Goal: Answer question/provide support: Share knowledge or assist other users

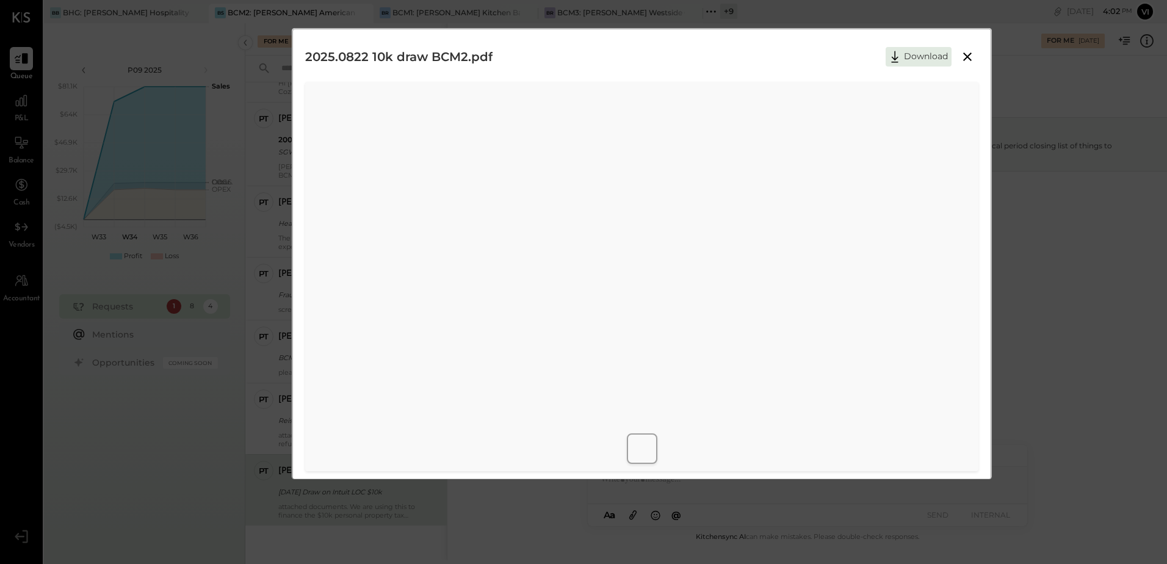
click at [960, 51] on icon at bounding box center [967, 56] width 15 height 15
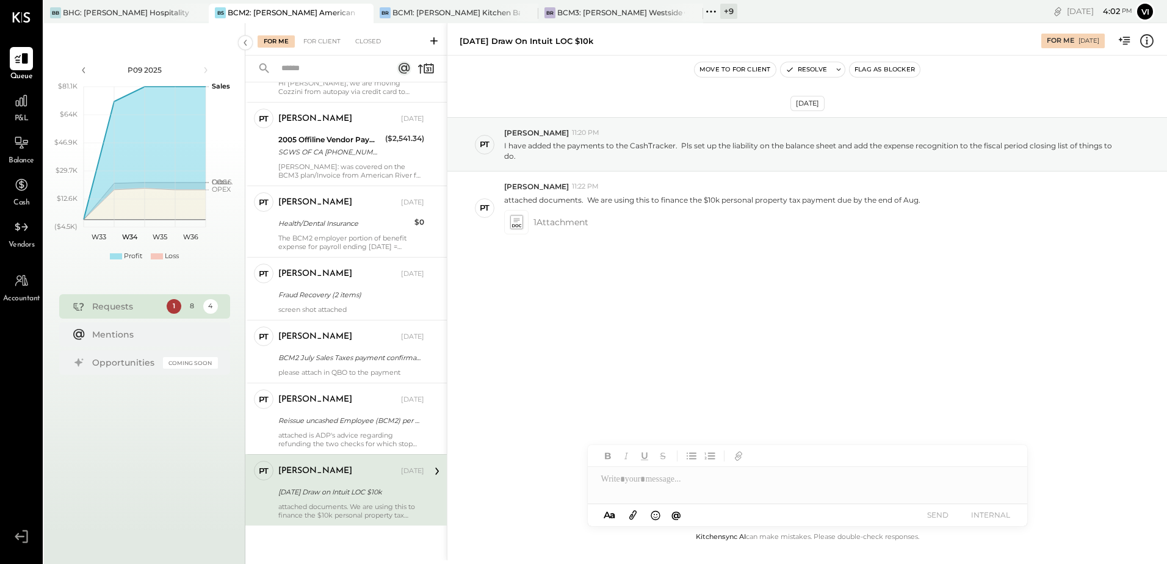
click at [713, 480] on div at bounding box center [807, 479] width 439 height 24
click at [764, 483] on div "**********" at bounding box center [807, 479] width 439 height 24
click at [903, 470] on div "**********" at bounding box center [807, 479] width 439 height 24
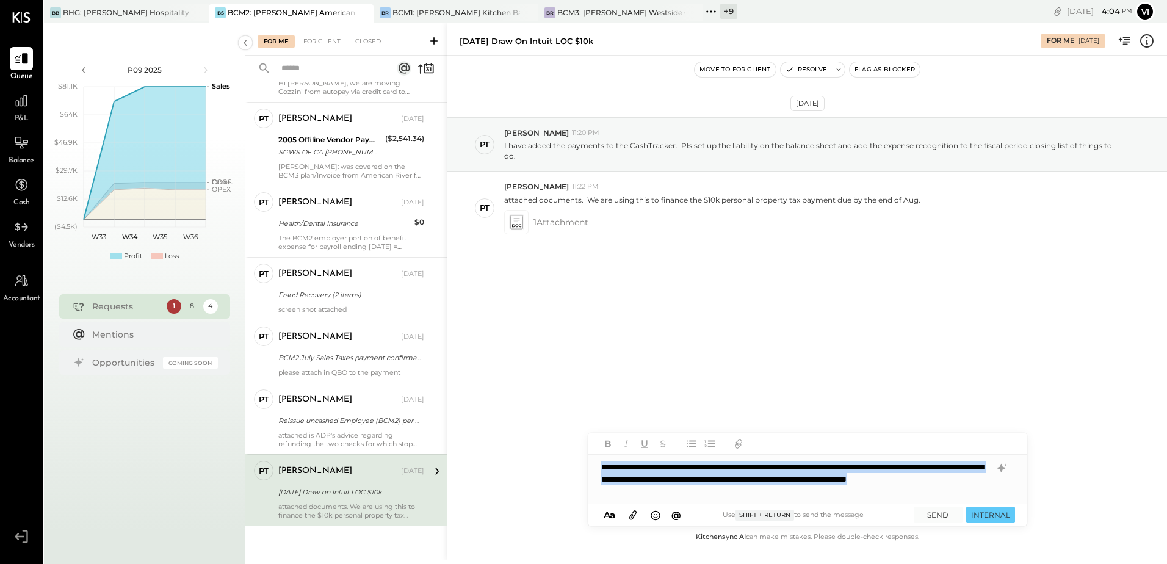
copy div "**********"
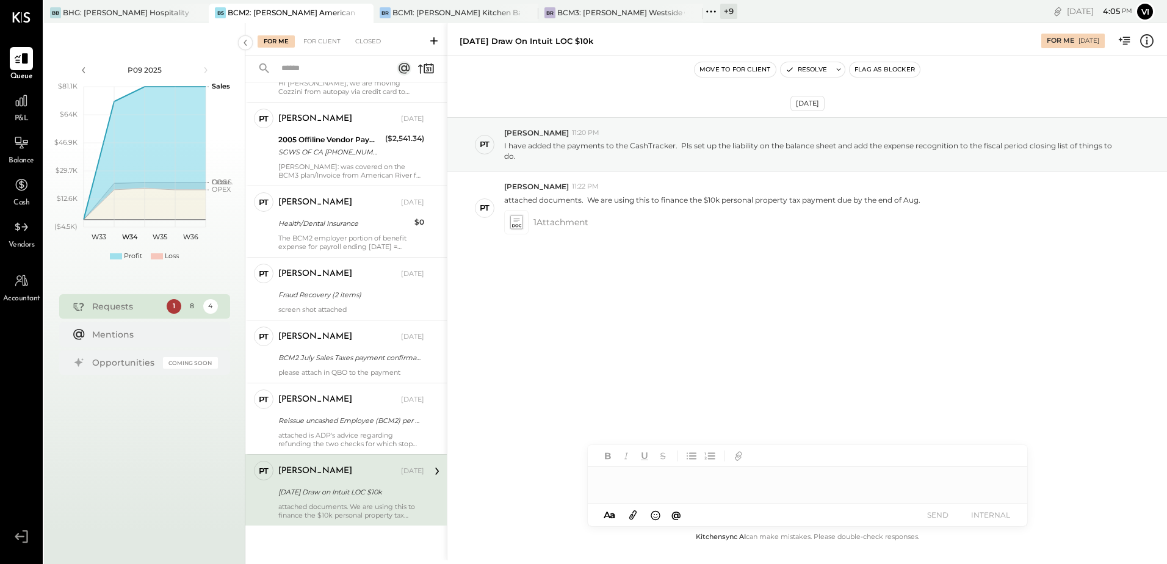
click at [660, 475] on div at bounding box center [807, 479] width 439 height 24
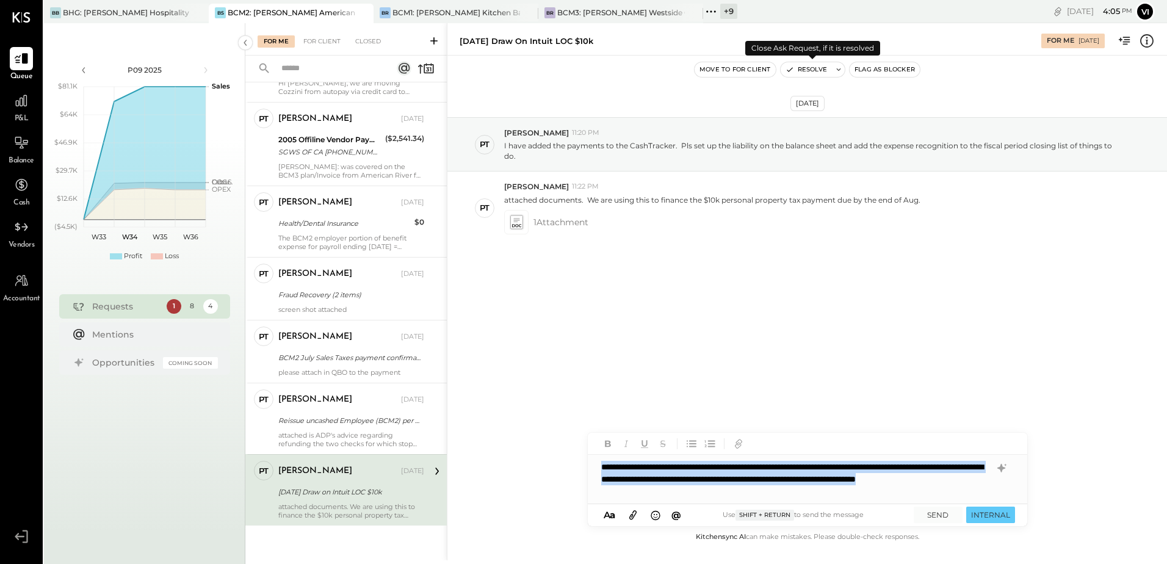
click at [838, 73] on icon at bounding box center [838, 69] width 9 height 9
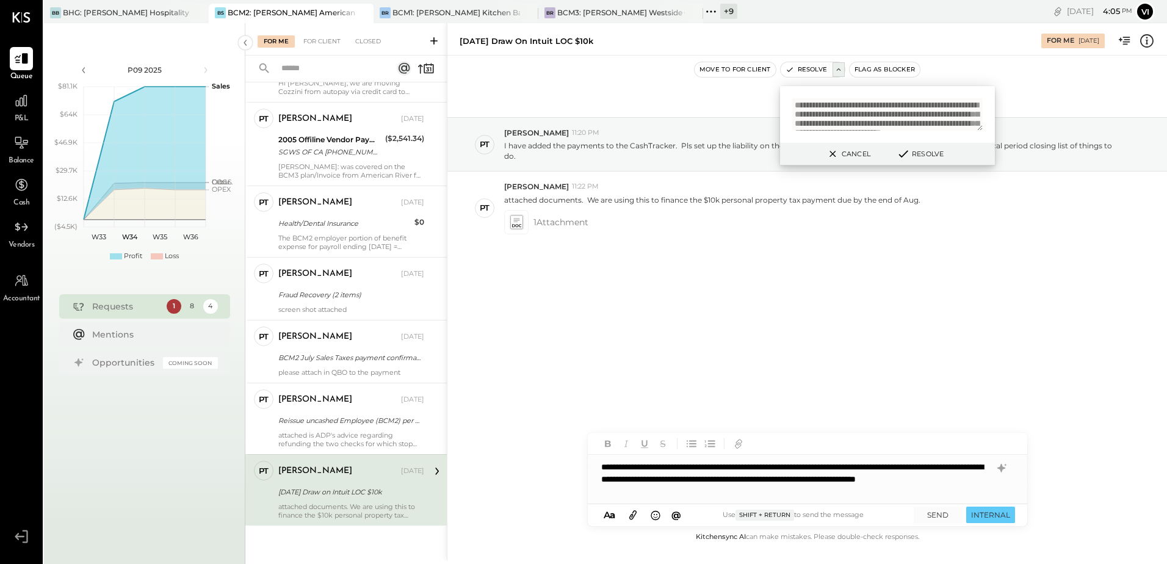
scroll to position [36, 0]
type textarea "**********"
drag, startPoint x: 944, startPoint y: 516, endPoint x: 932, endPoint y: 402, distance: 115.3
click at [944, 516] on button "SEND" at bounding box center [938, 515] width 49 height 16
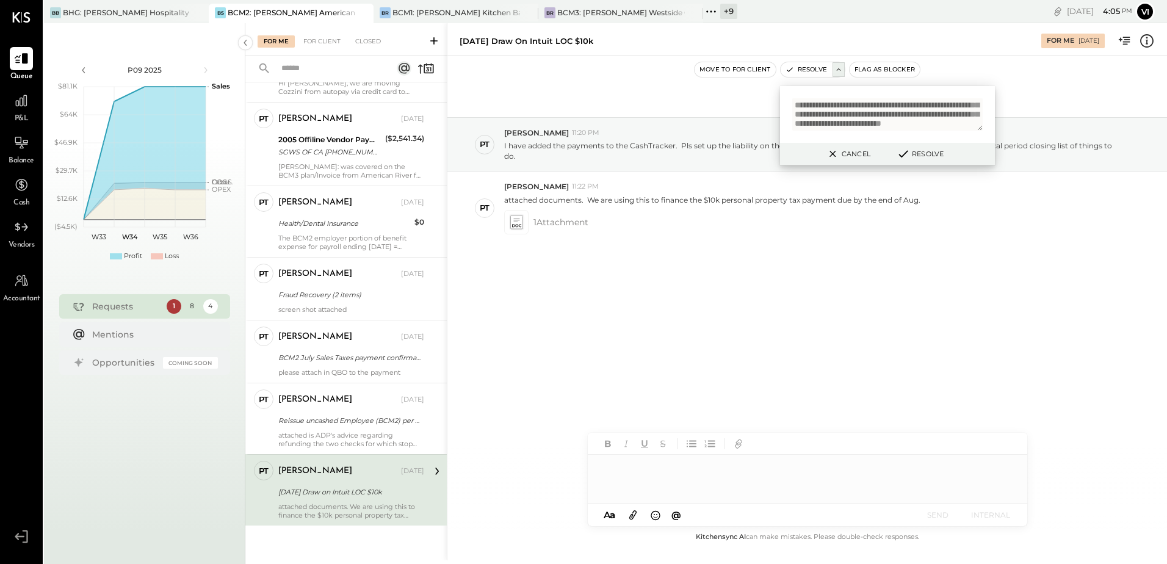
click at [922, 161] on div "Cancel Resolve" at bounding box center [887, 154] width 215 height 23
click at [925, 156] on button "Resolve" at bounding box center [919, 153] width 55 height 15
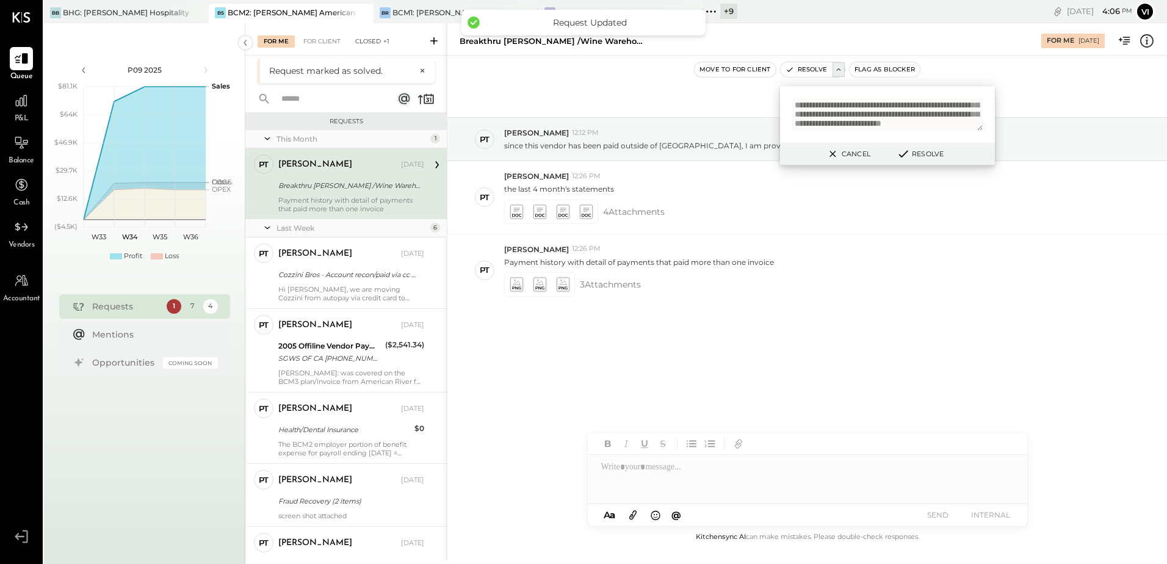
click at [377, 42] on div "Closed +1" at bounding box center [372, 41] width 46 height 12
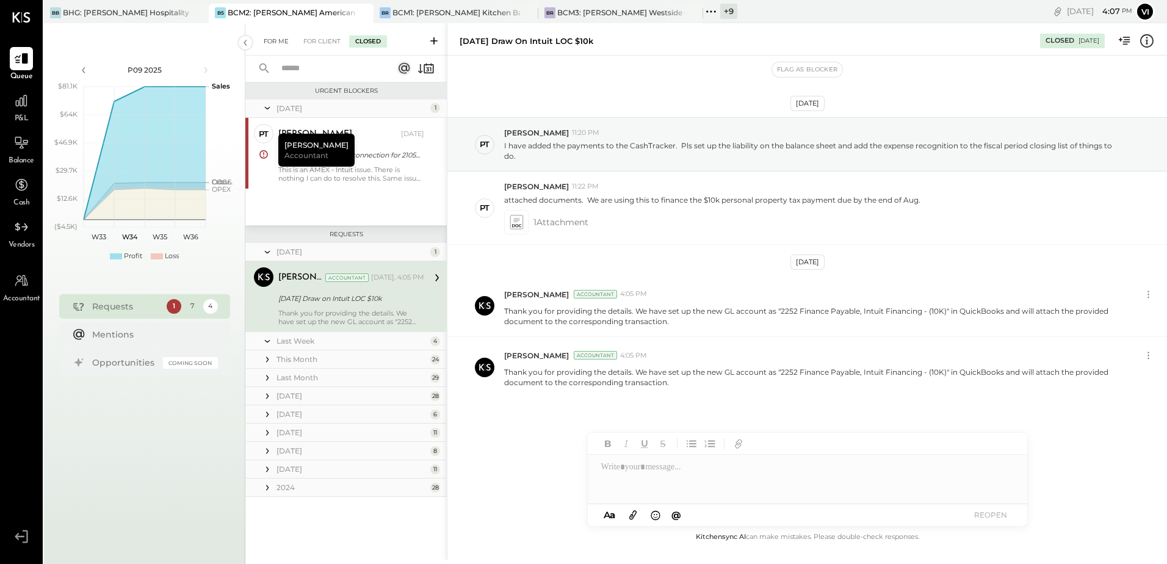
click at [279, 43] on div "For Me" at bounding box center [276, 41] width 37 height 12
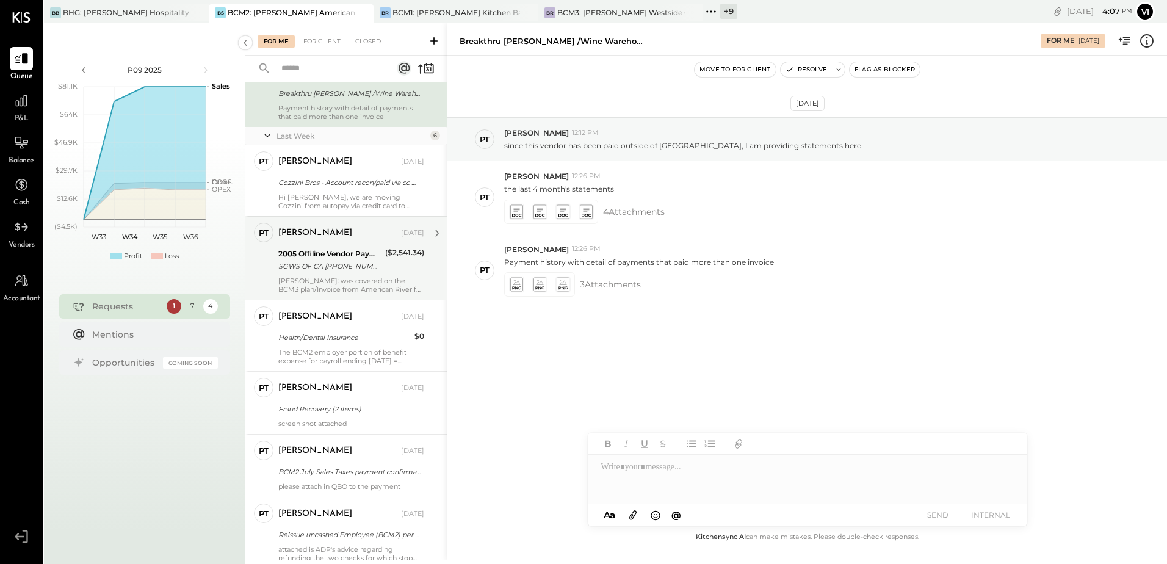
scroll to position [104, 0]
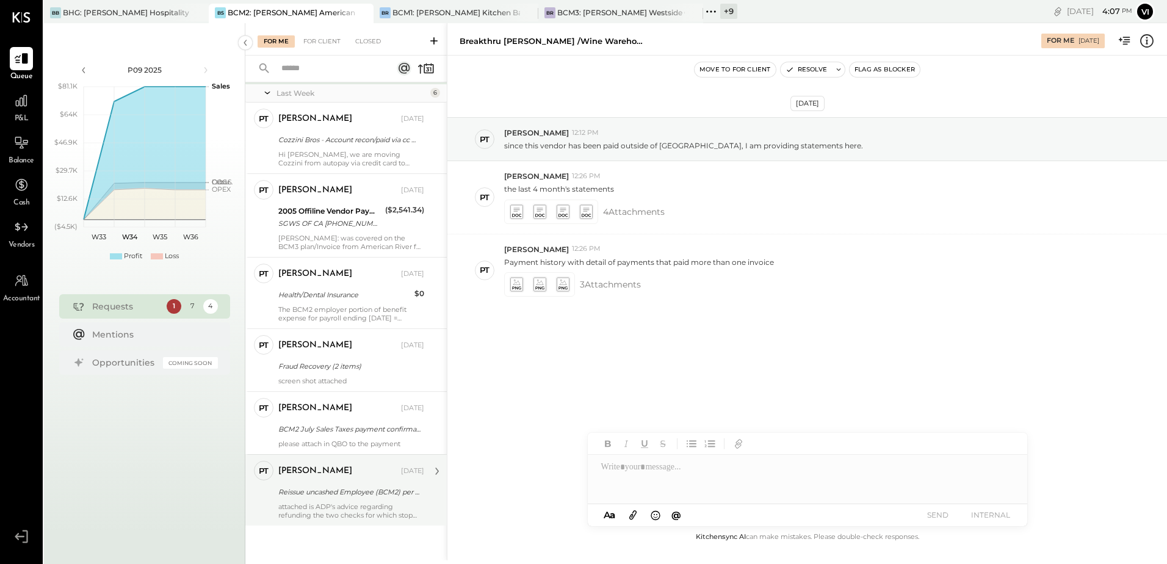
click at [327, 485] on div "Reissue uncashed Employee (BCM2) per ADP refund" at bounding box center [349, 492] width 142 height 15
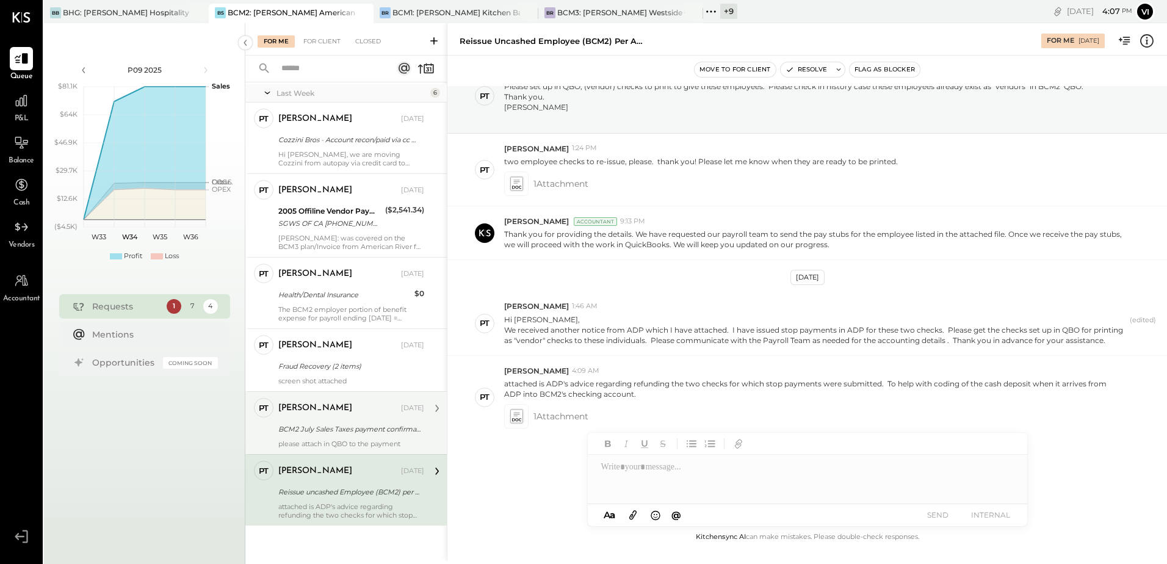
click at [346, 419] on div "[PERSON_NAME] [DATE] BCM2 July Sales Taxes payment confirmation [DATE] please a…" at bounding box center [351, 423] width 146 height 50
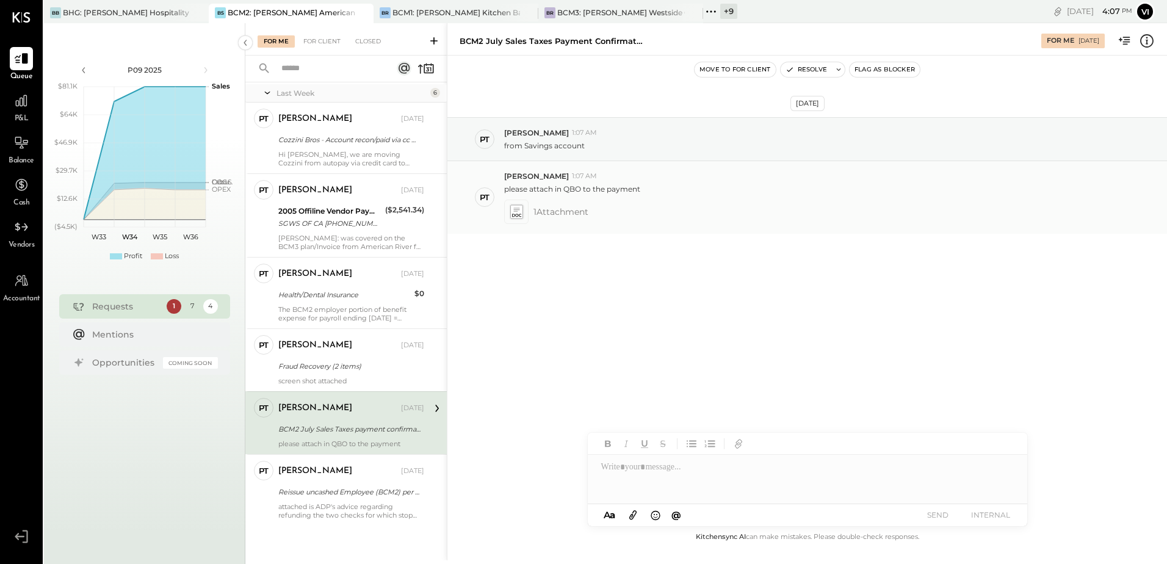
click at [520, 217] on icon at bounding box center [516, 211] width 13 height 14
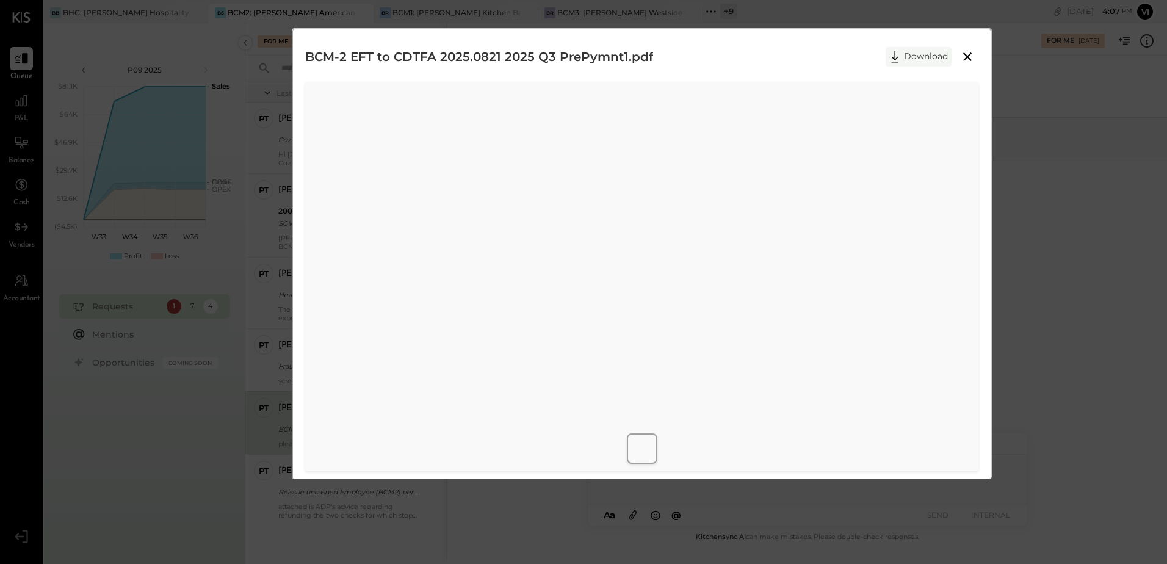
click at [915, 63] on button "Download" at bounding box center [919, 57] width 66 height 20
click at [969, 59] on icon at bounding box center [967, 56] width 15 height 15
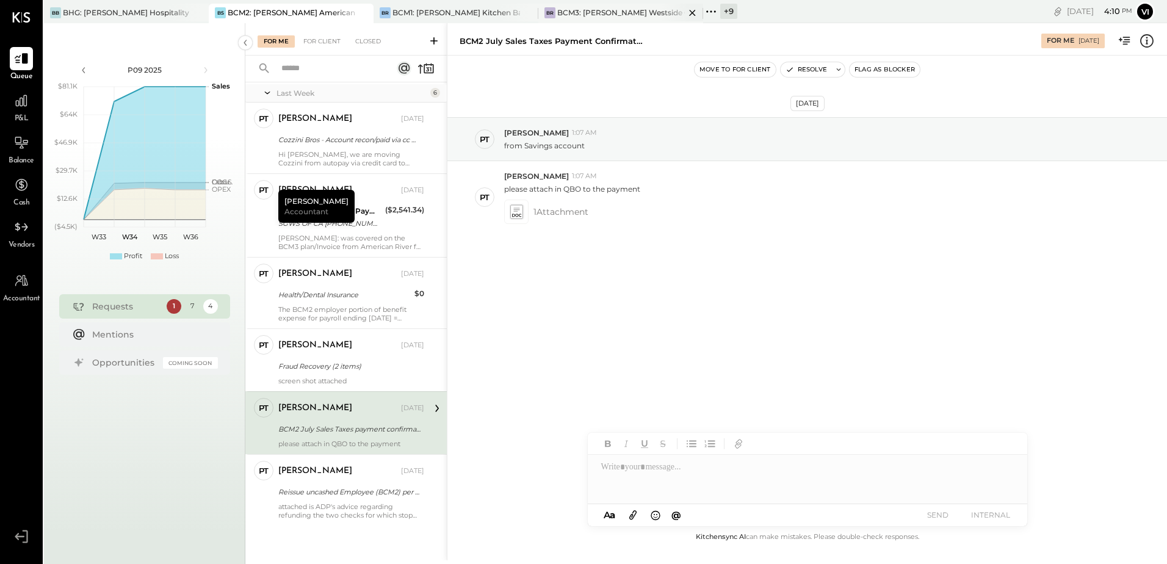
click at [571, 11] on div "BCM3: [PERSON_NAME] Westside Grill" at bounding box center [621, 12] width 128 height 10
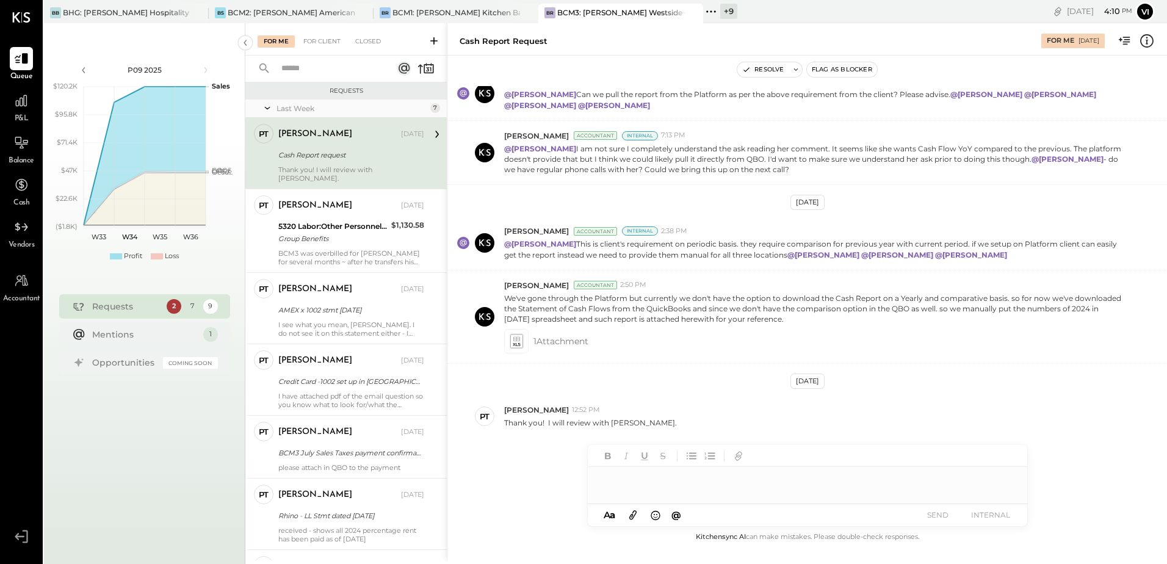
scroll to position [272, 0]
click at [455, 10] on div "BCM1: [PERSON_NAME] Kitchen Bar Market" at bounding box center [456, 12] width 128 height 10
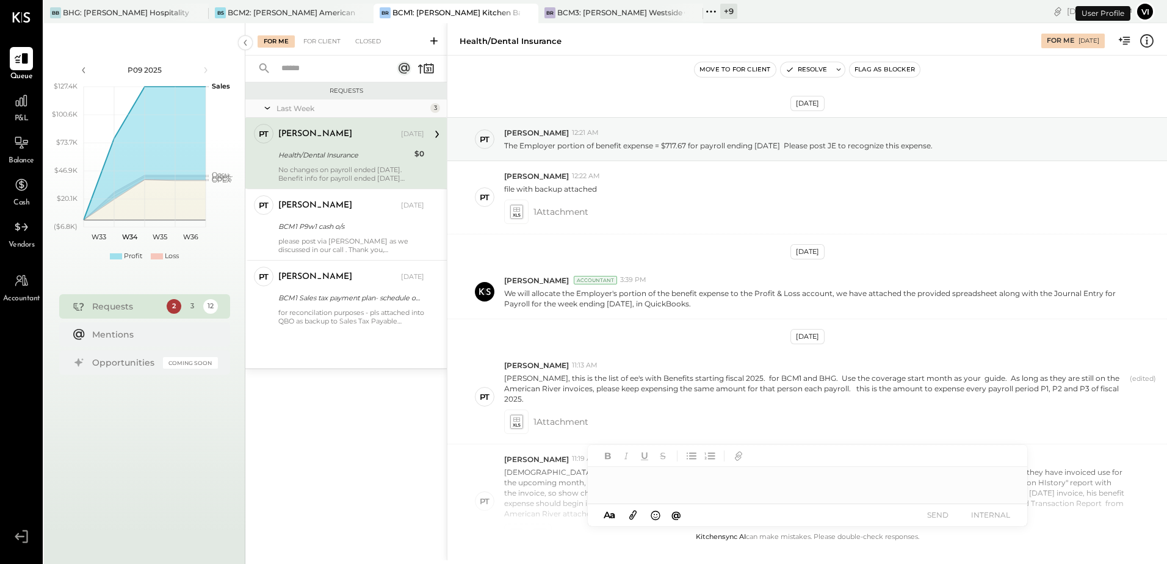
scroll to position [453, 0]
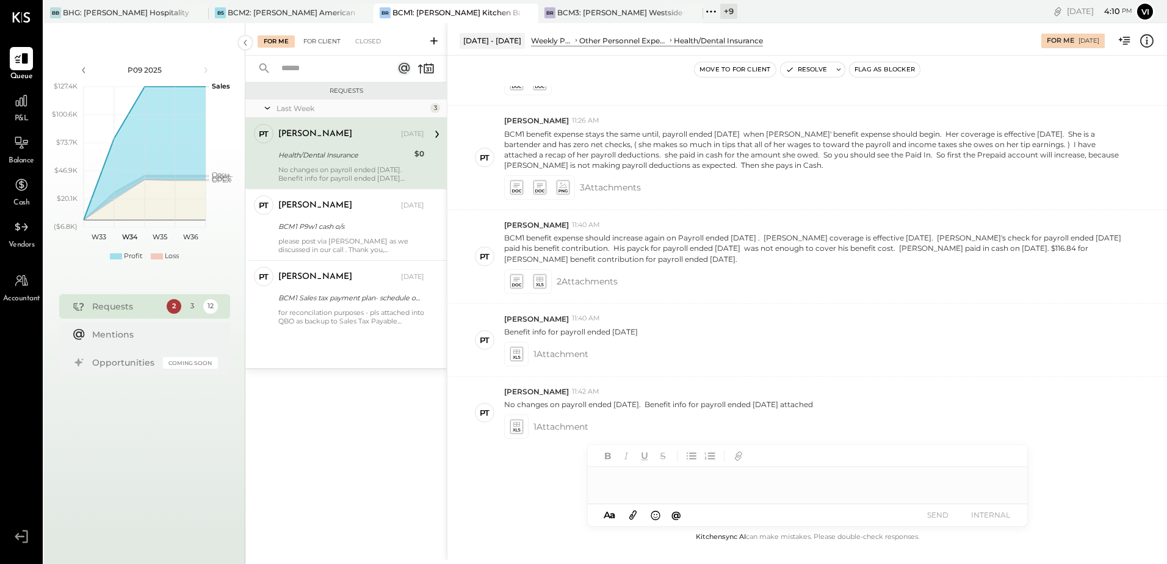
click at [317, 38] on div "For Client" at bounding box center [321, 41] width 49 height 12
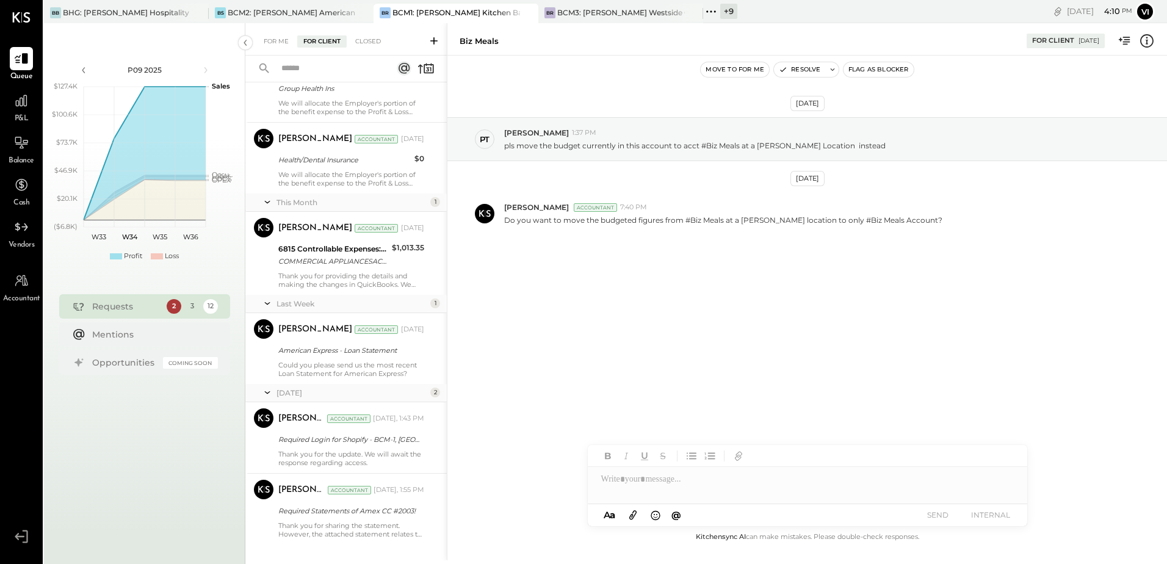
scroll to position [610, 0]
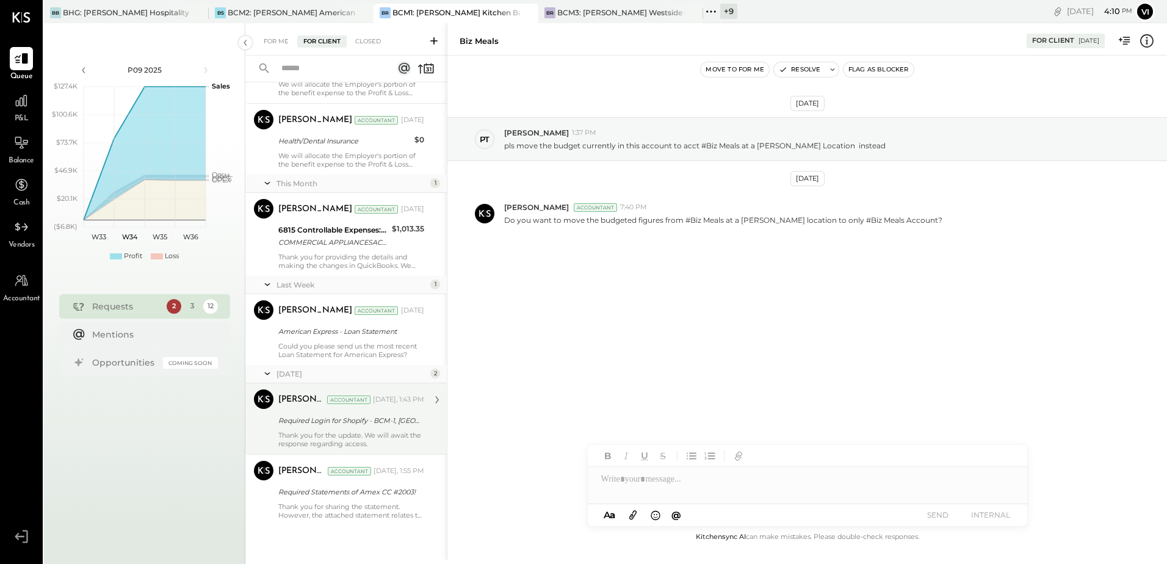
click at [351, 419] on div "Required Login for Shopify - BCM-1, [GEOGRAPHIC_DATA]!" at bounding box center [349, 420] width 142 height 12
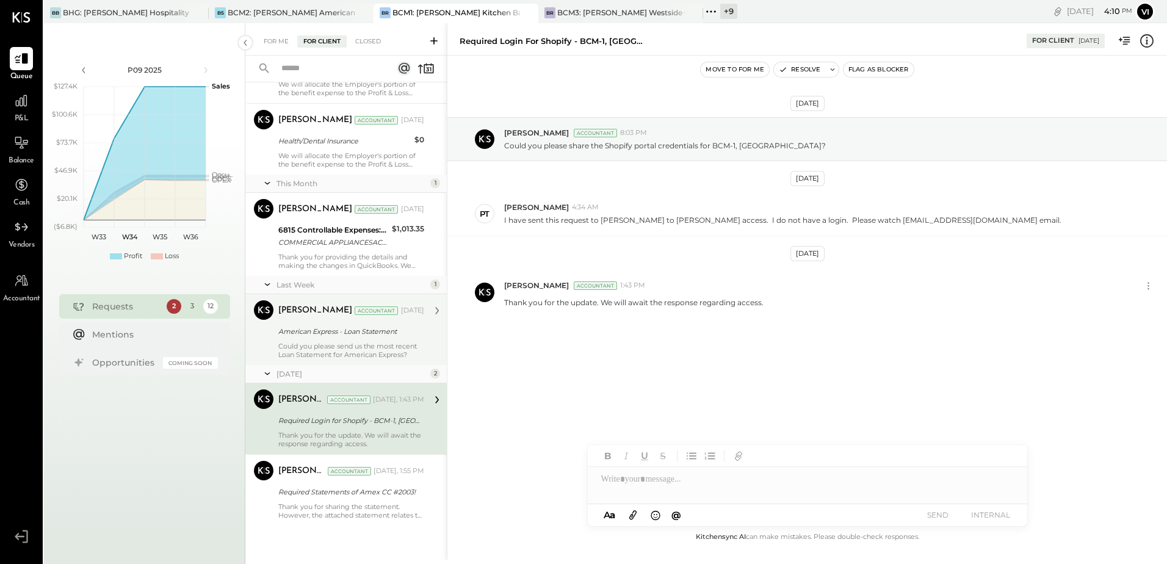
click at [352, 339] on div "[PERSON_NAME] Accountant [DATE] American Express - Loan Statement Could you ple…" at bounding box center [351, 329] width 146 height 59
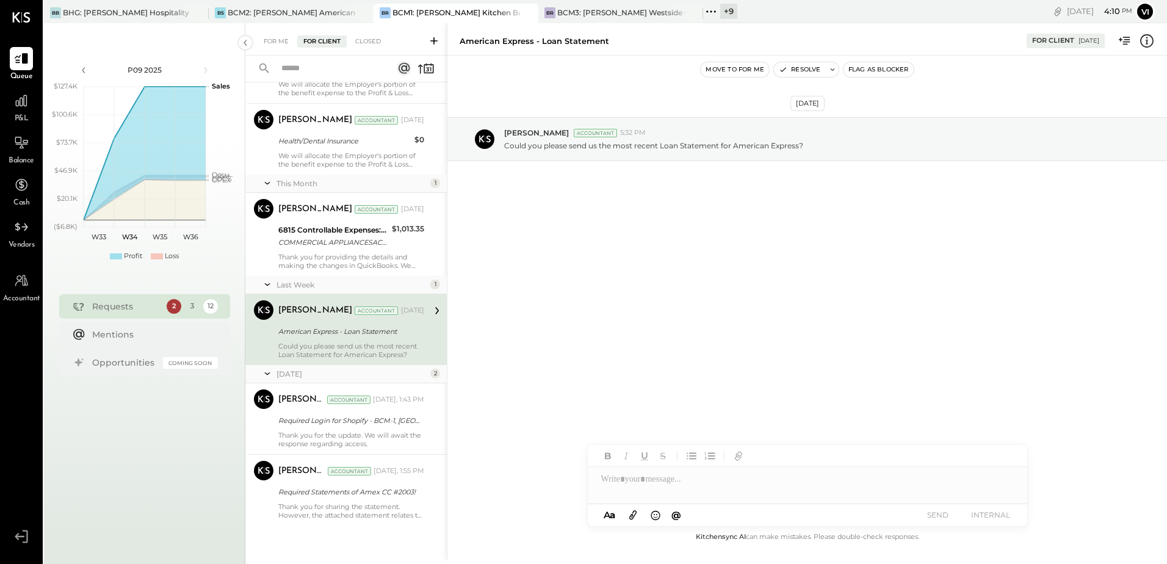
scroll to position [305, 0]
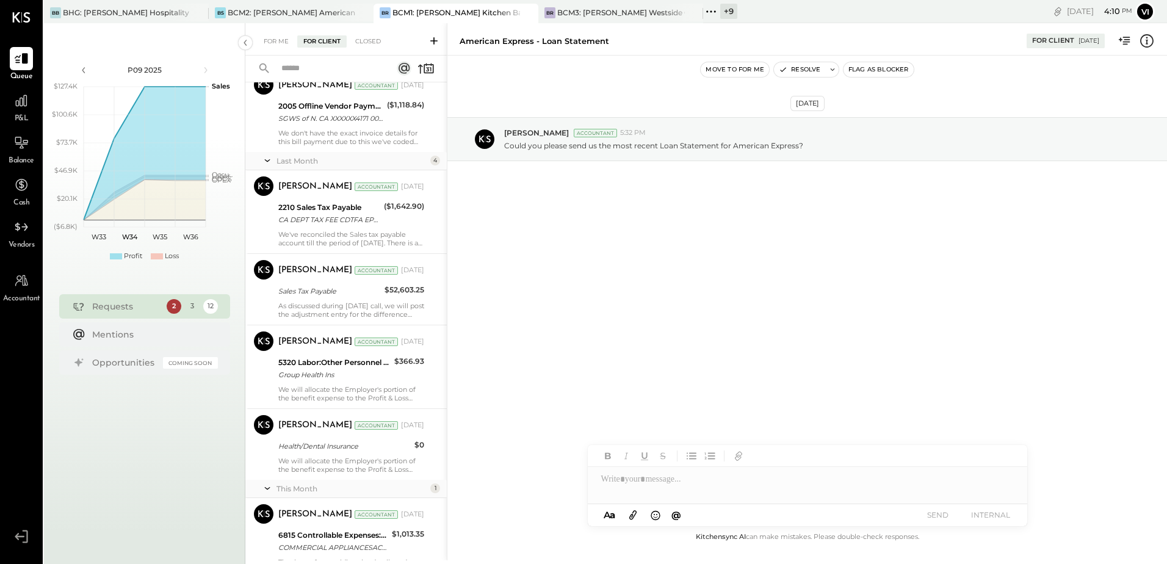
click at [359, 48] on div "For Me For Client Closed" at bounding box center [345, 39] width 201 height 32
click at [363, 42] on div "Closed" at bounding box center [368, 41] width 38 height 12
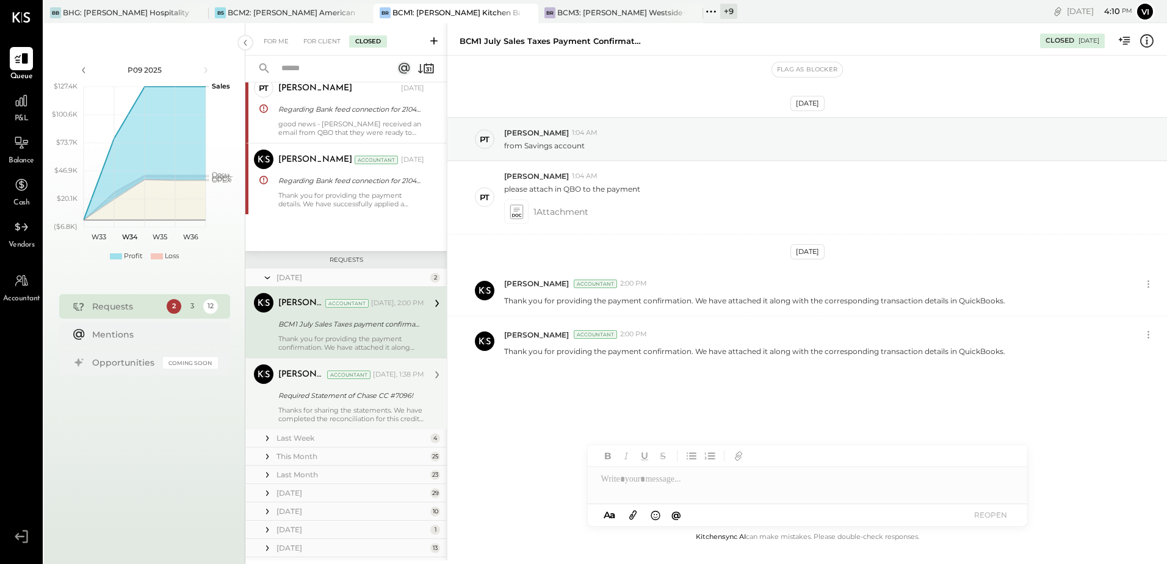
scroll to position [46, 0]
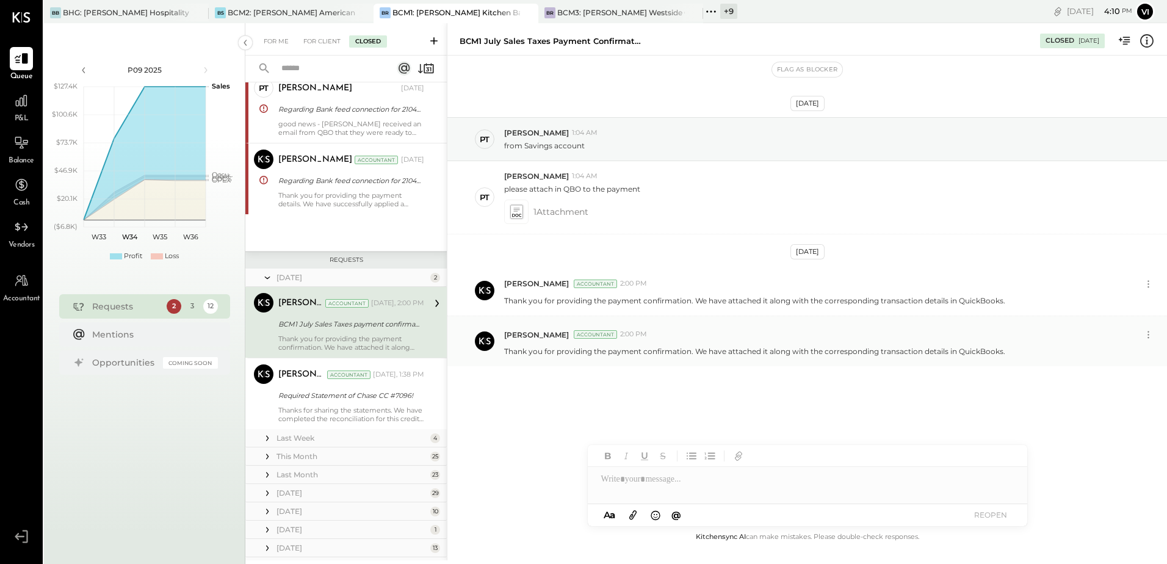
click at [623, 352] on p "Thank you for providing the payment confirmation. We have attached it along wit…" at bounding box center [754, 351] width 501 height 10
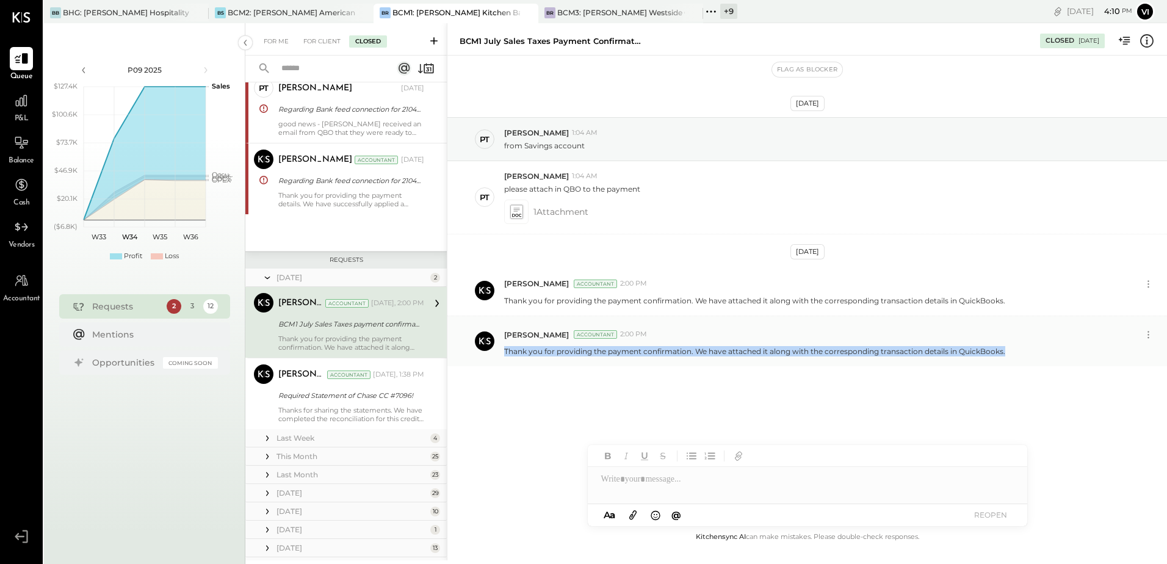
click at [623, 352] on p "Thank you for providing the payment confirmation. We have attached it along wit…" at bounding box center [754, 351] width 501 height 10
copy div "Thank you for providing the payment confirmation. We have attached it along wit…"
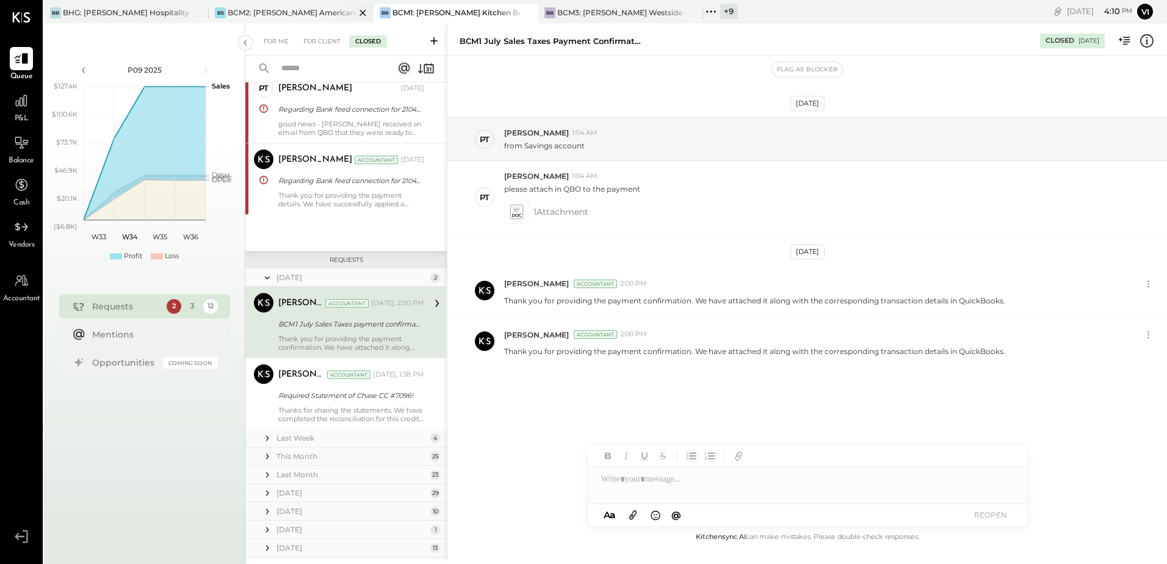
click at [294, 14] on div "BCM2: [PERSON_NAME] American Cooking" at bounding box center [292, 12] width 128 height 10
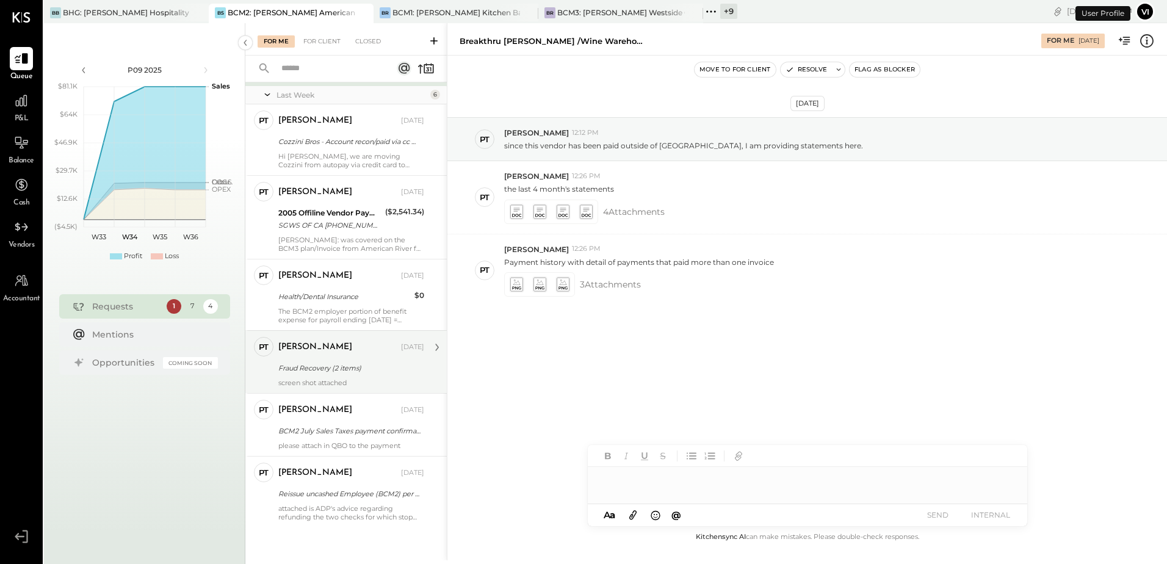
scroll to position [104, 0]
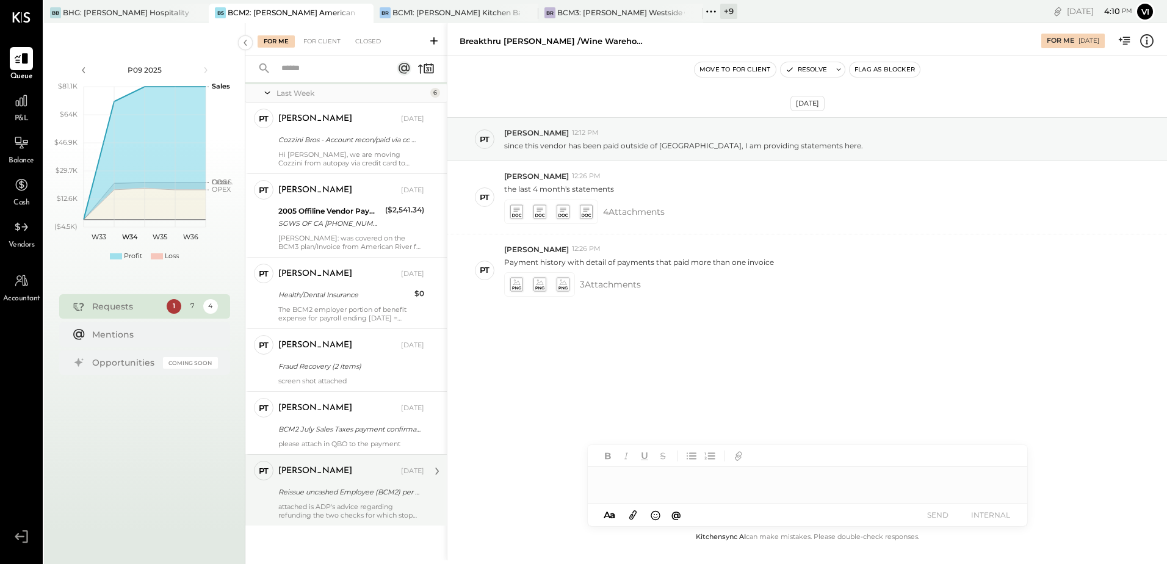
click at [341, 508] on div "attached is ADP's advice regarding refunding the two checks for which stop paym…" at bounding box center [351, 510] width 146 height 17
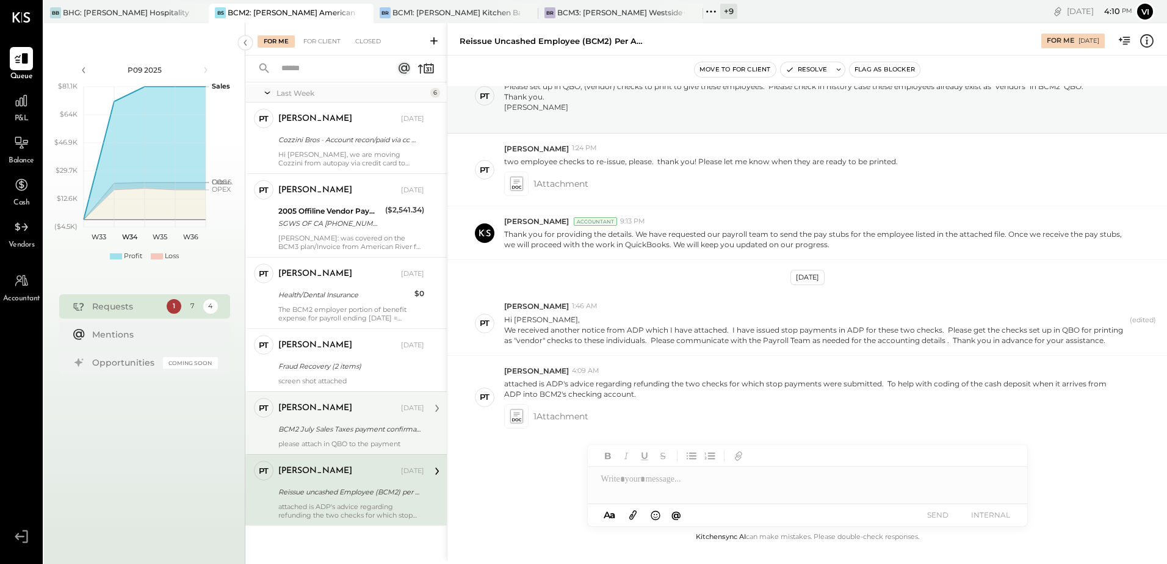
click at [344, 423] on div "BCM2 July Sales Taxes payment confirmation [DATE]" at bounding box center [349, 429] width 142 height 12
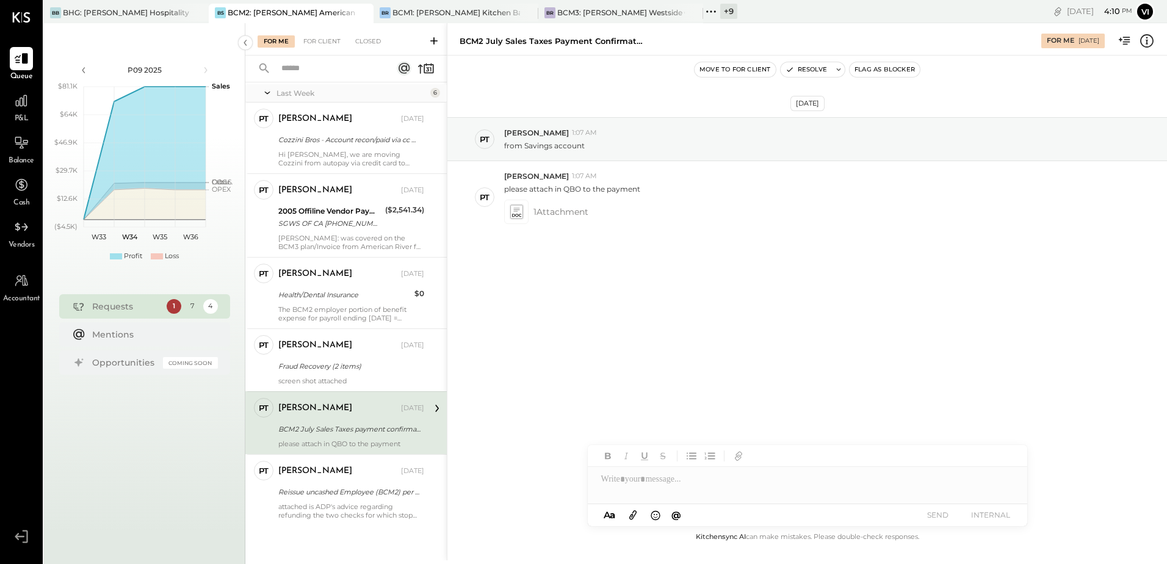
click at [658, 488] on div at bounding box center [807, 479] width 439 height 24
paste div
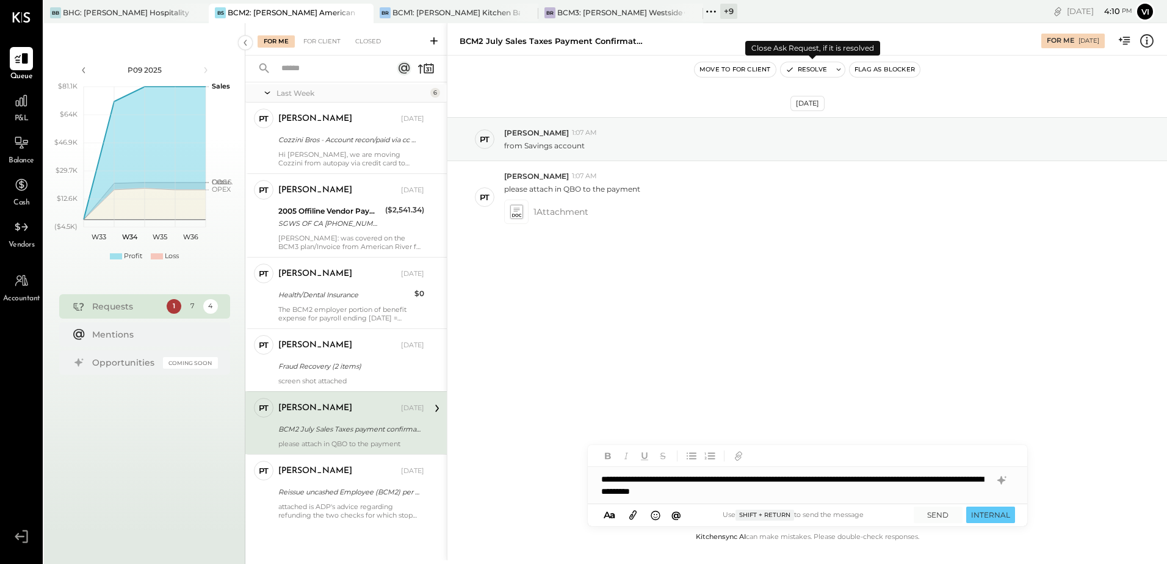
click at [840, 70] on icon at bounding box center [838, 69] width 9 height 9
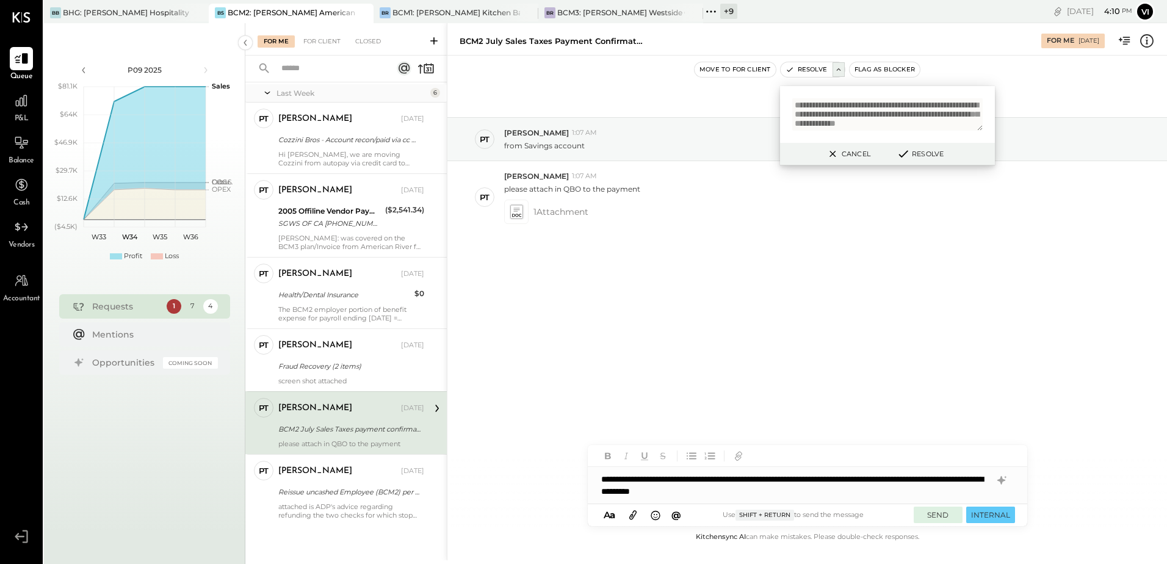
type textarea "**********"
click at [928, 514] on button "SEND" at bounding box center [938, 515] width 49 height 16
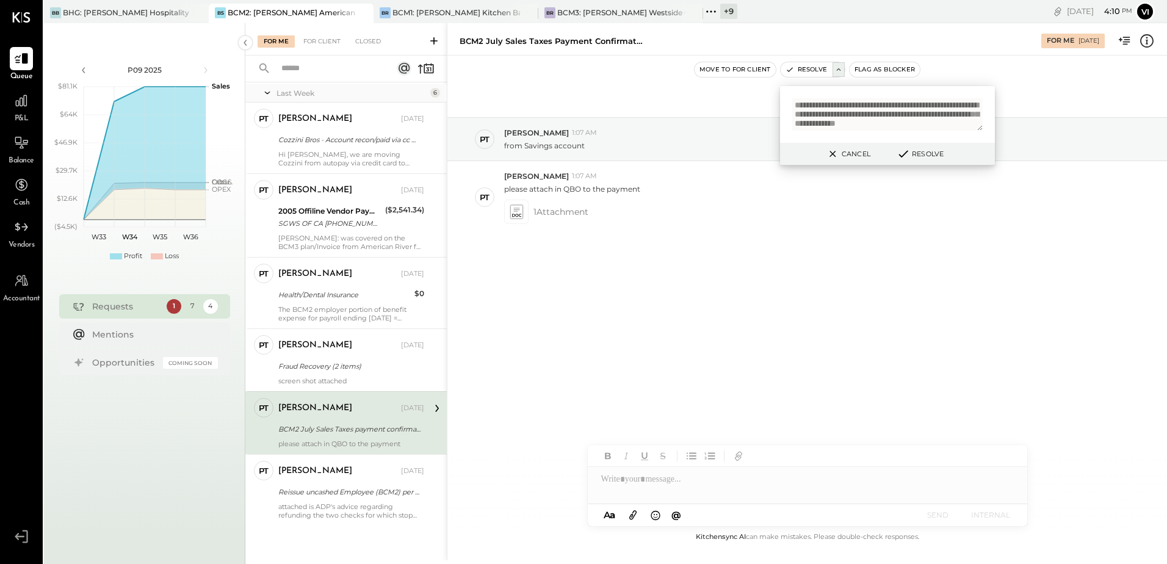
click at [908, 153] on icon at bounding box center [903, 153] width 15 height 13
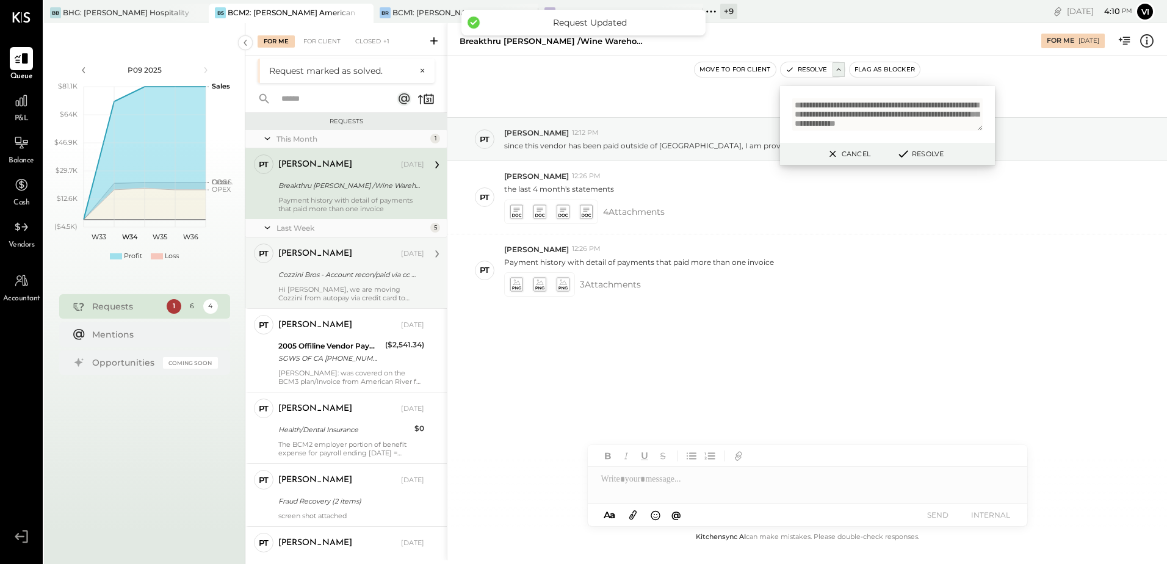
click at [356, 264] on div "[PERSON_NAME] [DATE]" at bounding box center [351, 254] width 146 height 21
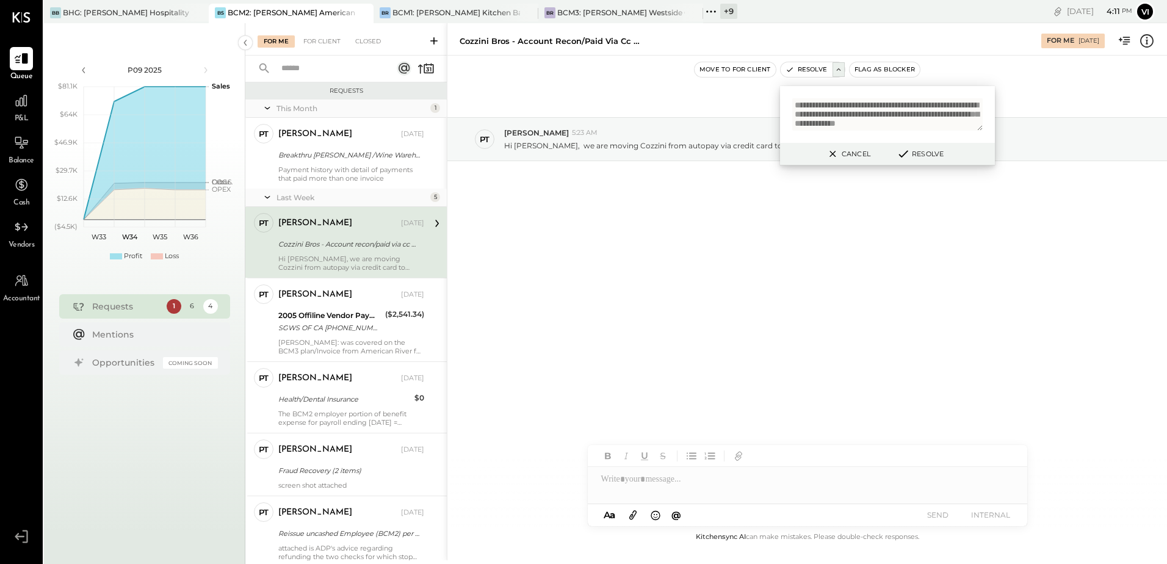
click at [604, 255] on div "[DATE] PT [PERSON_NAME] 5:23 AM Hi [PERSON_NAME], we are moving Cozzini from au…" at bounding box center [807, 293] width 720 height 474
drag, startPoint x: 459, startPoint y: 40, endPoint x: 508, endPoint y: 40, distance: 49.4
click at [508, 40] on div "Cozzini Bros - Account recon/paid via cc moving to MEEP For Me [DATE]" at bounding box center [807, 39] width 720 height 24
copy div "Cozzini Bros"
click at [886, 233] on div "[DATE] PT [PERSON_NAME] 5:23 AM Hi [PERSON_NAME], we are moving Cozzini from au…" at bounding box center [807, 169] width 720 height 167
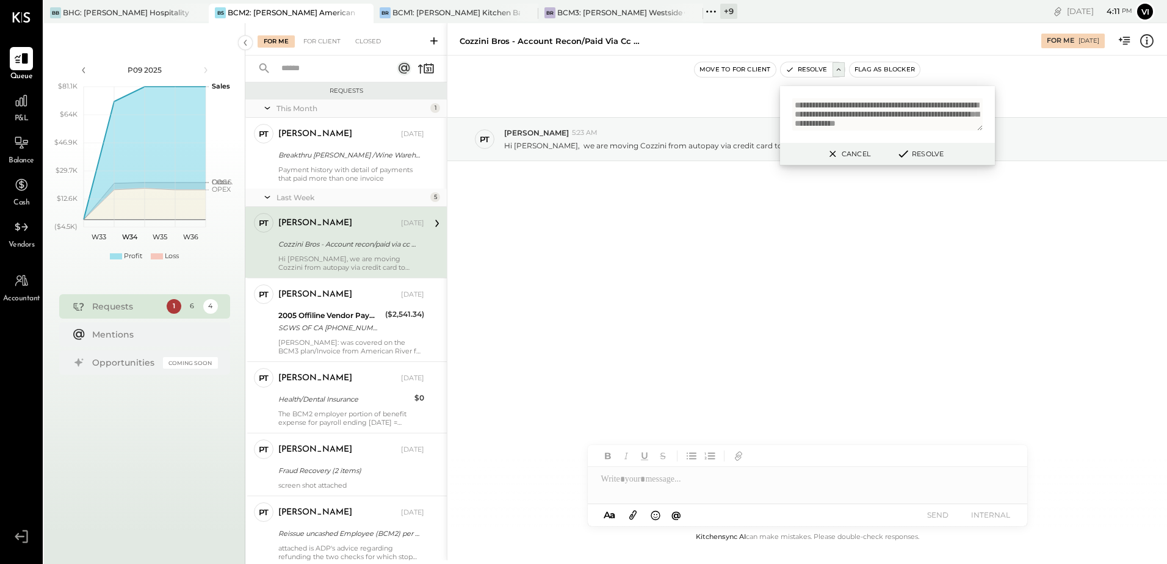
click at [784, 200] on div "[DATE] PT [PERSON_NAME] 5:23 AM Hi [PERSON_NAME], we are moving Cozzini from au…" at bounding box center [807, 169] width 720 height 167
click at [826, 153] on icon at bounding box center [832, 153] width 15 height 15
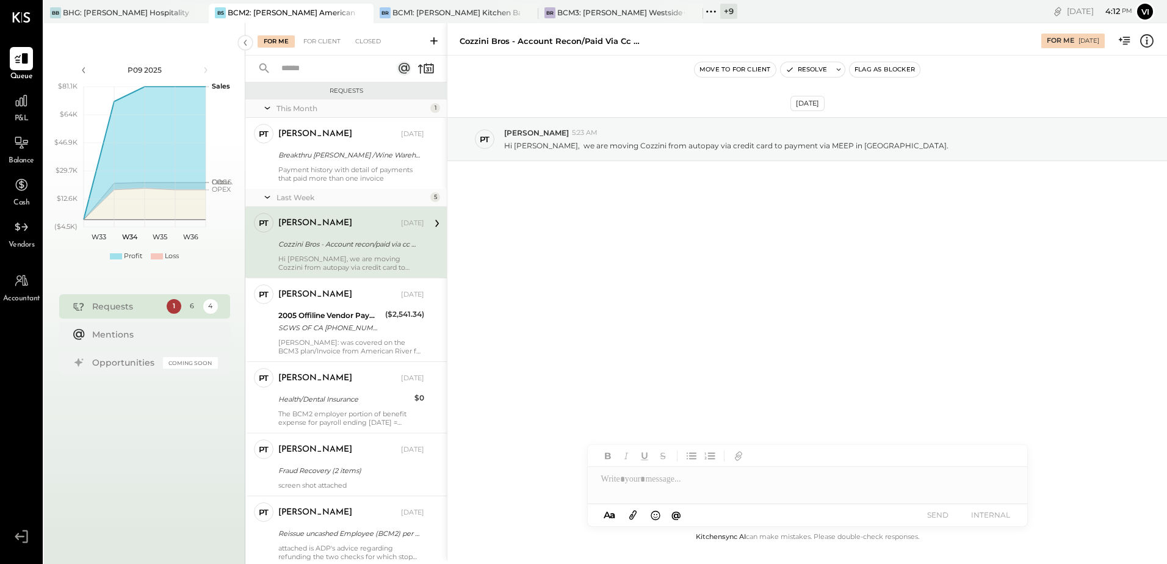
click at [690, 475] on div at bounding box center [807, 485] width 439 height 37
click at [851, 475] on div "**********" at bounding box center [807, 479] width 439 height 24
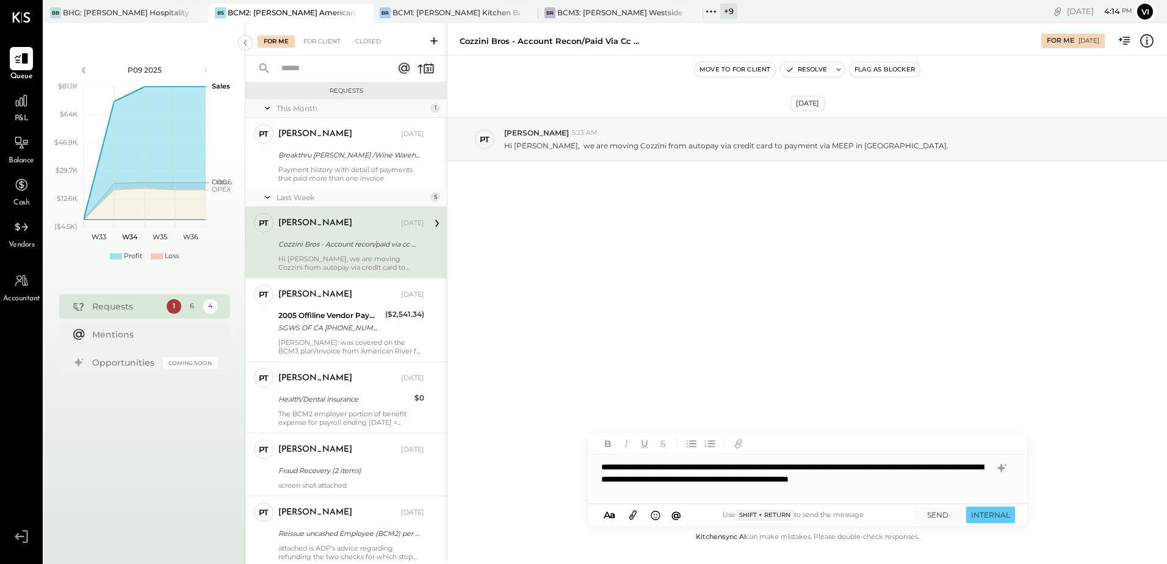
click at [480, 43] on div "Cozzini Bros - Account recon/paid via cc moving to MEEP" at bounding box center [551, 41] width 183 height 12
copy div "Cozzini"
click at [639, 517] on icon at bounding box center [632, 515] width 13 height 14
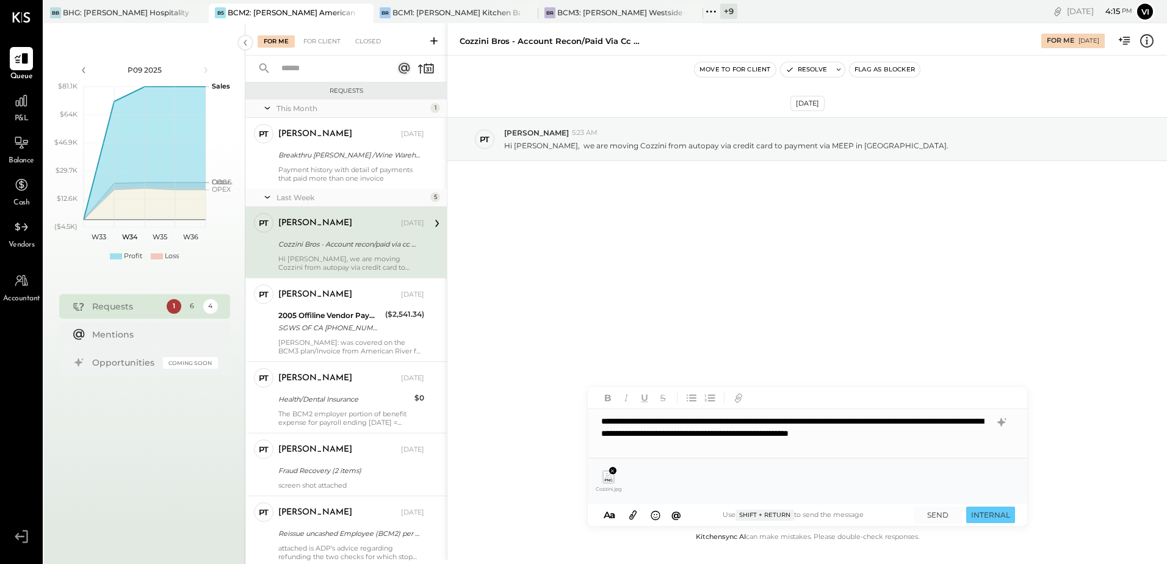
click at [775, 442] on div "**********" at bounding box center [807, 433] width 439 height 49
click at [999, 421] on icon at bounding box center [1001, 422] width 8 height 9
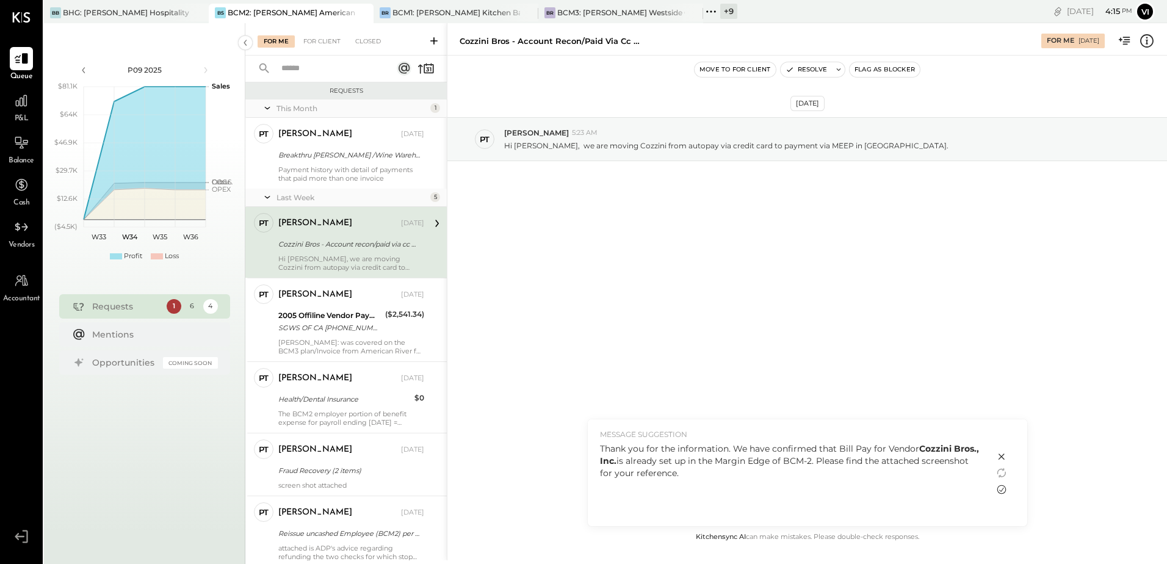
click at [1000, 488] on icon at bounding box center [1001, 489] width 15 height 15
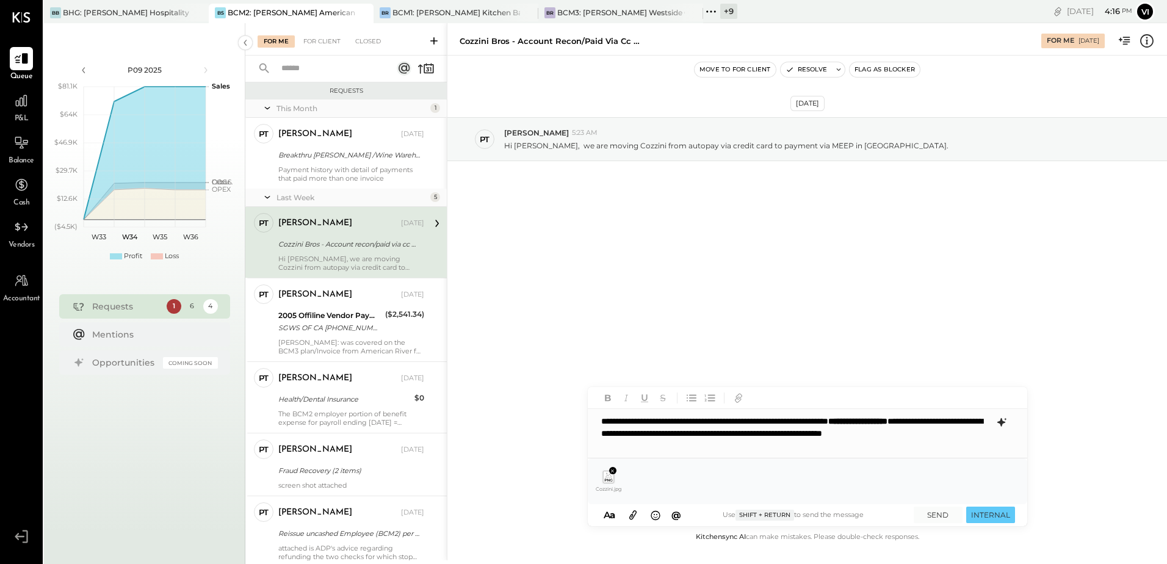
click at [785, 422] on div "**********" at bounding box center [807, 433] width 439 height 49
click at [767, 447] on div "**********" at bounding box center [807, 433] width 439 height 49
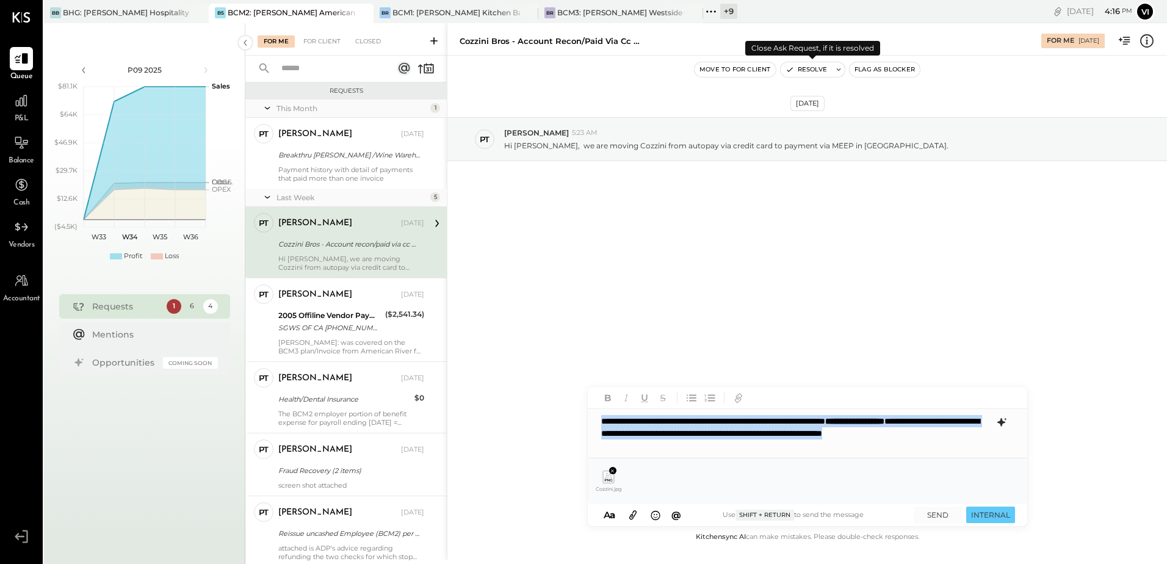
click at [842, 70] on icon at bounding box center [838, 69] width 9 height 9
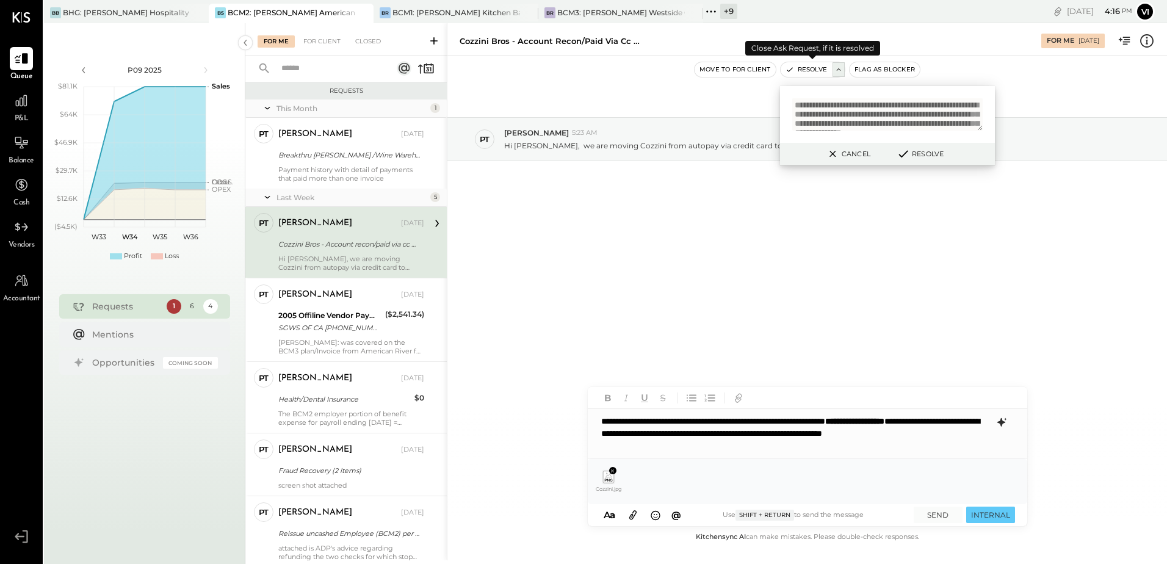
scroll to position [25, 0]
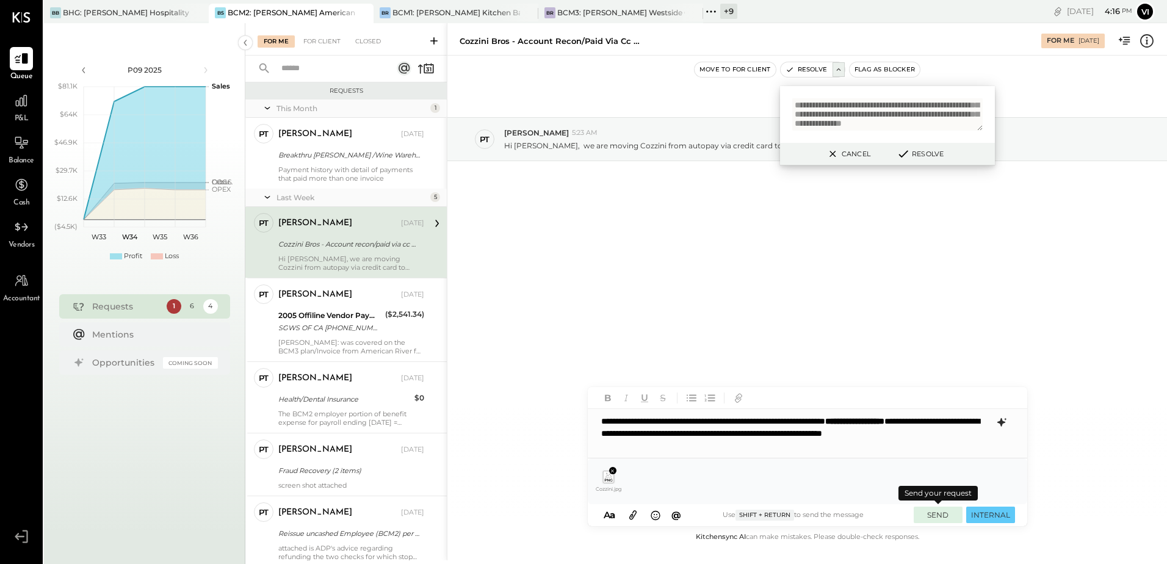
type textarea "**********"
click at [949, 518] on button "SEND" at bounding box center [938, 515] width 49 height 16
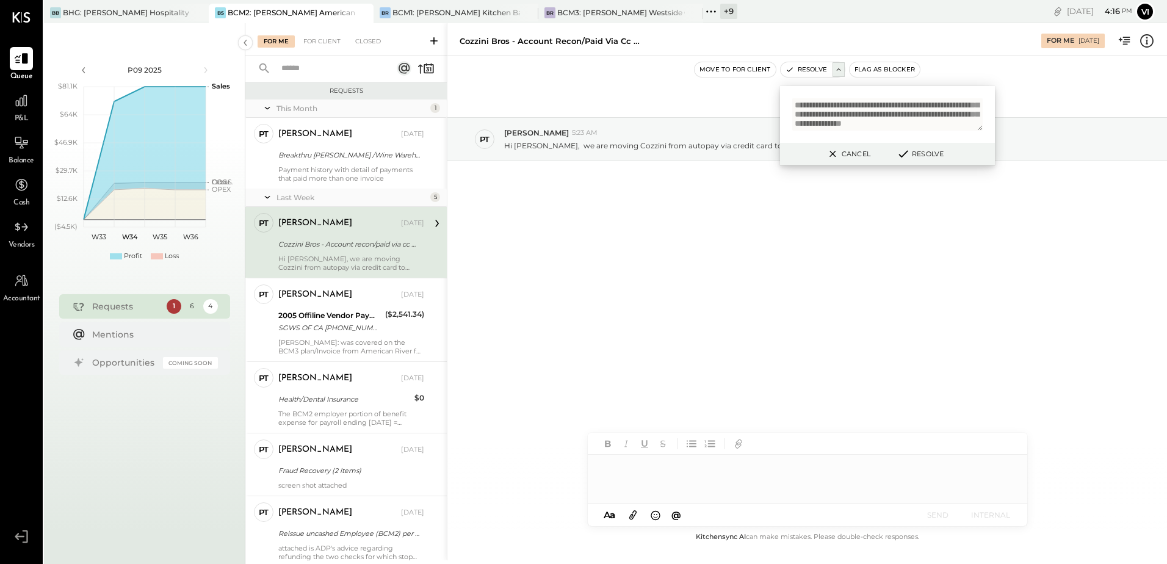
click at [929, 152] on button "Resolve" at bounding box center [919, 153] width 55 height 15
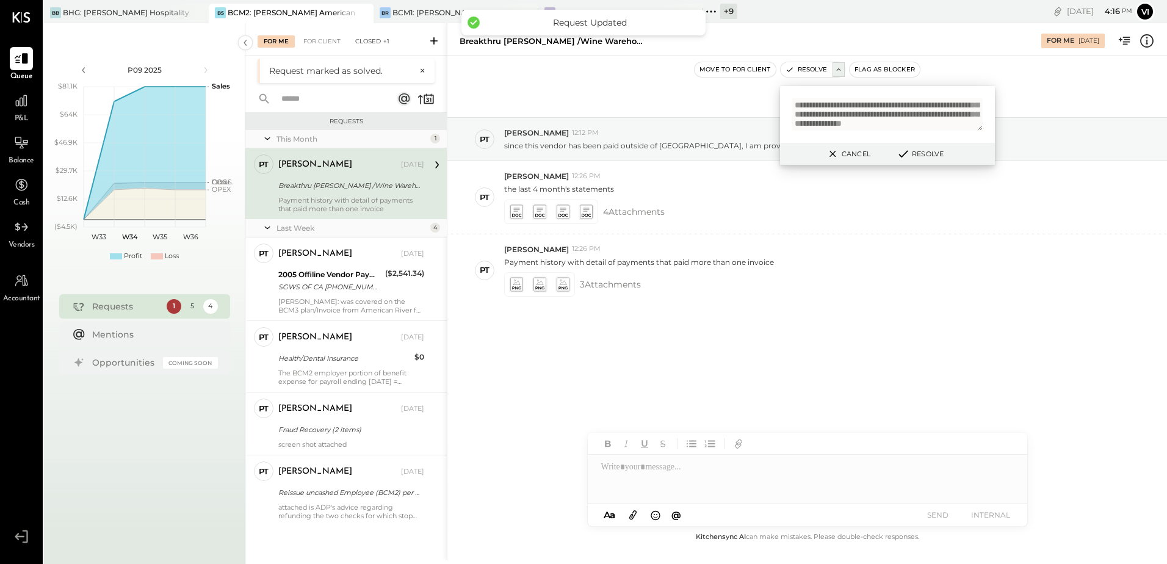
click at [372, 38] on div "Closed +1" at bounding box center [372, 41] width 46 height 12
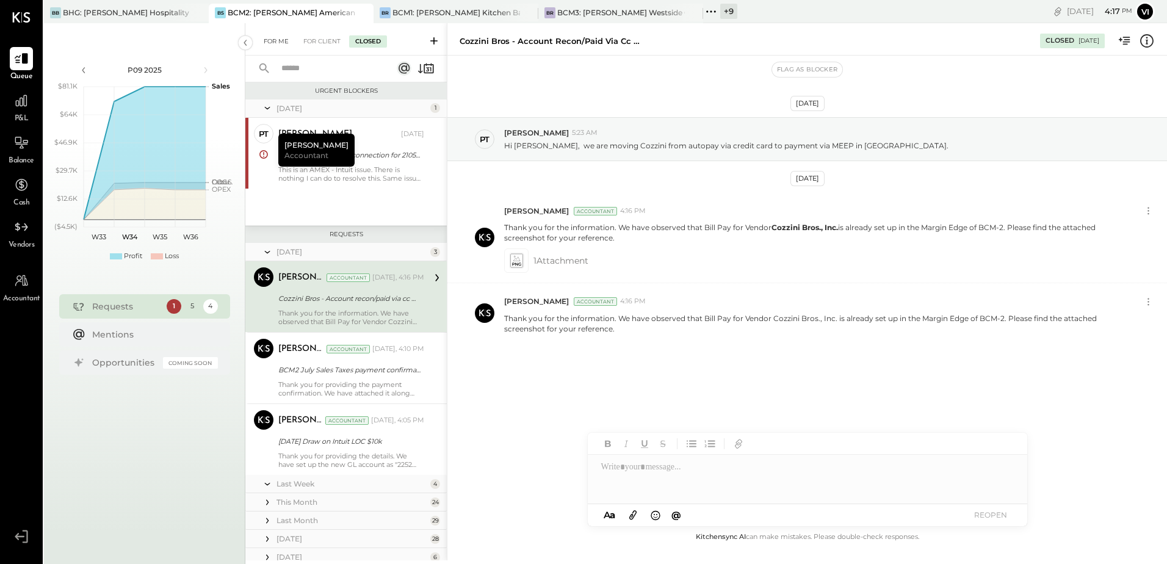
drag, startPoint x: 273, startPoint y: 40, endPoint x: 289, endPoint y: 42, distance: 16.6
click at [273, 40] on div "For Me" at bounding box center [276, 41] width 37 height 12
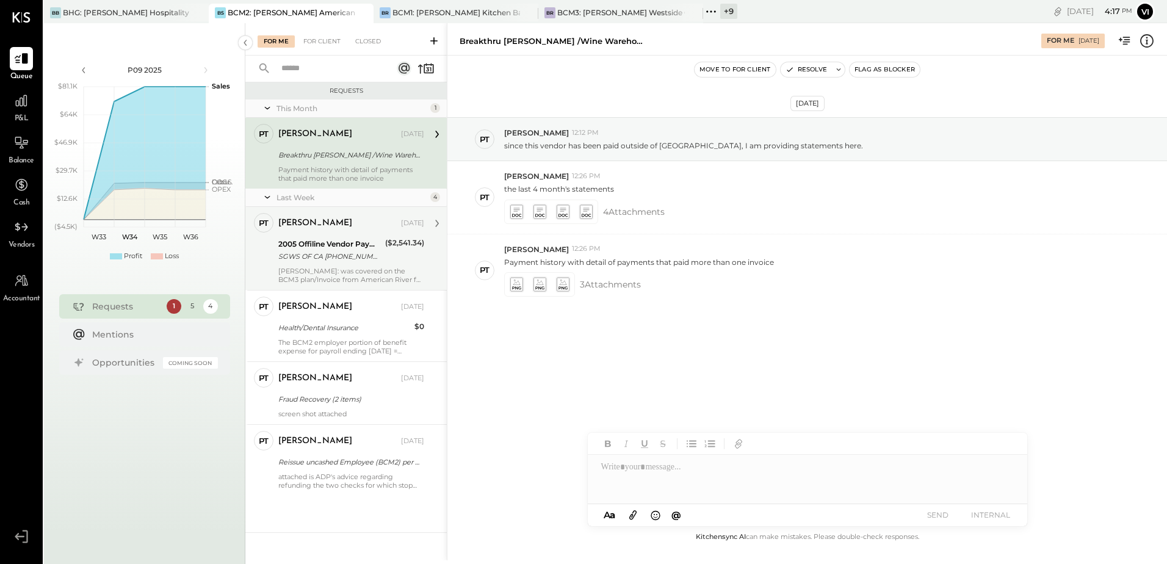
click at [342, 270] on div "[PERSON_NAME]: was covered on the BCM3 plan/Invoice from American River for [DA…" at bounding box center [351, 275] width 146 height 17
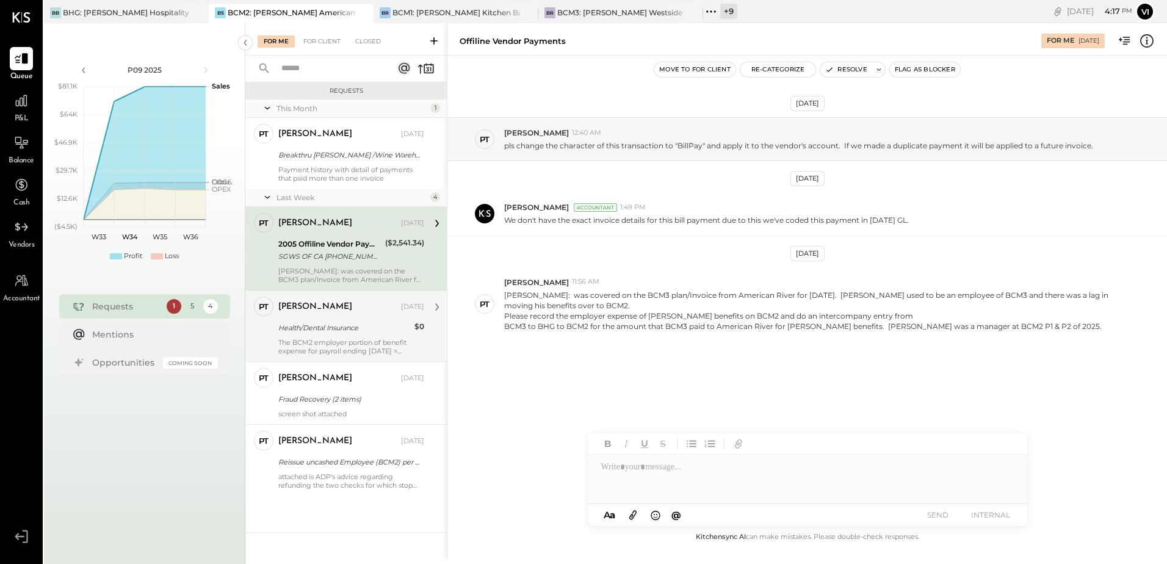
click at [332, 335] on div "[PERSON_NAME] [DATE] Health/Dental Insurance $0 The BCM2 employer portion of be…" at bounding box center [351, 326] width 146 height 59
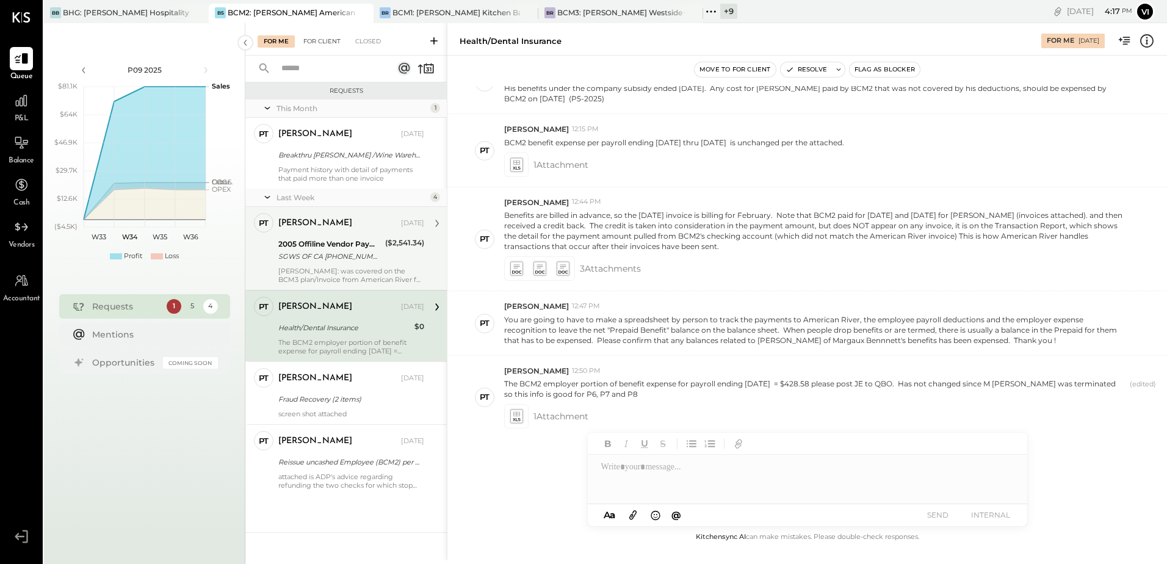
click at [322, 46] on div "For Client" at bounding box center [321, 41] width 49 height 12
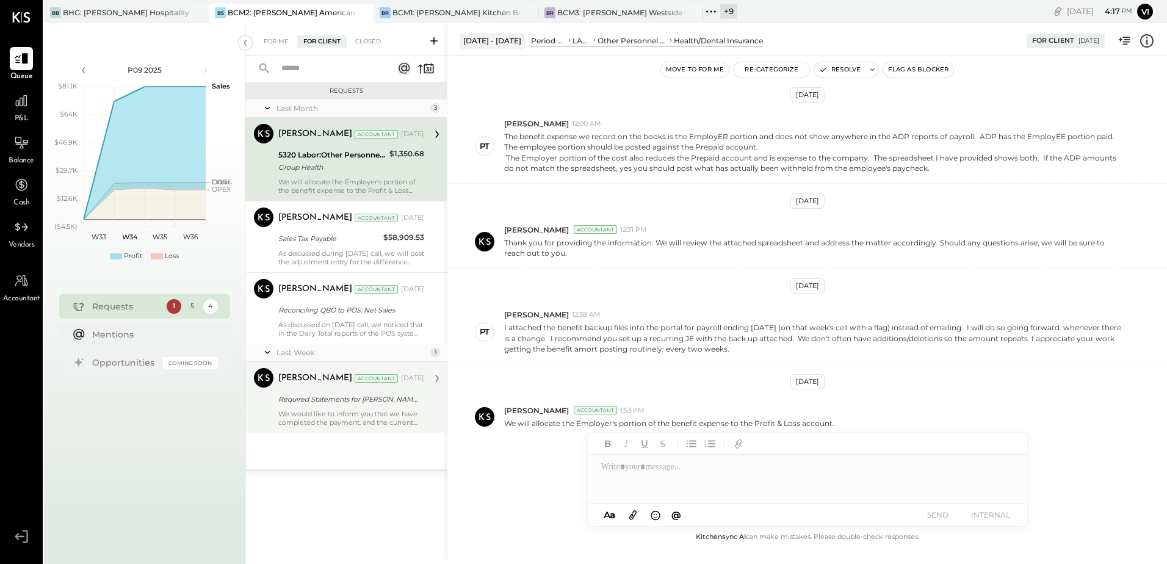
click at [337, 402] on div "Required Statements for [PERSON_NAME] Fargo Signify CC# 6927 for Aug-25!" at bounding box center [349, 399] width 142 height 12
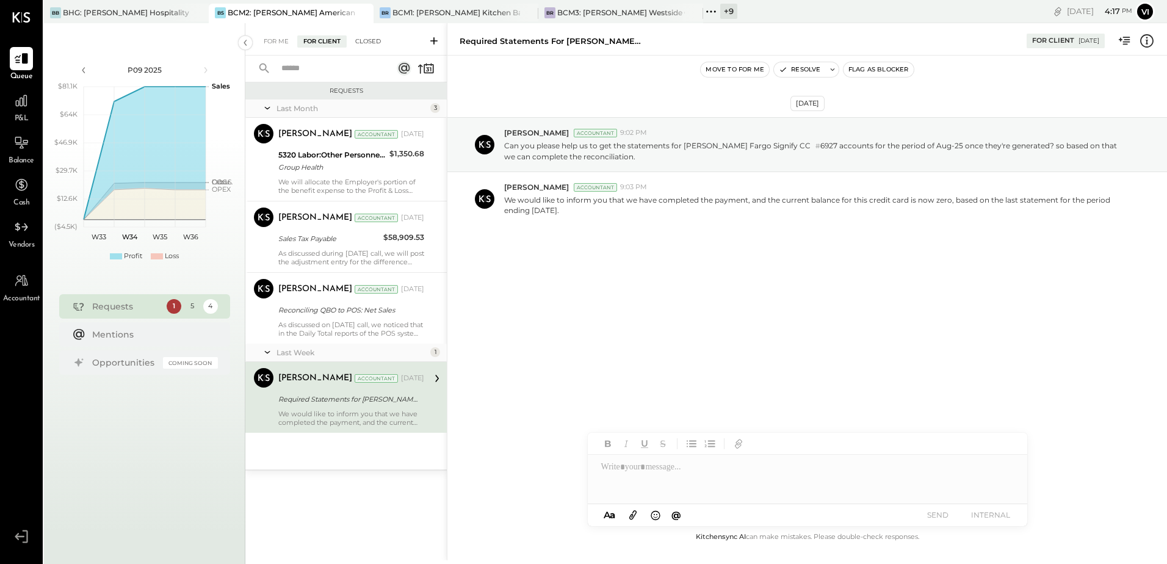
click at [368, 42] on div "Closed" at bounding box center [368, 41] width 38 height 12
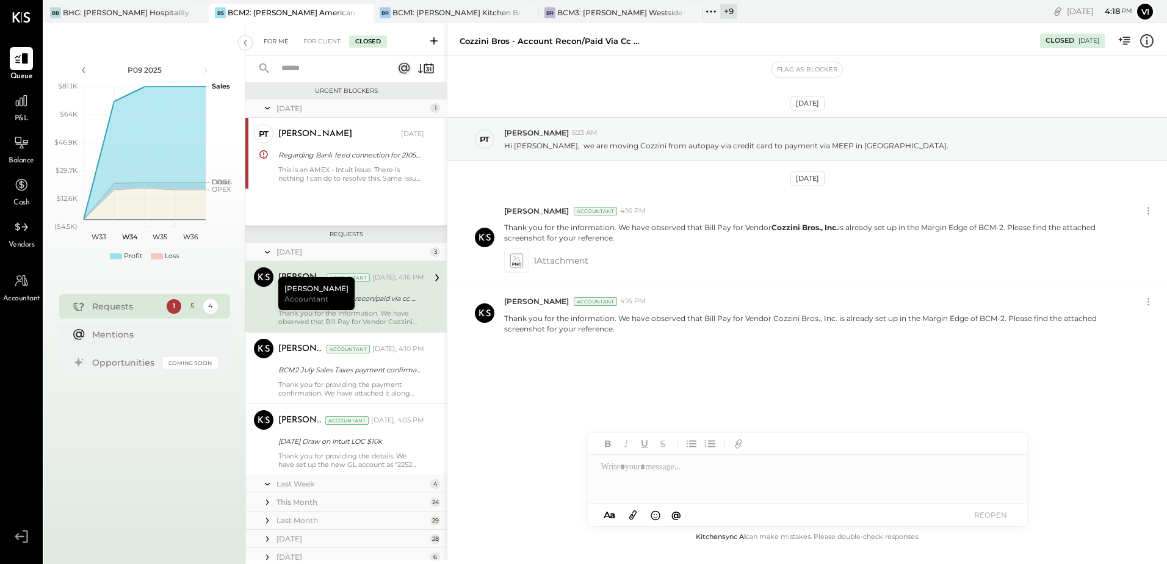
click at [269, 40] on div "For Me" at bounding box center [276, 41] width 37 height 12
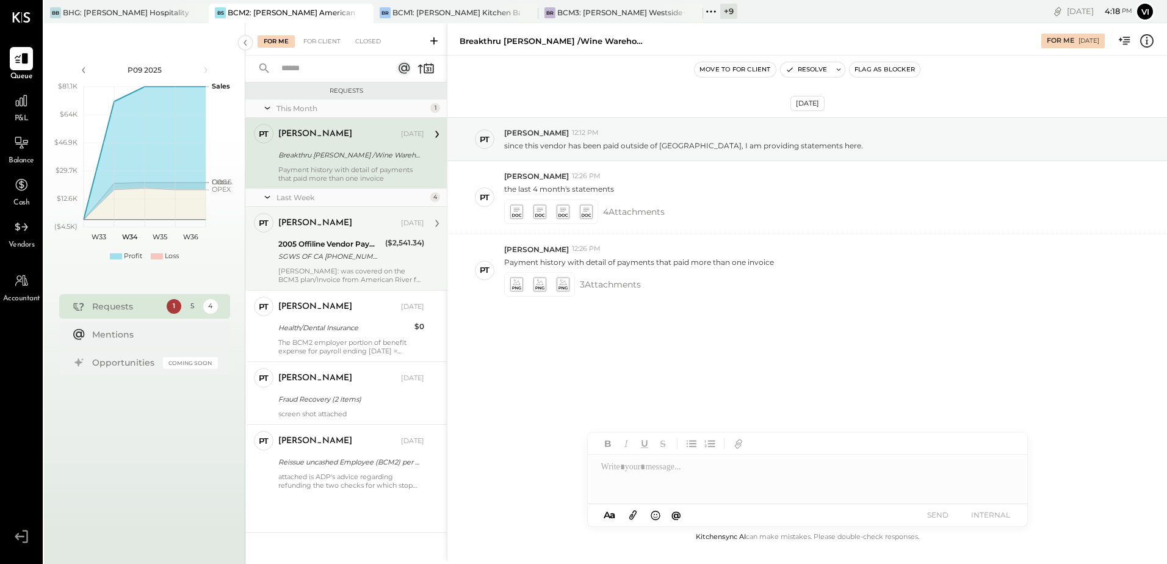
click at [362, 248] on div "2005 Offiline Vendor Payments" at bounding box center [329, 244] width 103 height 12
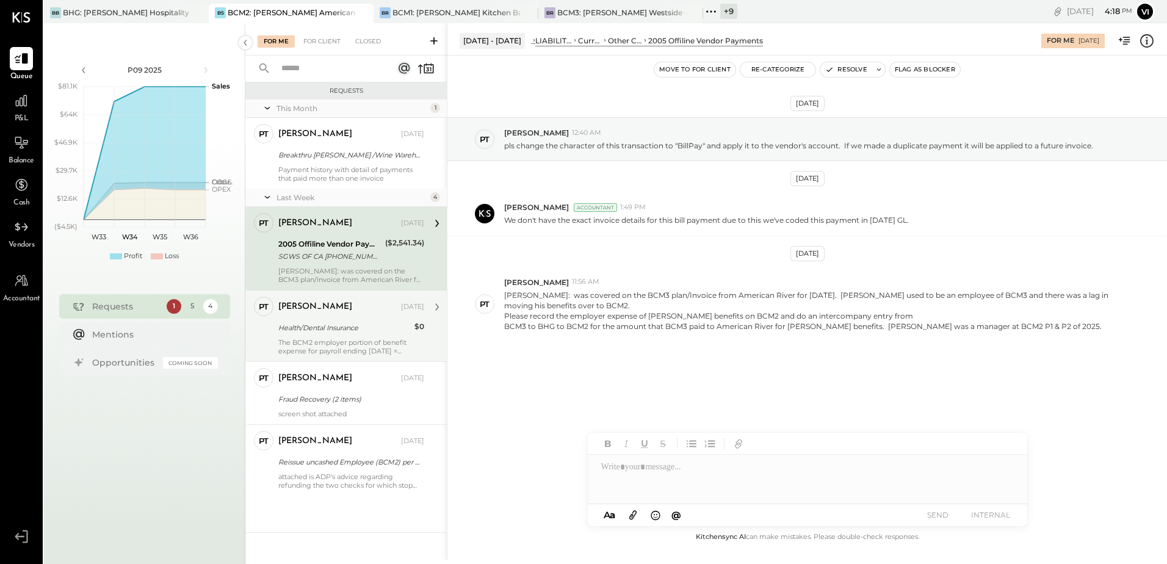
click at [342, 335] on div "[PERSON_NAME] [DATE] Health/Dental Insurance $0 The BCM2 employer portion of be…" at bounding box center [351, 326] width 146 height 59
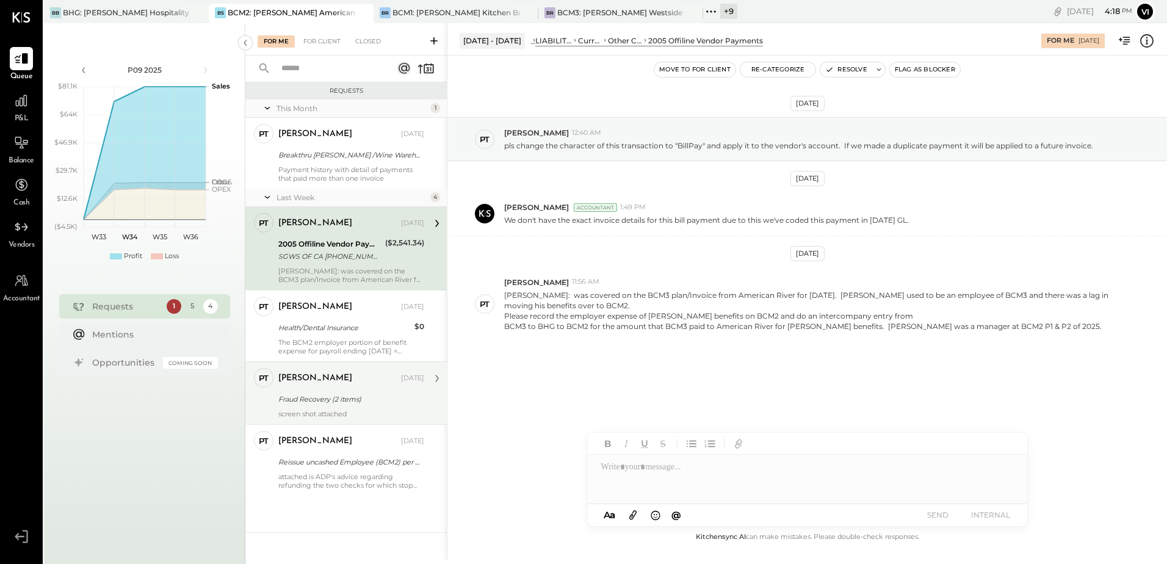
scroll to position [563, 0]
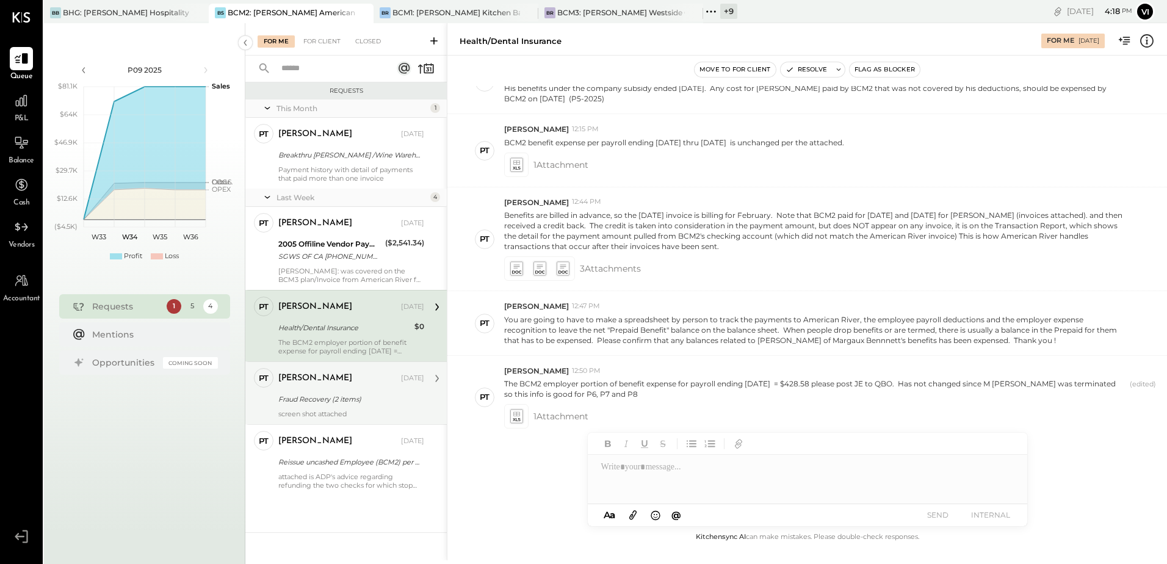
click at [328, 400] on div "Fraud Recovery (2 items)" at bounding box center [349, 399] width 142 height 12
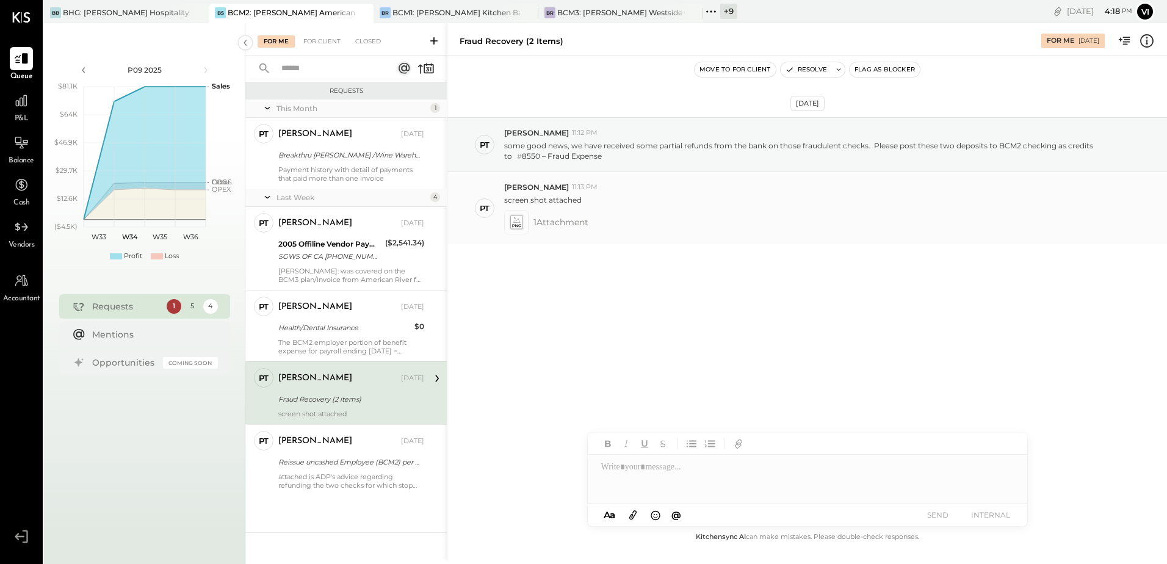
click at [513, 217] on icon at bounding box center [516, 222] width 13 height 14
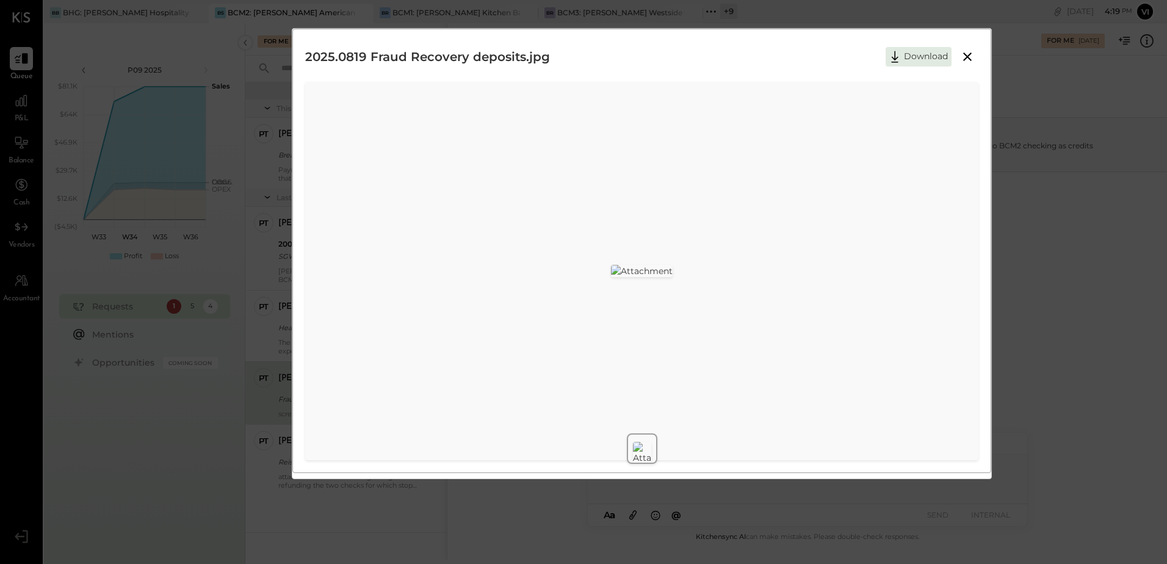
click at [967, 58] on icon at bounding box center [967, 56] width 15 height 15
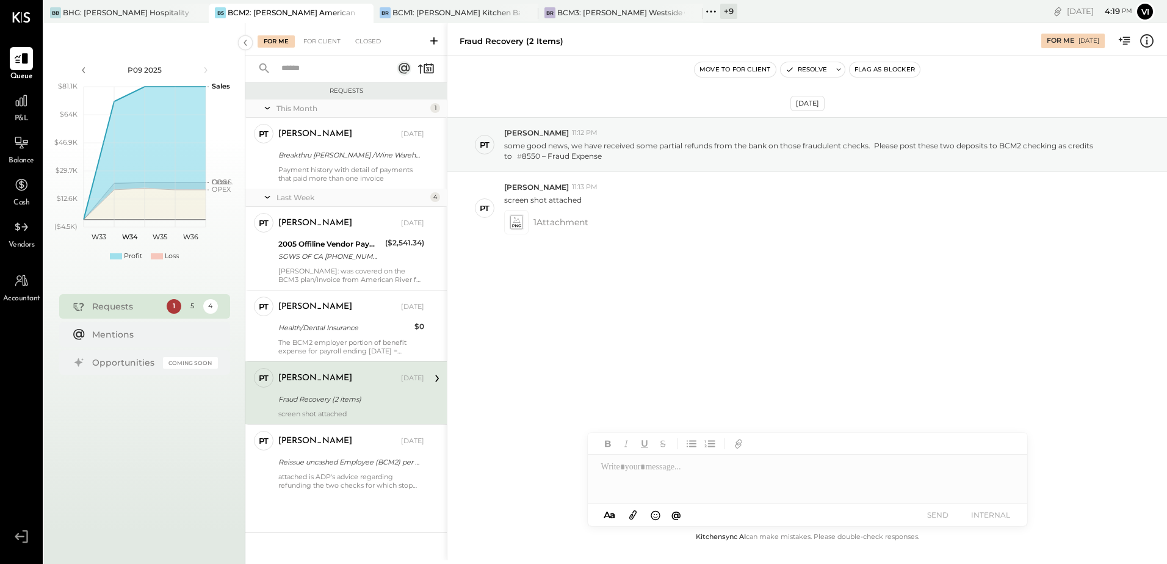
click at [641, 477] on div at bounding box center [807, 479] width 439 height 49
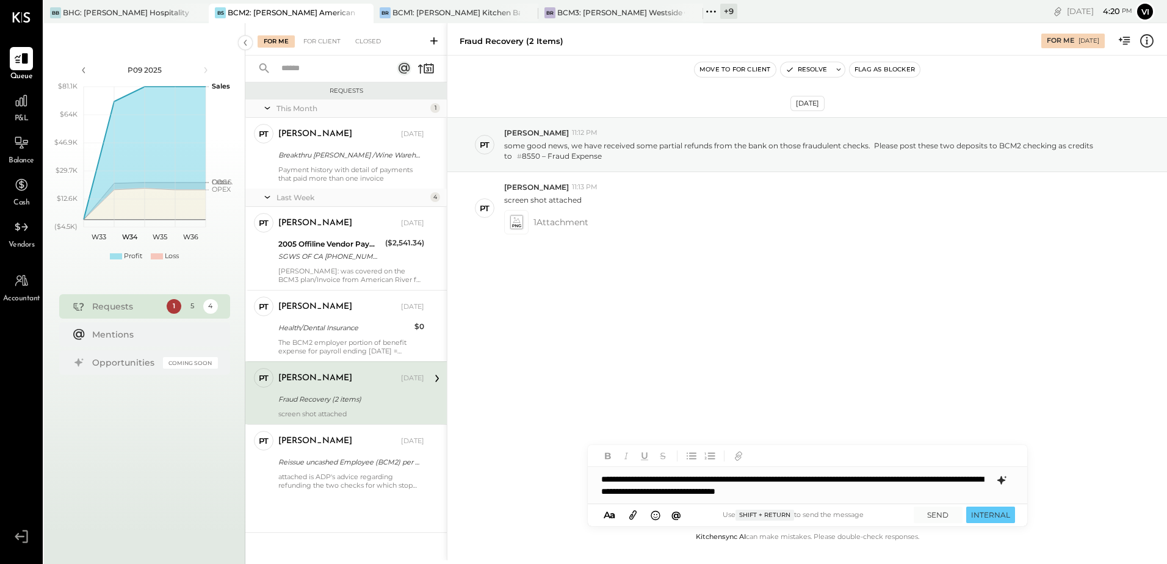
click at [1002, 476] on icon at bounding box center [1001, 480] width 15 height 15
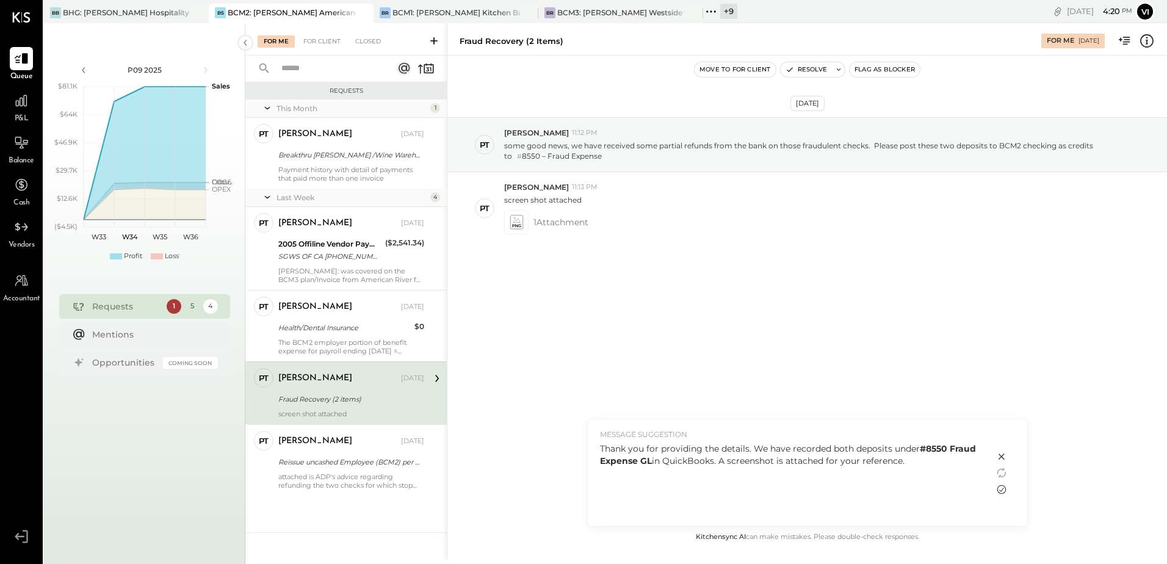
click at [1002, 492] on icon at bounding box center [1001, 489] width 15 height 15
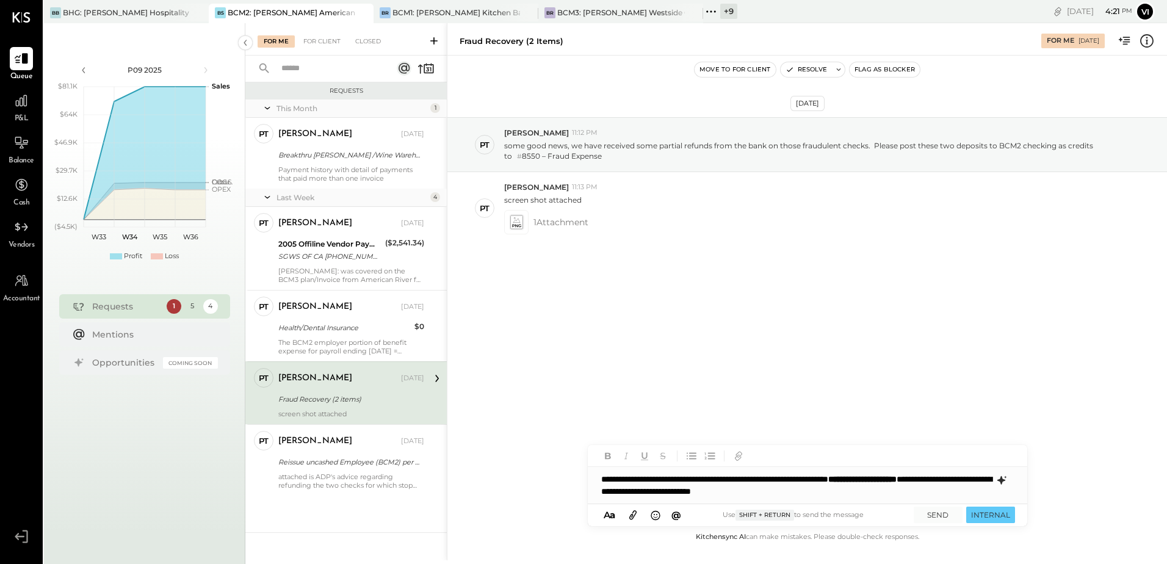
click at [468, 40] on div "Fraud Recovery (2 items)" at bounding box center [512, 41] width 104 height 12
copy div "Fraud"
click at [632, 521] on icon at bounding box center [632, 515] width 13 height 14
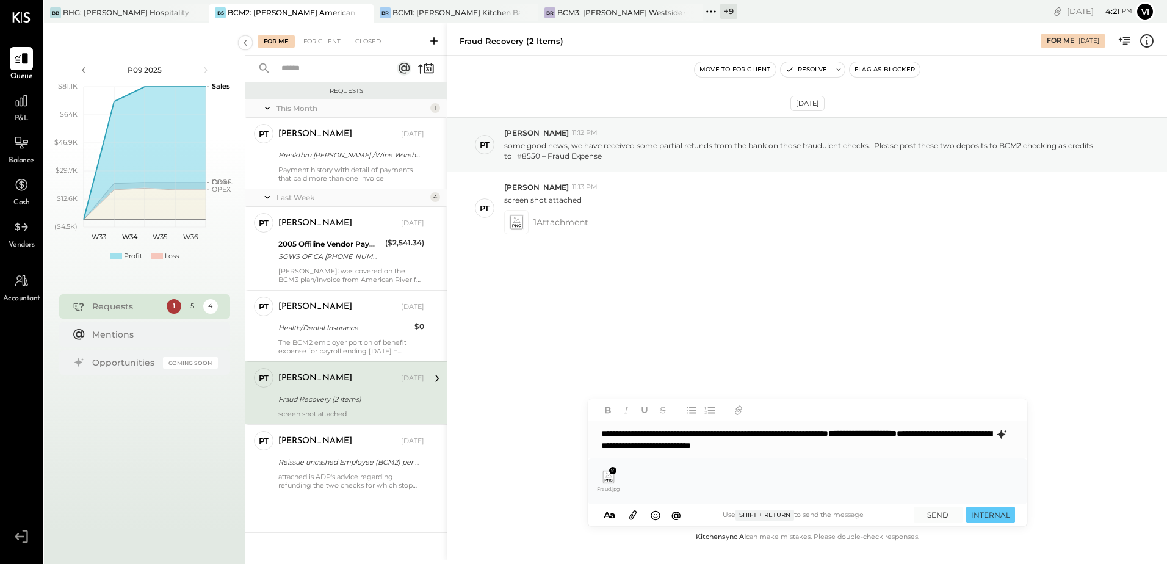
click at [612, 482] on icon at bounding box center [608, 477] width 11 height 12
click at [609, 479] on icon at bounding box center [608, 480] width 8 height 2
click at [775, 442] on div "**********" at bounding box center [807, 439] width 439 height 37
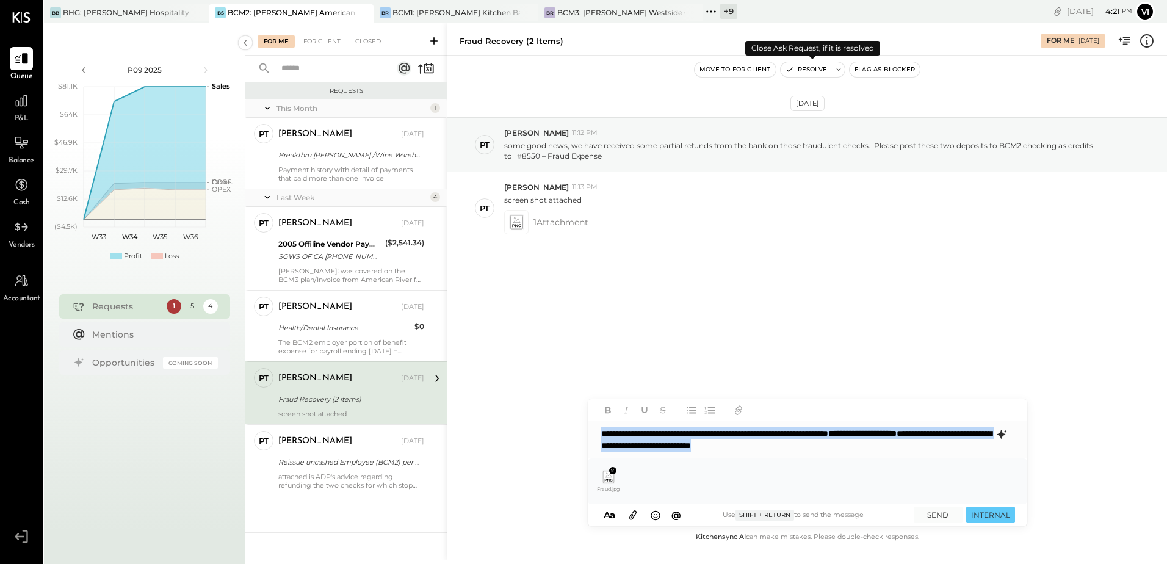
click at [838, 71] on icon at bounding box center [838, 69] width 9 height 9
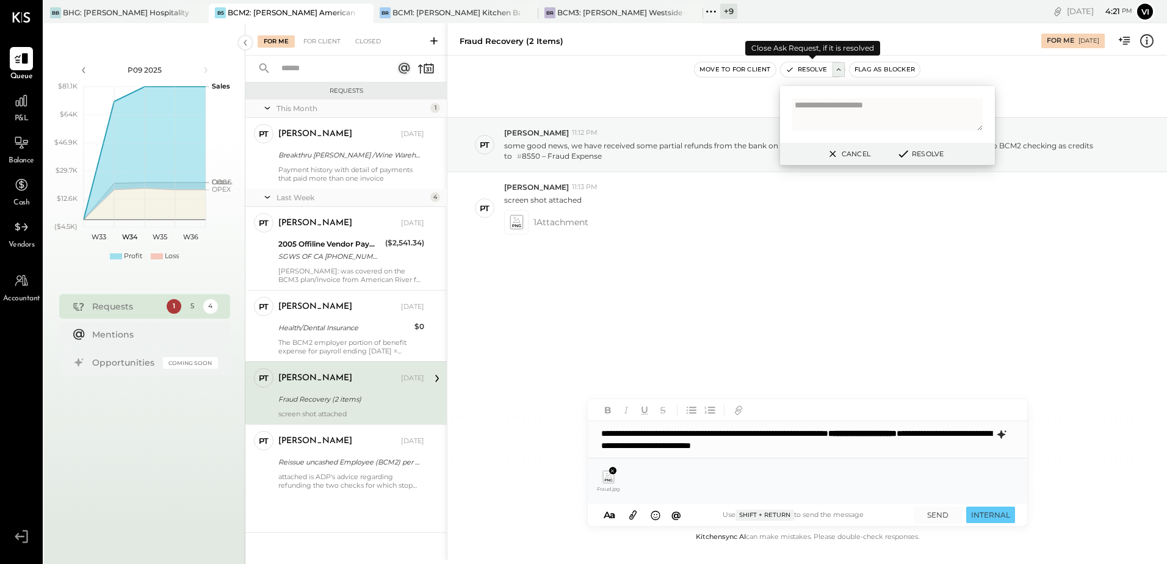
type textarea "**********"
click at [858, 104] on textarea at bounding box center [887, 114] width 190 height 32
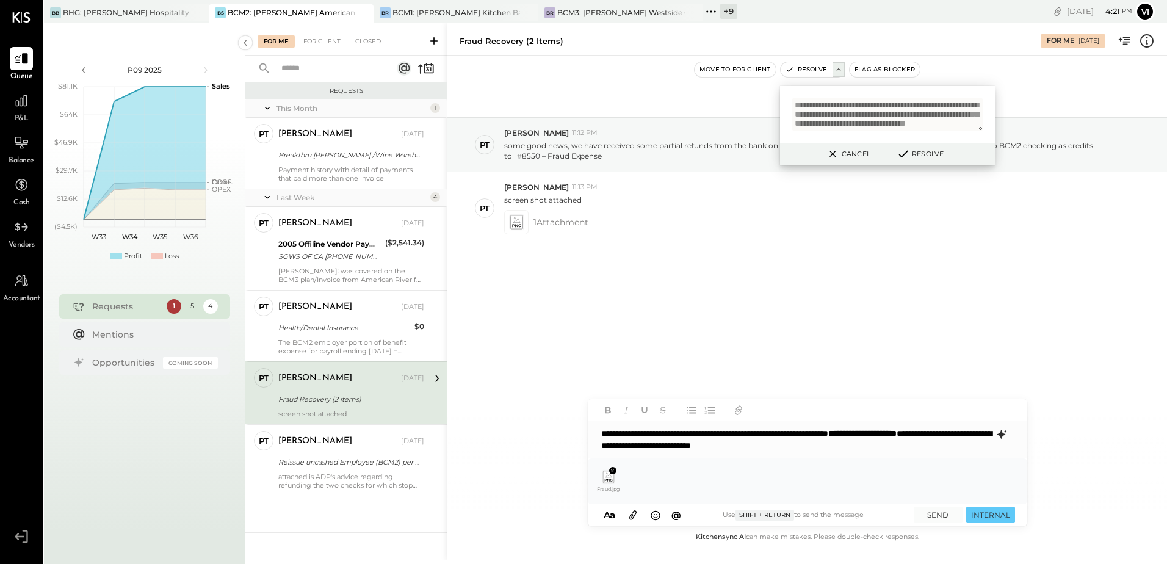
scroll to position [14, 0]
type textarea "**********"
click at [934, 515] on button "SEND" at bounding box center [938, 515] width 49 height 16
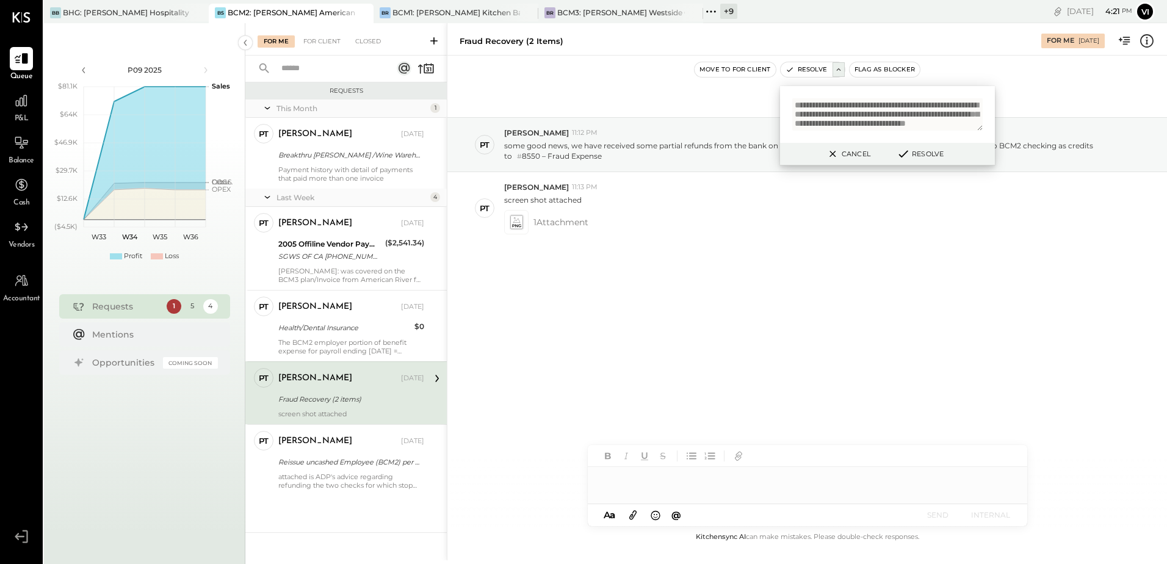
click at [931, 155] on button "Resolve" at bounding box center [919, 153] width 55 height 15
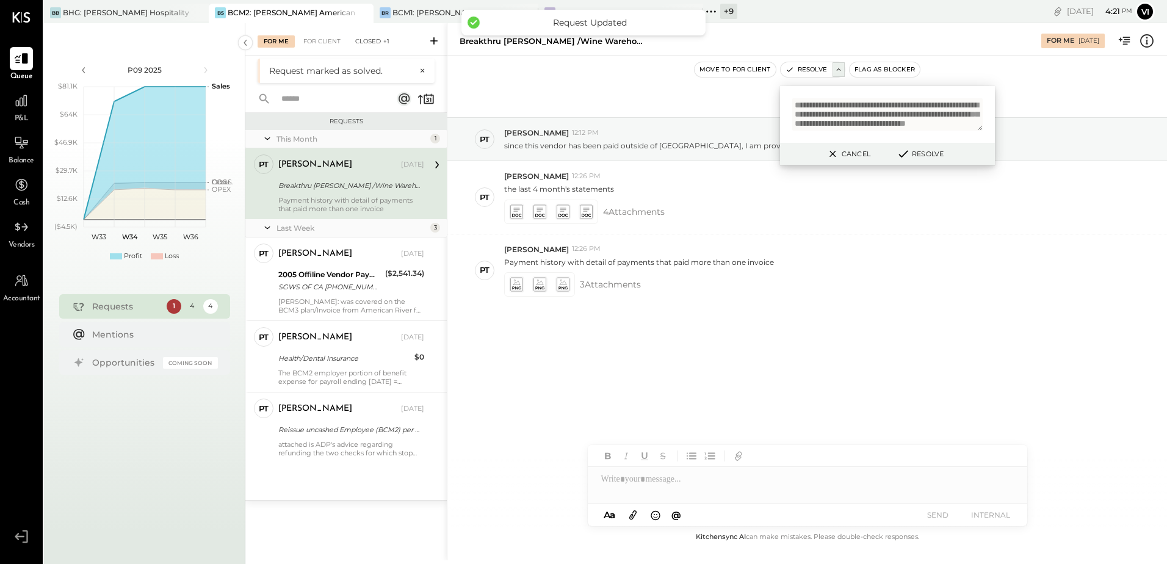
click at [351, 37] on div "Closed +1" at bounding box center [372, 41] width 46 height 12
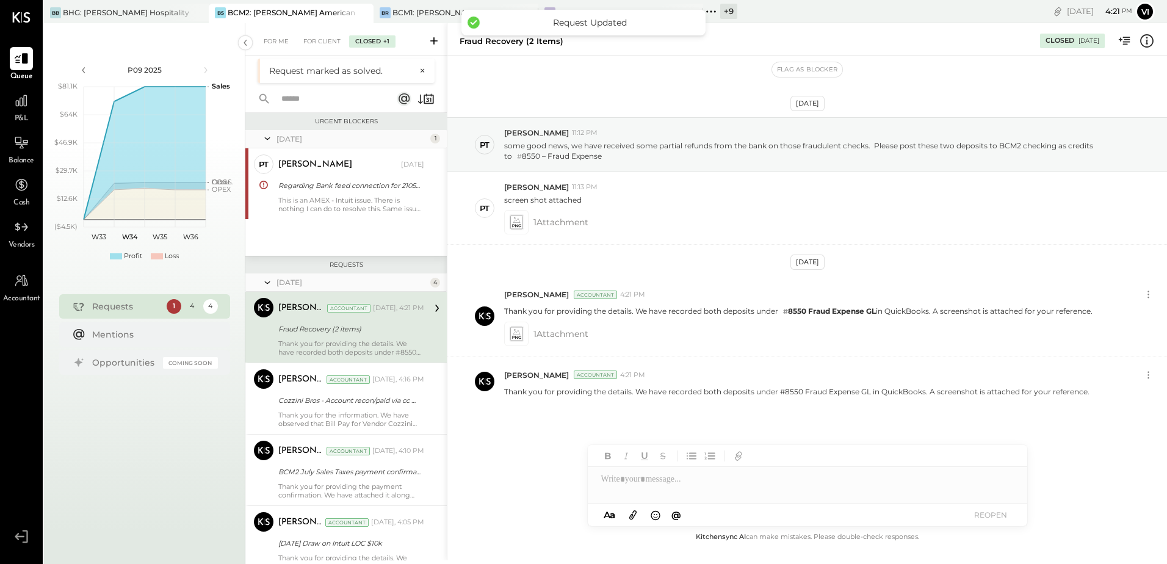
click at [375, 37] on div "Closed +1" at bounding box center [372, 41] width 46 height 12
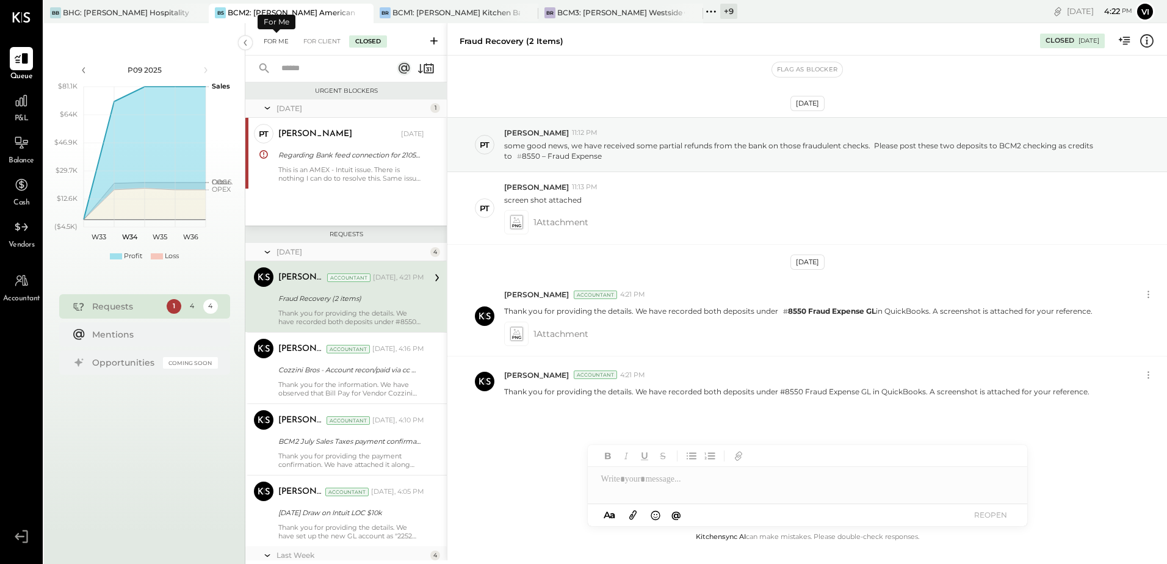
click at [265, 43] on div "For Me" at bounding box center [276, 41] width 37 height 12
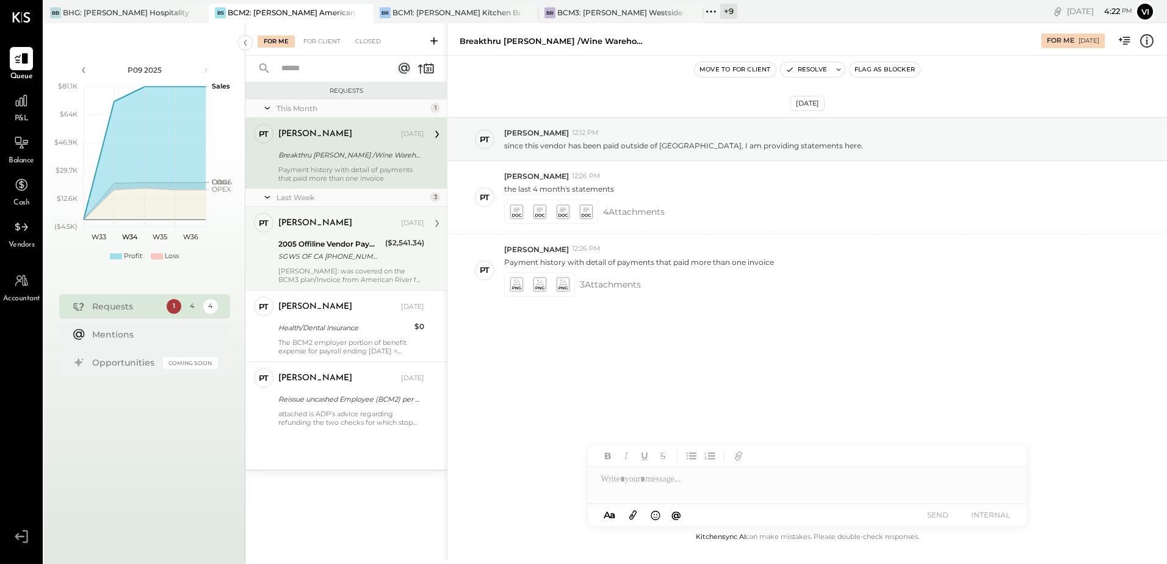
click at [308, 244] on div "2005 Offiline Vendor Payments" at bounding box center [329, 244] width 103 height 12
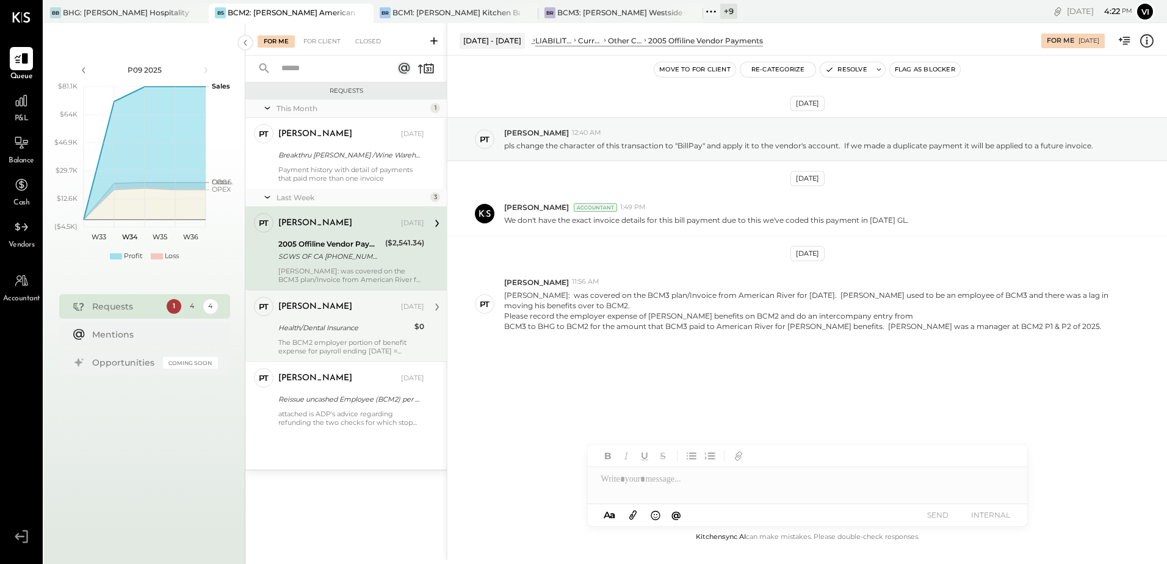
click at [330, 336] on div "[PERSON_NAME] [DATE] Health/Dental Insurance $0 The BCM2 employer portion of be…" at bounding box center [351, 326] width 146 height 59
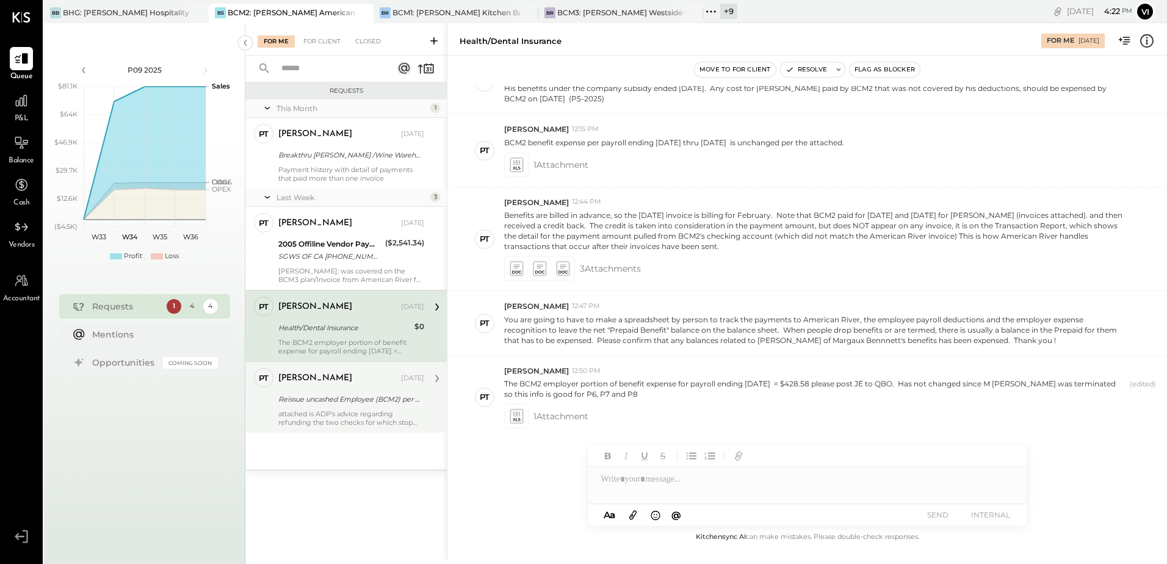
click at [318, 395] on div "Reissue uncashed Employee (BCM2) per ADP refund" at bounding box center [349, 399] width 142 height 12
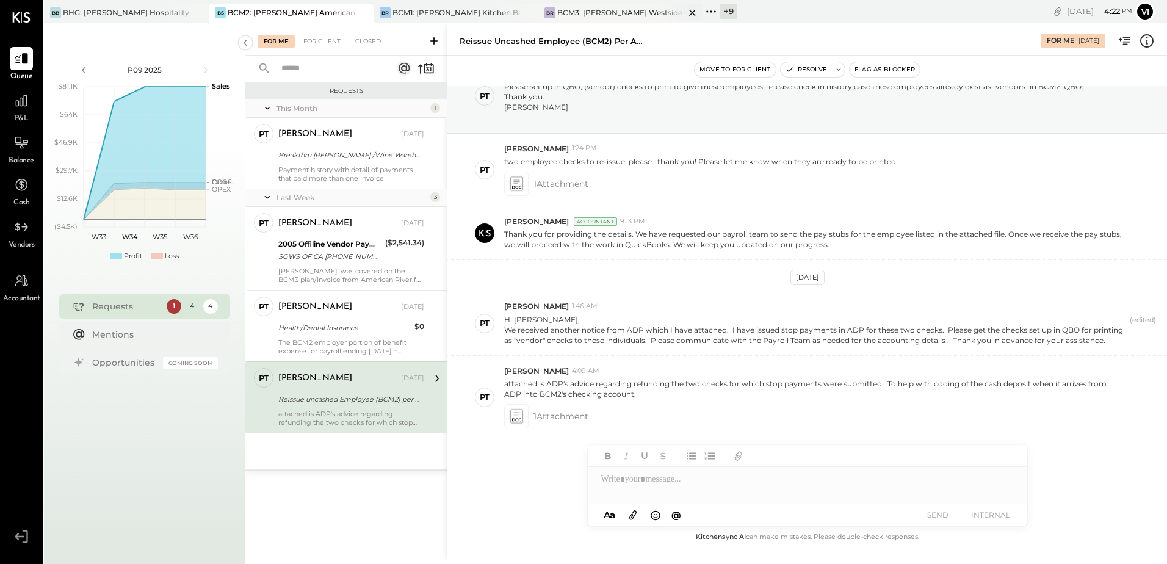
click at [593, 17] on div "BCM3: [PERSON_NAME] Westside Grill" at bounding box center [621, 12] width 128 height 10
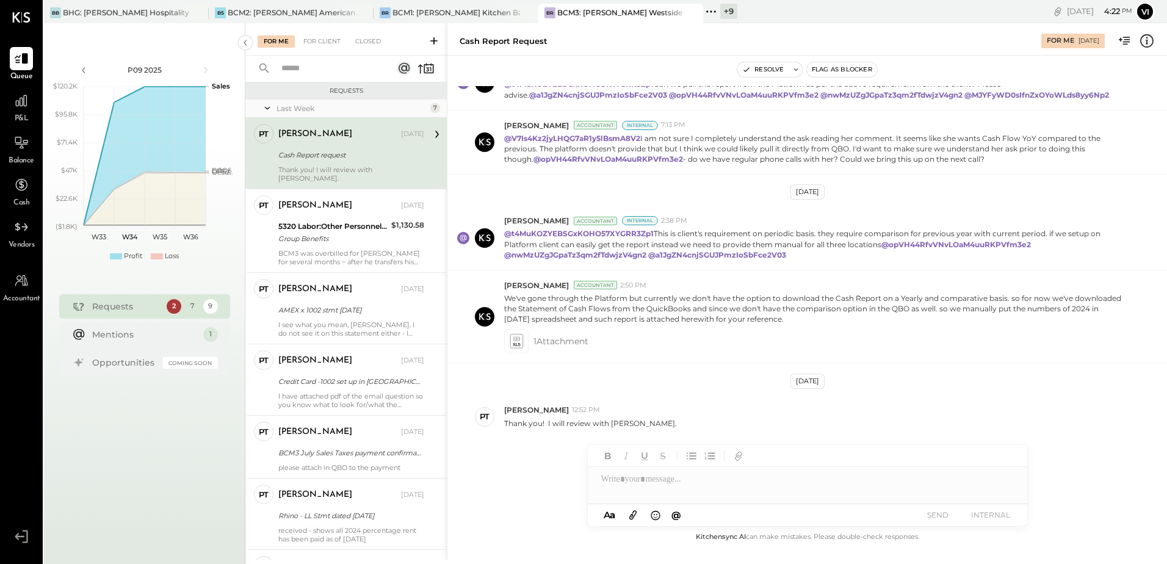
scroll to position [272, 0]
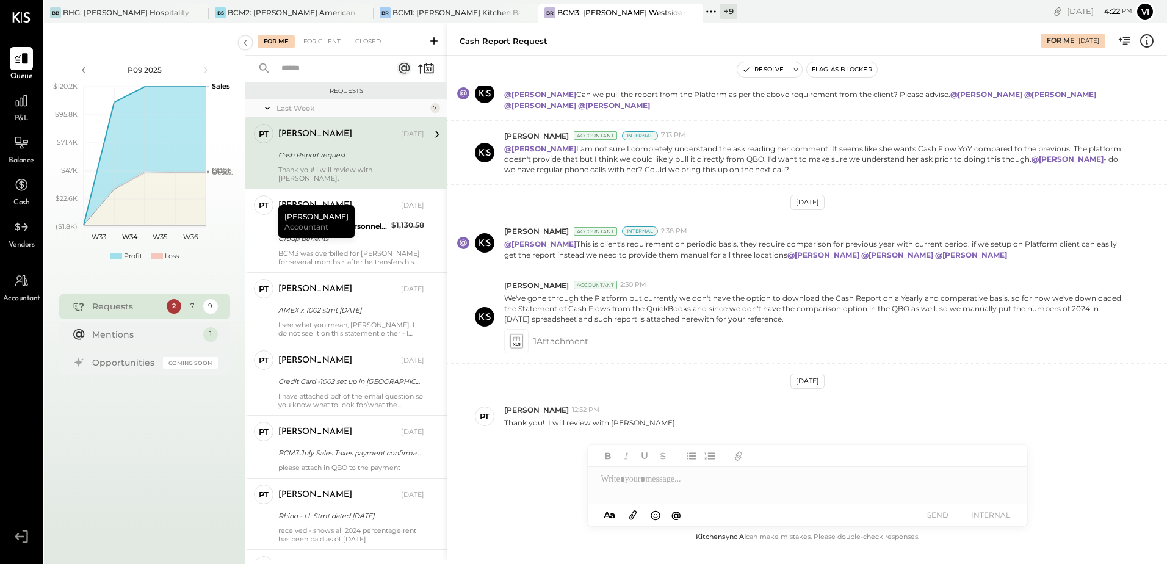
click at [658, 494] on div at bounding box center [807, 474] width 439 height 59
click at [658, 480] on div at bounding box center [807, 479] width 439 height 24
click at [668, 495] on div at bounding box center [807, 474] width 439 height 59
click at [666, 485] on div at bounding box center [807, 479] width 439 height 24
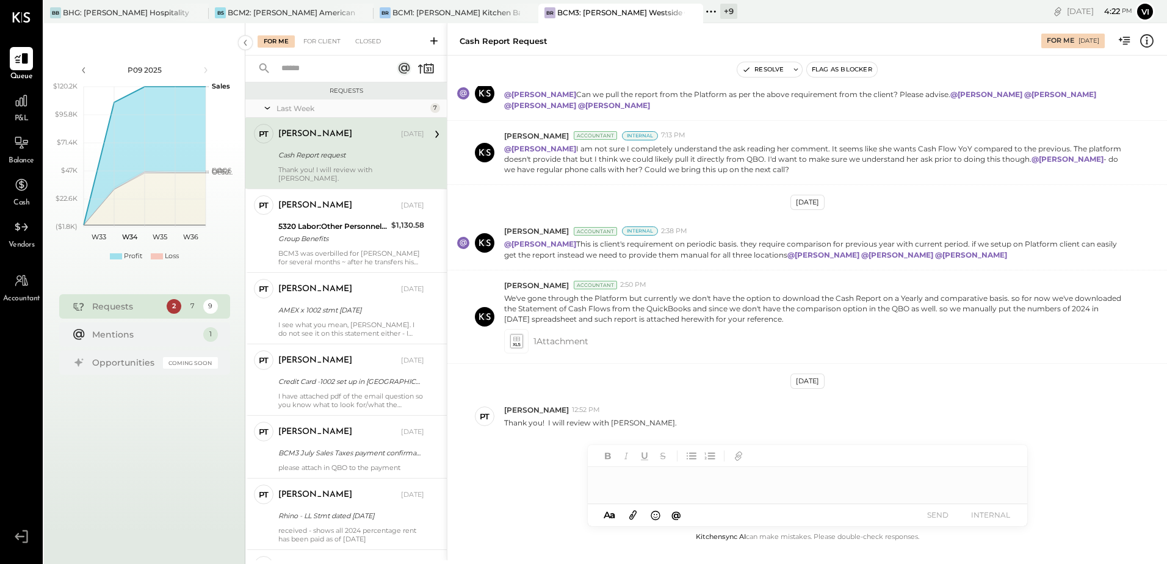
click at [665, 484] on div at bounding box center [807, 479] width 439 height 24
click at [717, 481] on div "**********" at bounding box center [807, 479] width 439 height 24
click at [941, 513] on button "SEND" at bounding box center [938, 515] width 49 height 16
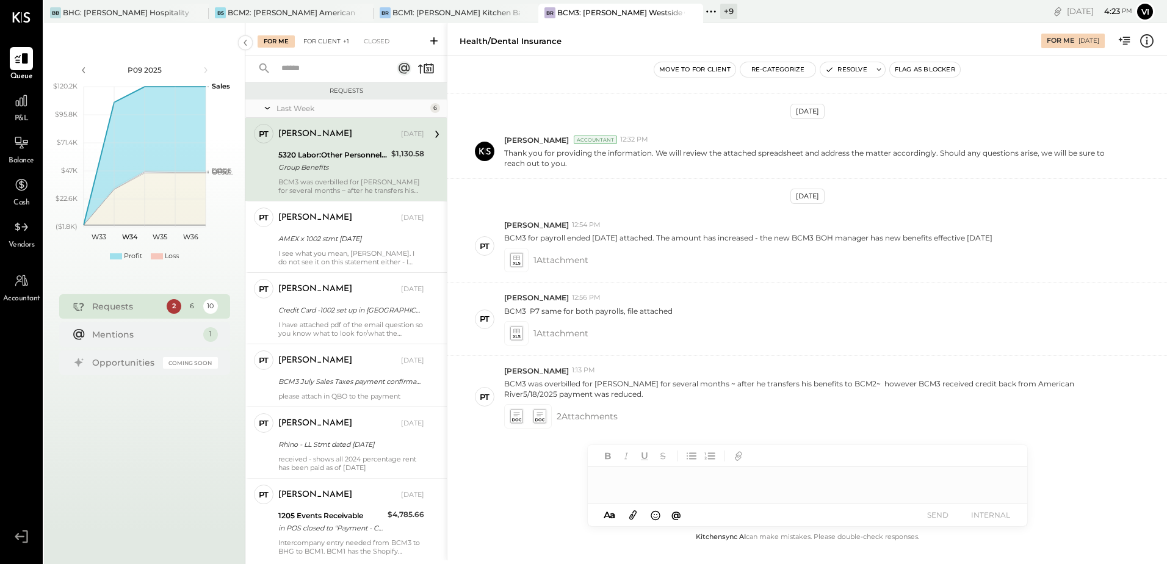
click at [331, 37] on div "For Client +1" at bounding box center [326, 41] width 58 height 12
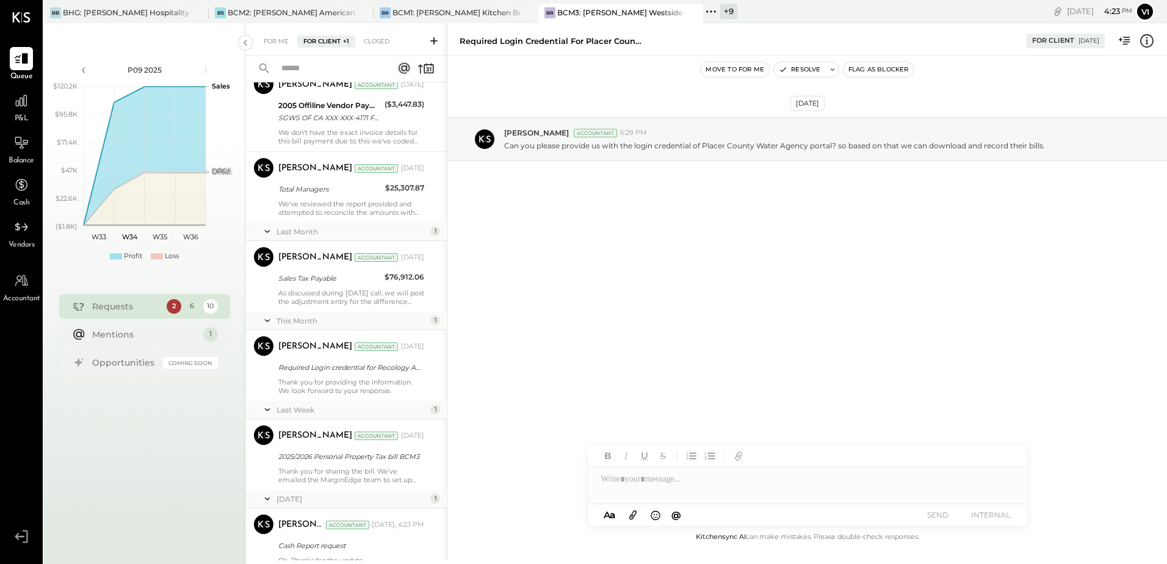
scroll to position [422, 0]
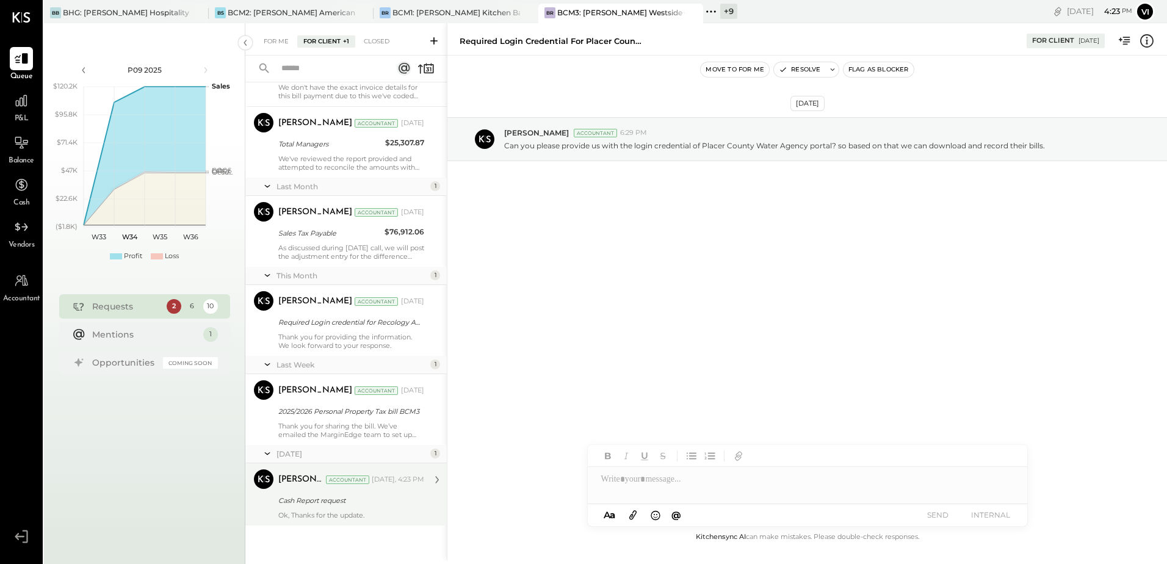
click at [312, 477] on div "[PERSON_NAME]" at bounding box center [300, 480] width 45 height 12
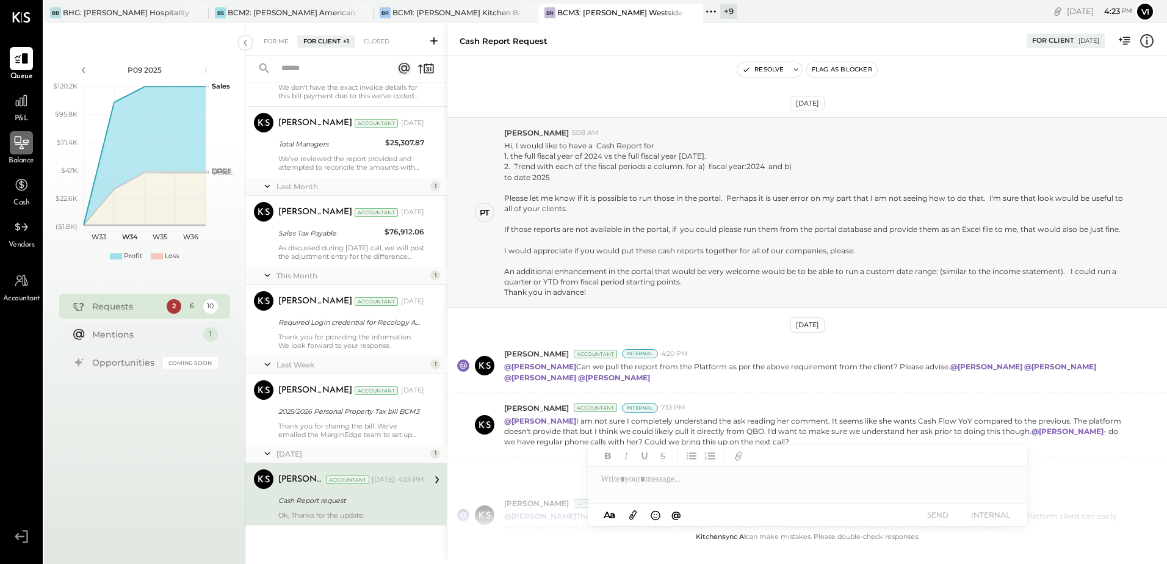
scroll to position [354, 0]
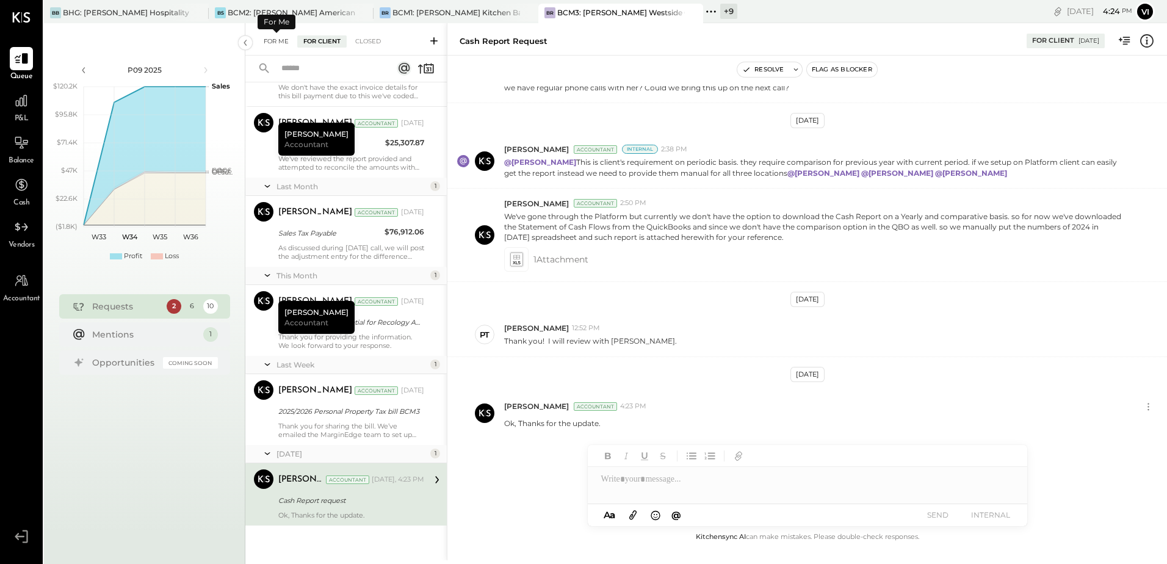
click at [280, 43] on div "For Me" at bounding box center [276, 41] width 37 height 12
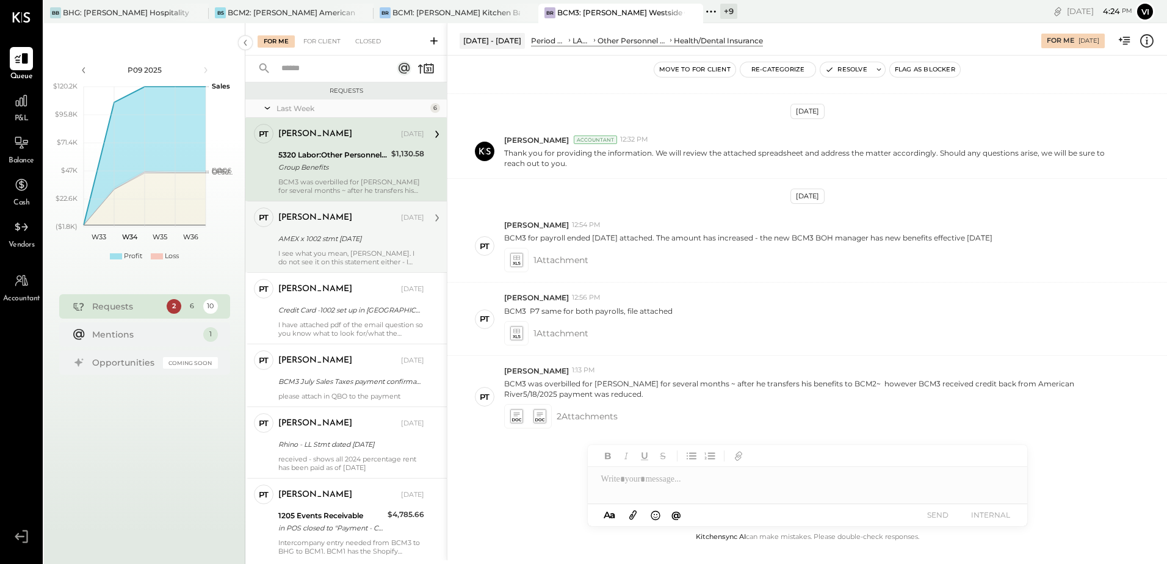
click at [381, 234] on div "AMEX x 1002 stmt [DATE]" at bounding box center [349, 239] width 142 height 12
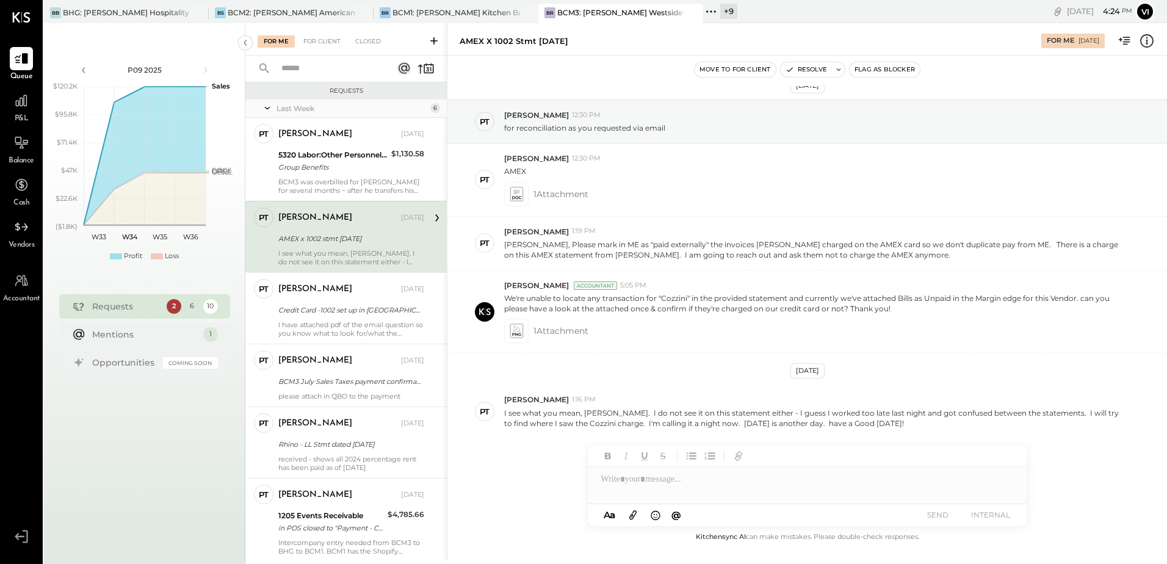
scroll to position [18, 0]
click at [741, 488] on div at bounding box center [807, 479] width 439 height 24
click at [519, 198] on icon at bounding box center [516, 197] width 9 height 3
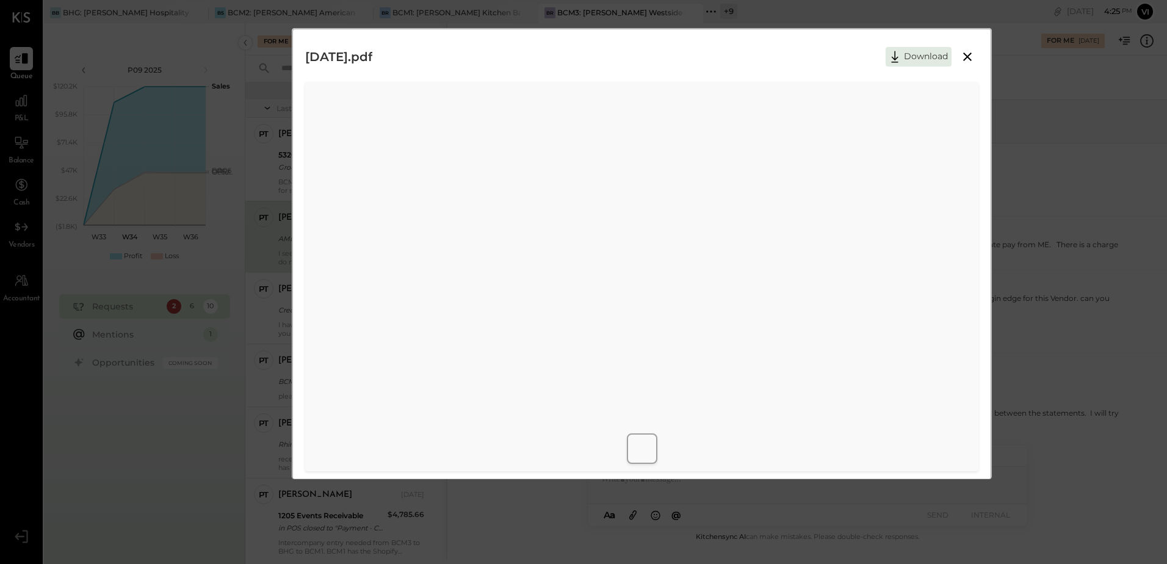
drag, startPoint x: 964, startPoint y: 57, endPoint x: 973, endPoint y: 59, distance: 9.9
click at [964, 57] on icon at bounding box center [967, 56] width 15 height 15
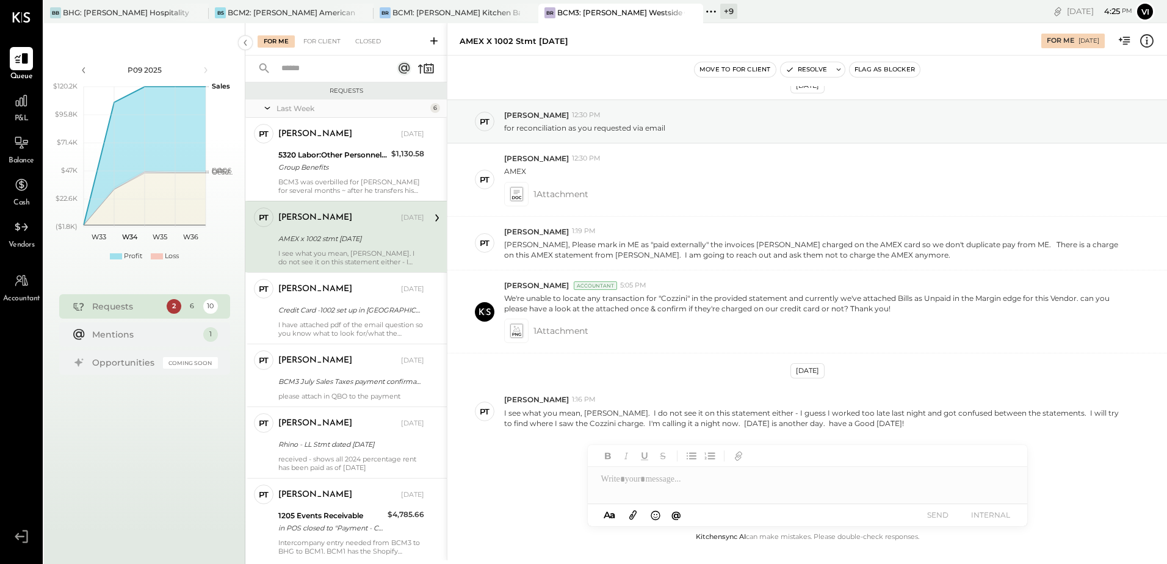
click at [663, 466] on div at bounding box center [807, 456] width 439 height 22
click at [658, 482] on div at bounding box center [807, 479] width 439 height 24
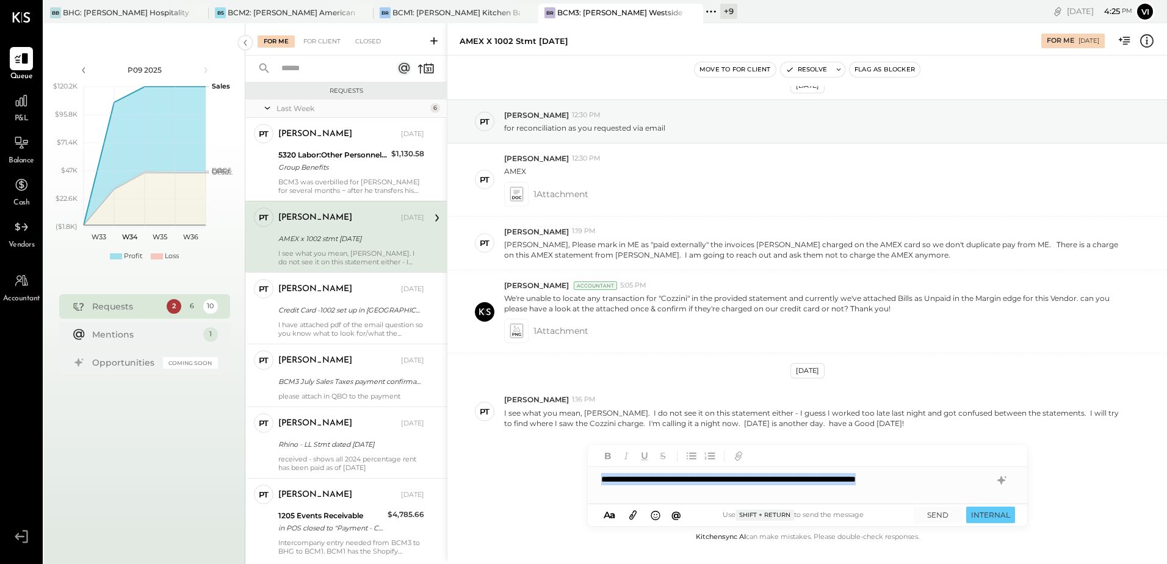
copy div "**********"
click at [938, 511] on button "SEND" at bounding box center [938, 515] width 49 height 16
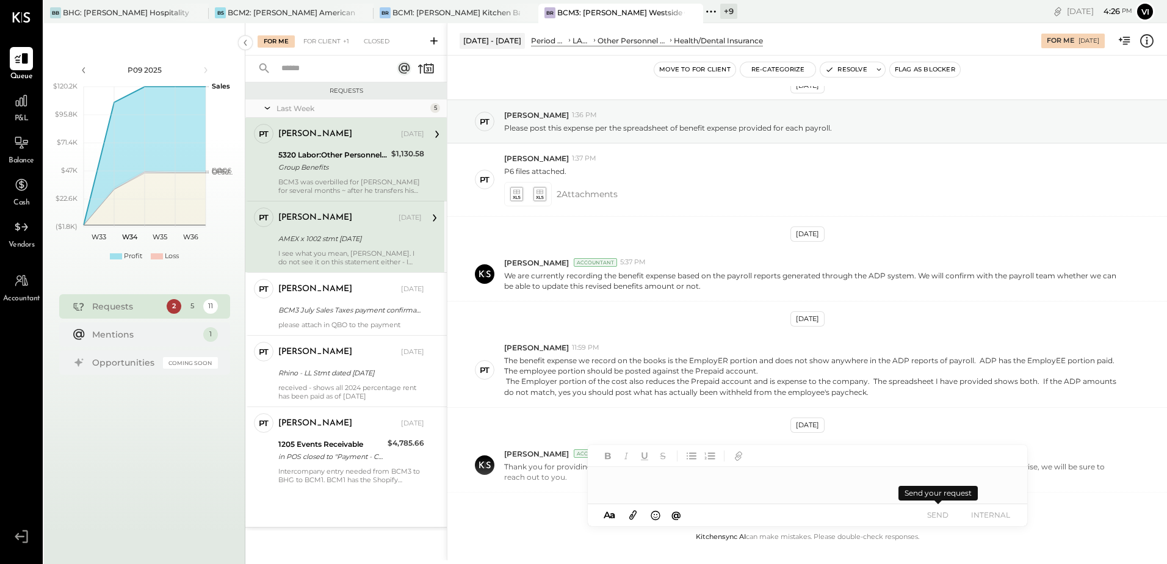
scroll to position [331, 0]
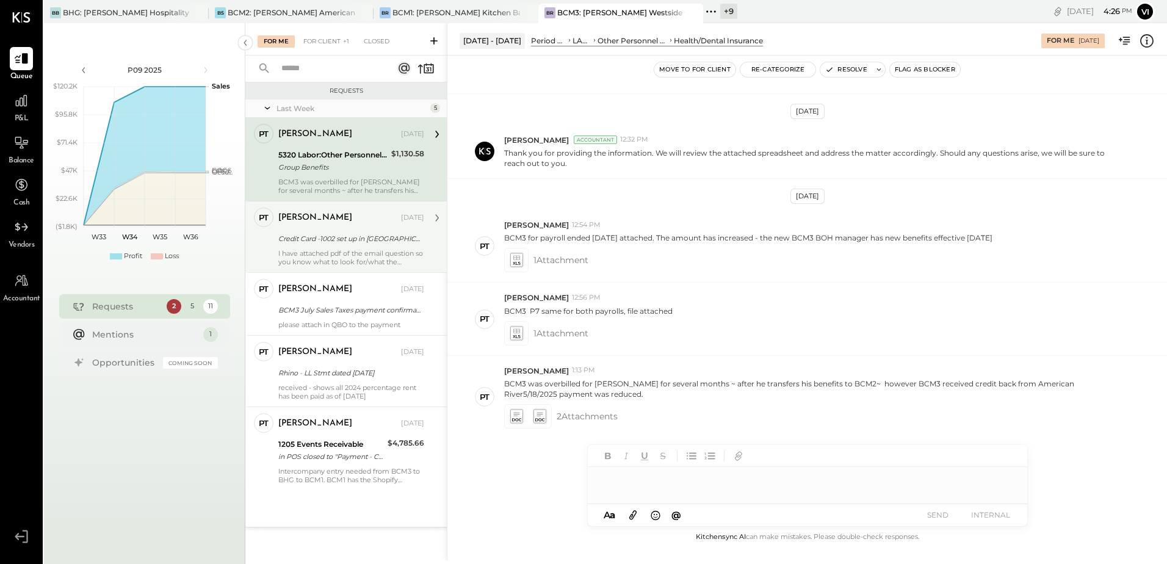
click at [374, 228] on div "[PERSON_NAME] [DATE]" at bounding box center [351, 218] width 146 height 21
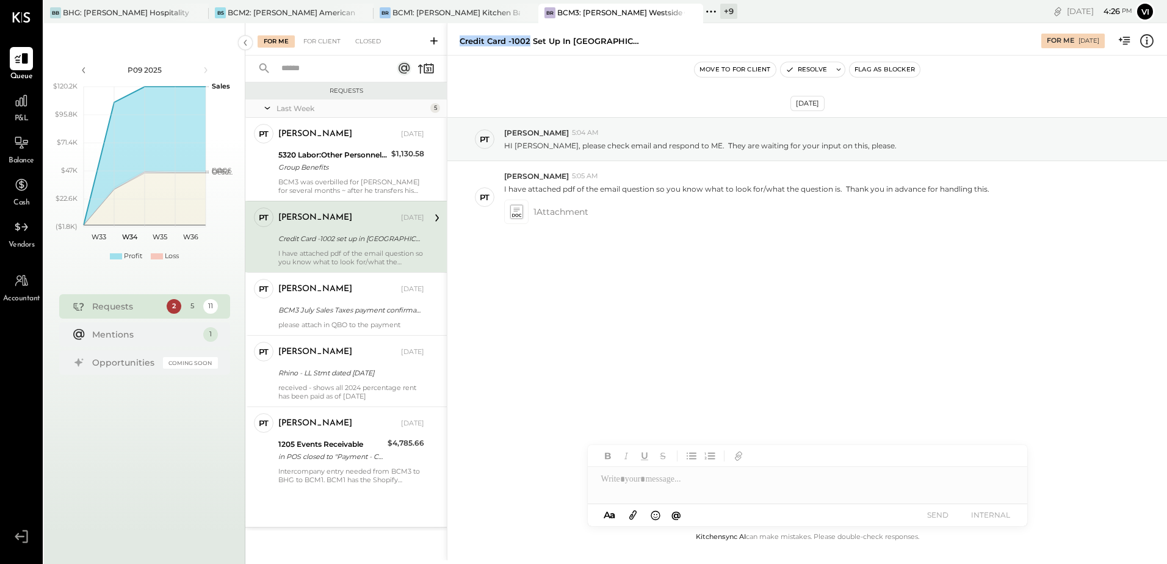
drag, startPoint x: 461, startPoint y: 42, endPoint x: 529, endPoint y: 48, distance: 68.6
click at [529, 48] on div "Credit Card -1002 set up in ME For Me [DATE]" at bounding box center [807, 39] width 720 height 24
copy div "Credit Card -1002"
click at [512, 209] on icon at bounding box center [516, 211] width 13 height 14
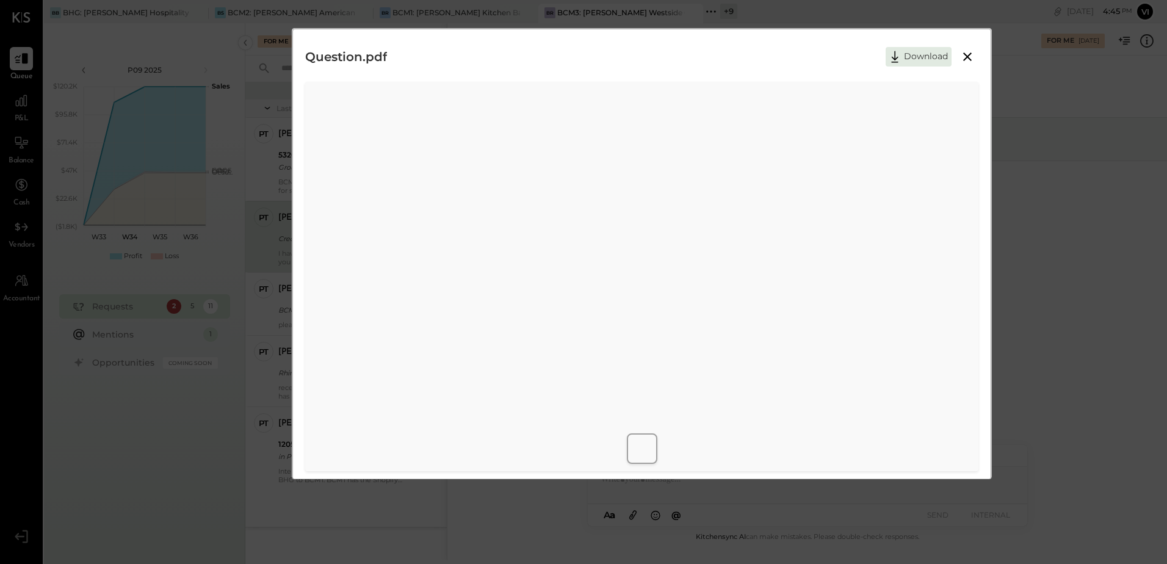
click at [969, 59] on icon at bounding box center [967, 56] width 9 height 9
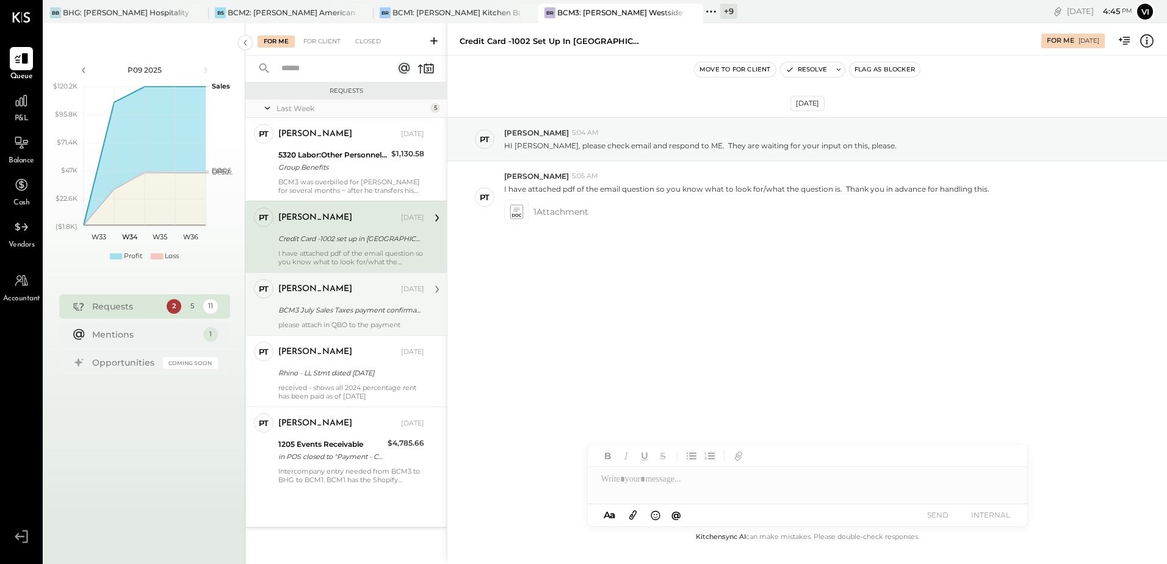
click at [363, 301] on div "[PERSON_NAME] [DATE] BCM3 July Sales Taxes payment confirmation [DATE] please a…" at bounding box center [351, 304] width 146 height 50
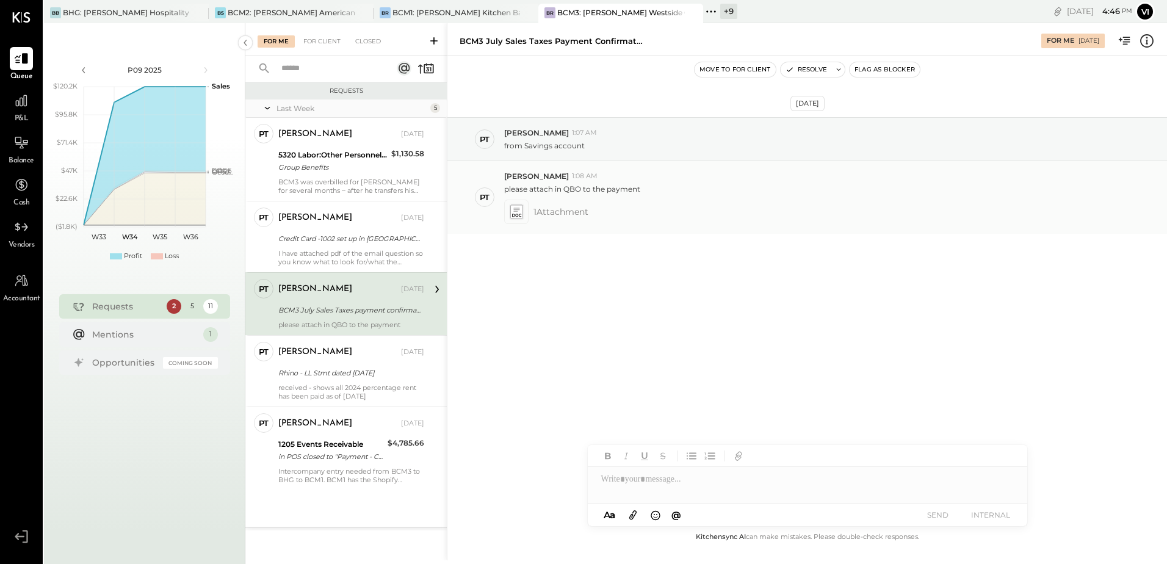
click at [518, 211] on icon at bounding box center [516, 211] width 13 height 14
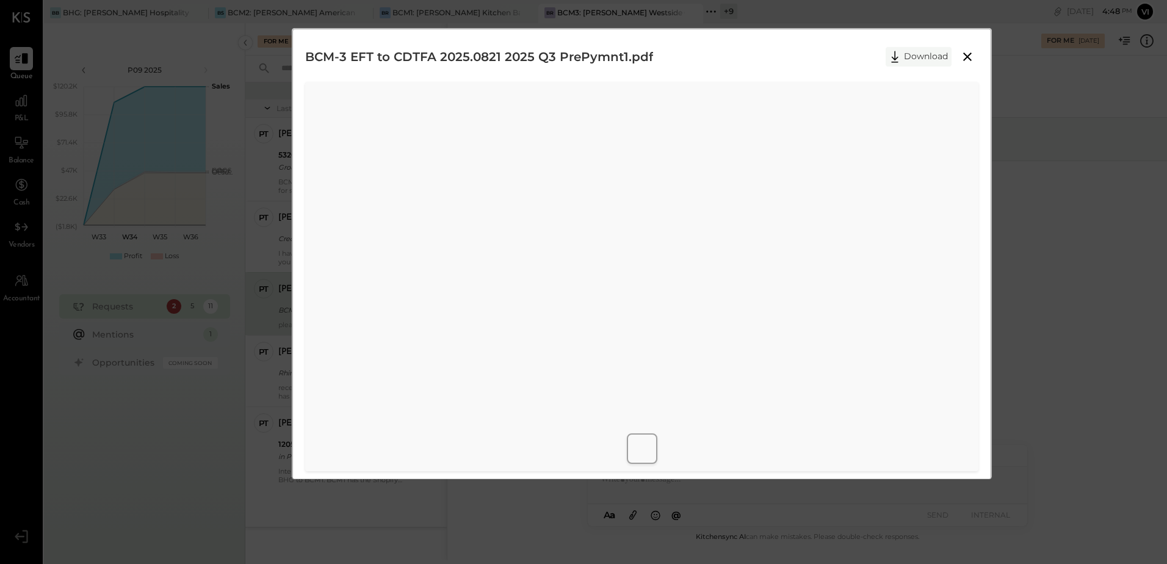
click at [911, 52] on button "Download" at bounding box center [919, 57] width 66 height 20
click at [962, 57] on icon at bounding box center [967, 56] width 15 height 15
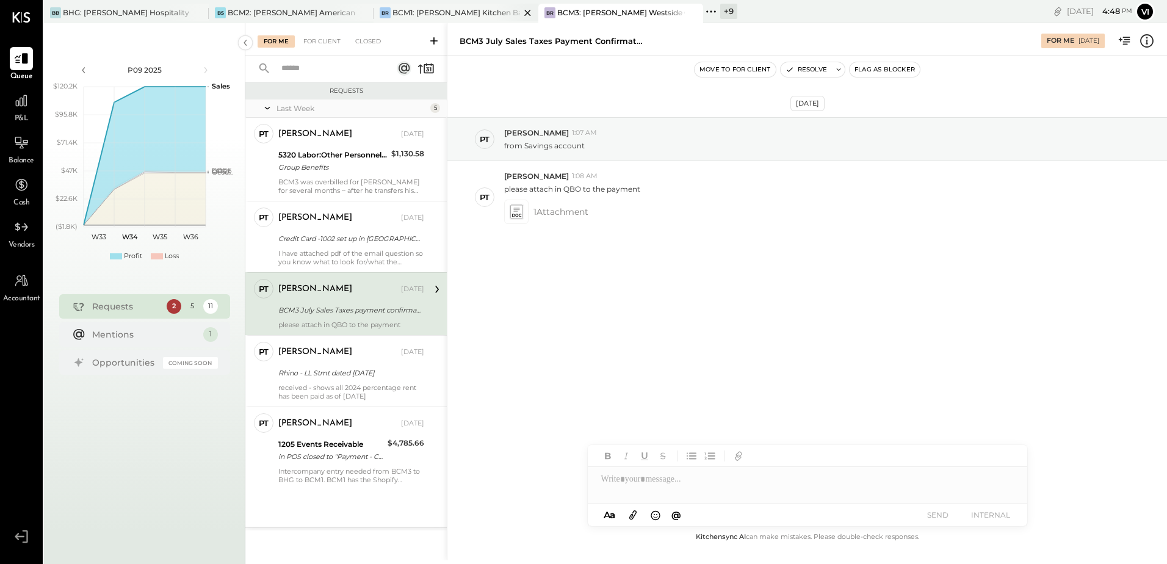
click at [428, 11] on div "BCM1: [PERSON_NAME] Kitchen Bar Market" at bounding box center [456, 12] width 128 height 10
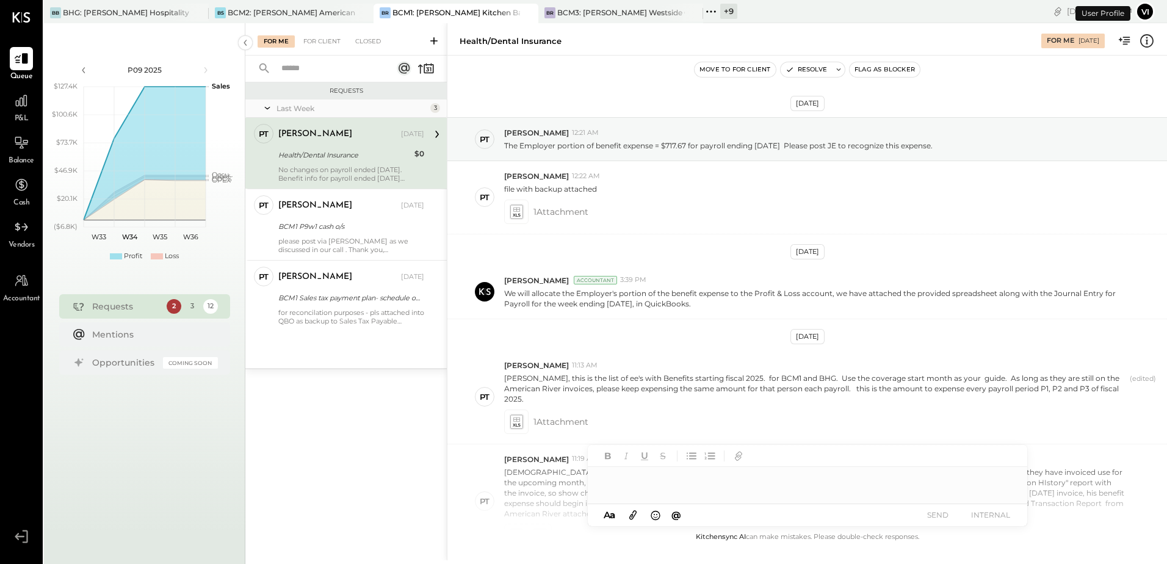
scroll to position [453, 0]
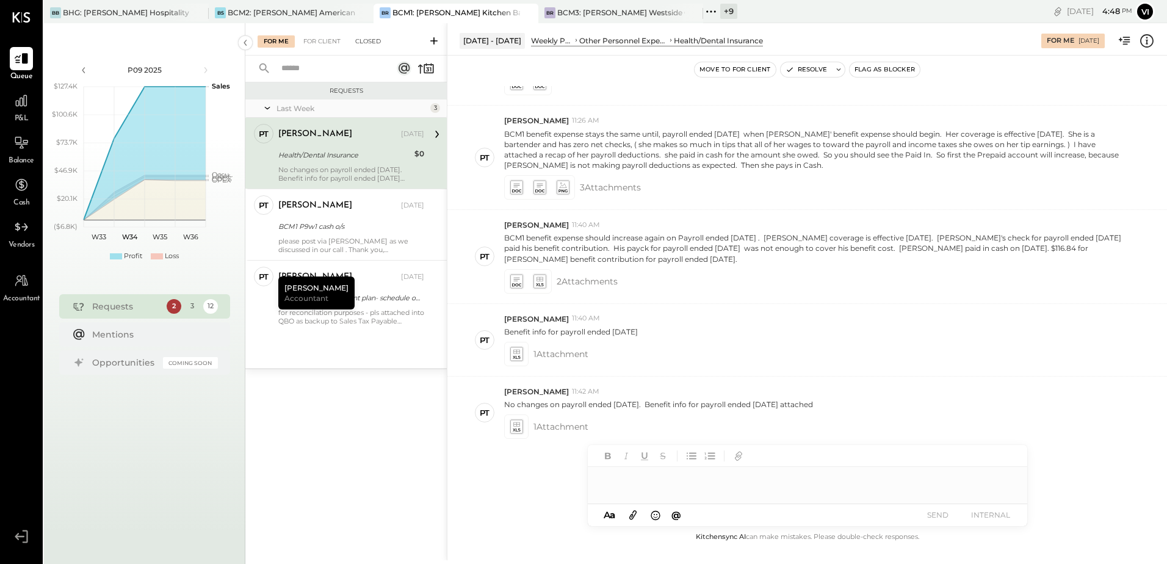
click at [369, 37] on div "Closed" at bounding box center [368, 41] width 38 height 12
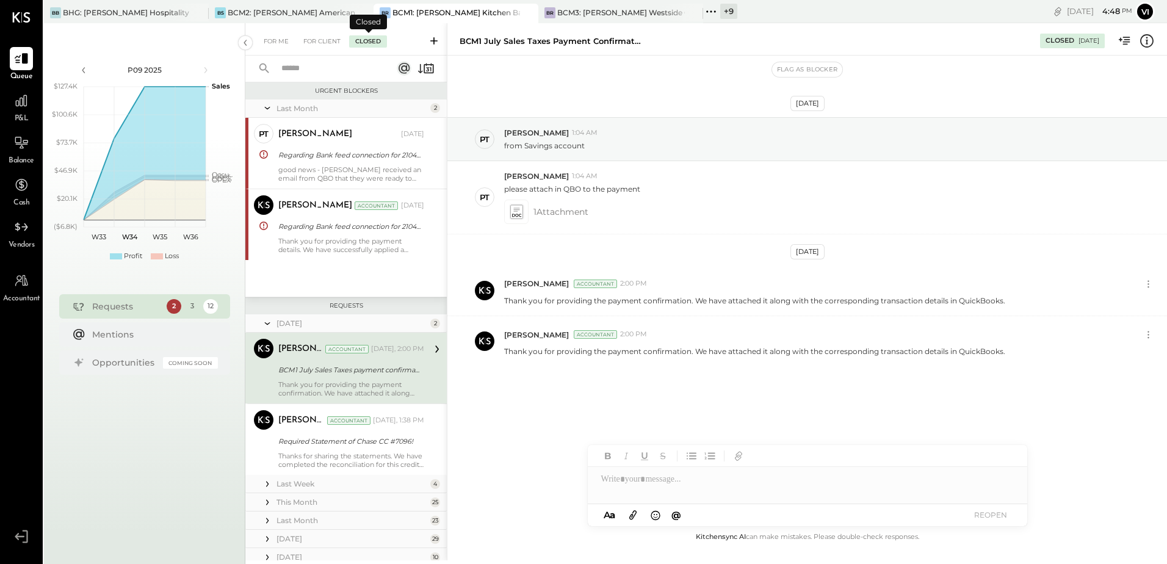
scroll to position [46, 0]
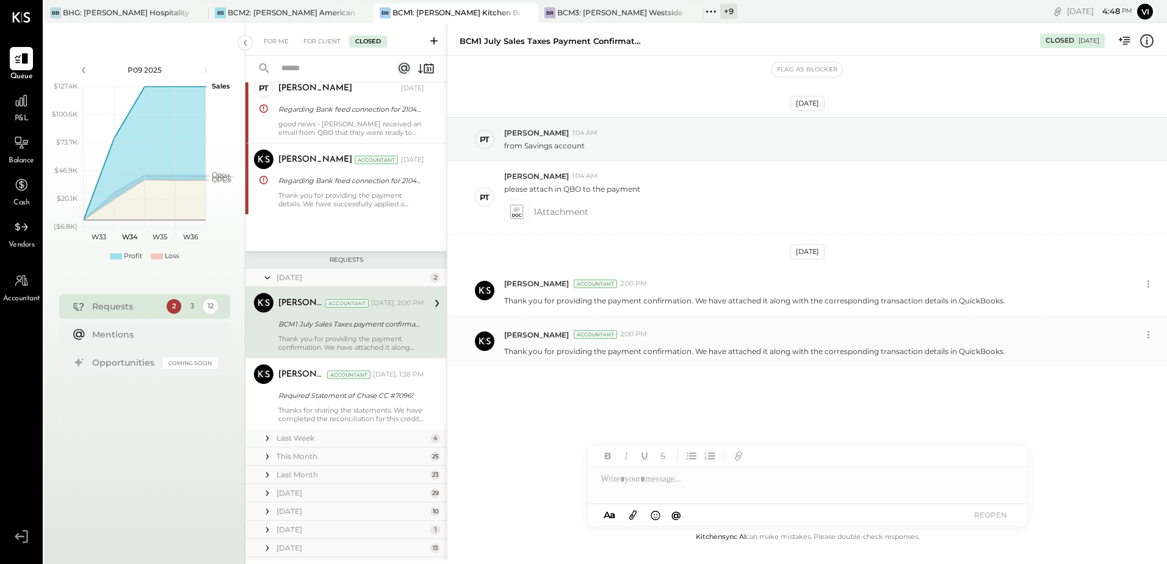
click at [576, 354] on p "Thank you for providing the payment confirmation. We have attached it along wit…" at bounding box center [754, 351] width 501 height 10
click at [576, 353] on p "Thank you for providing the payment confirmation. We have attached it along wit…" at bounding box center [754, 351] width 501 height 10
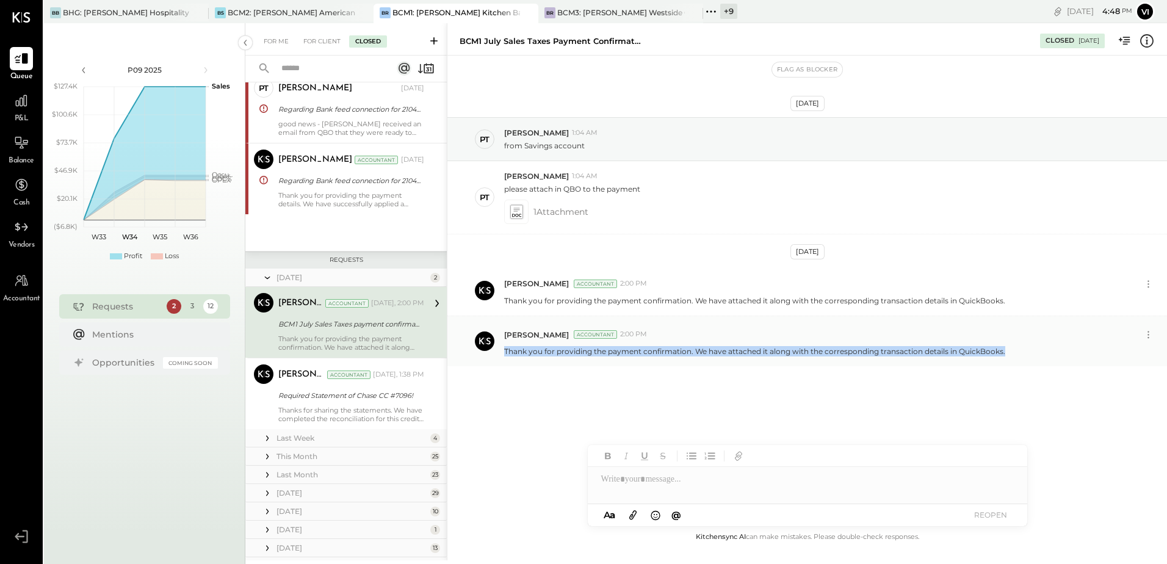
click at [576, 353] on p "Thank you for providing the payment confirmation. We have attached it along wit…" at bounding box center [754, 351] width 501 height 10
copy div "Thank you for providing the payment confirmation. We have attached it along wit…"
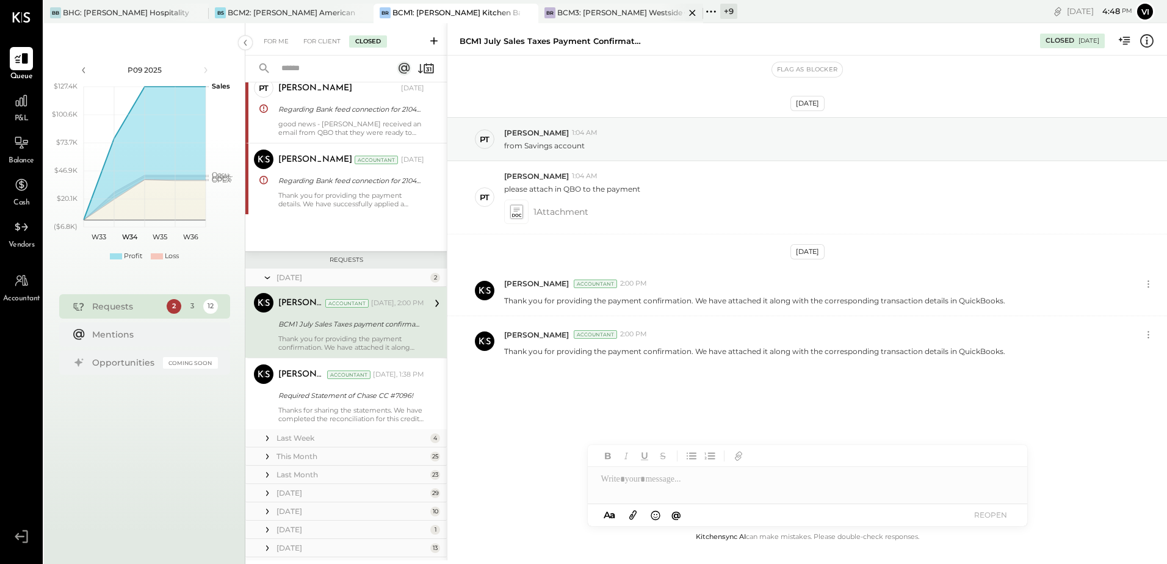
click at [593, 12] on div "BCM3: [PERSON_NAME] Westside Grill" at bounding box center [621, 12] width 128 height 10
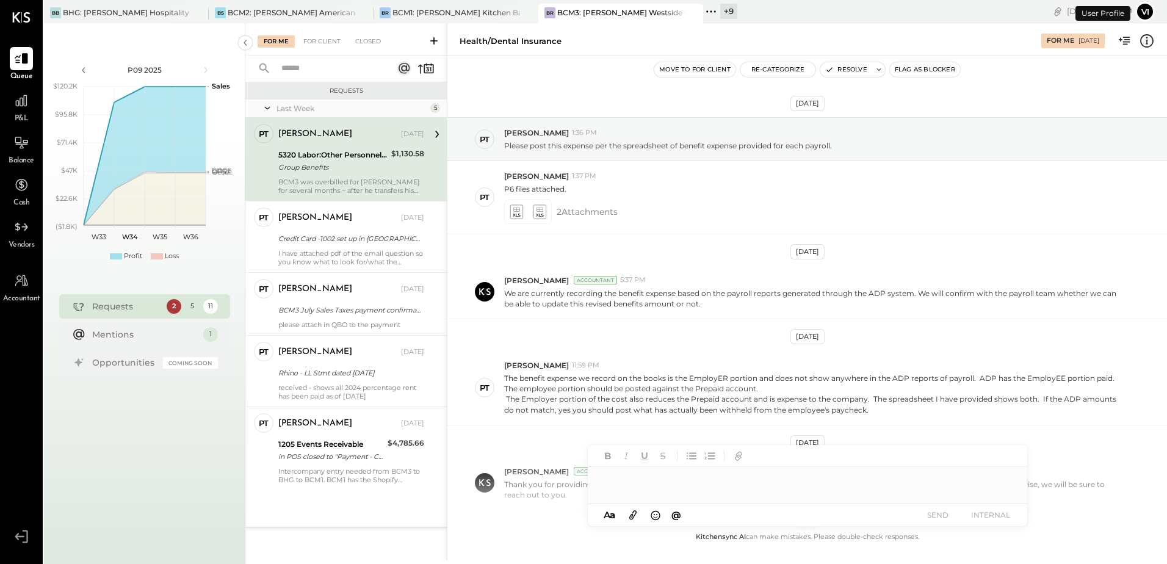
scroll to position [331, 0]
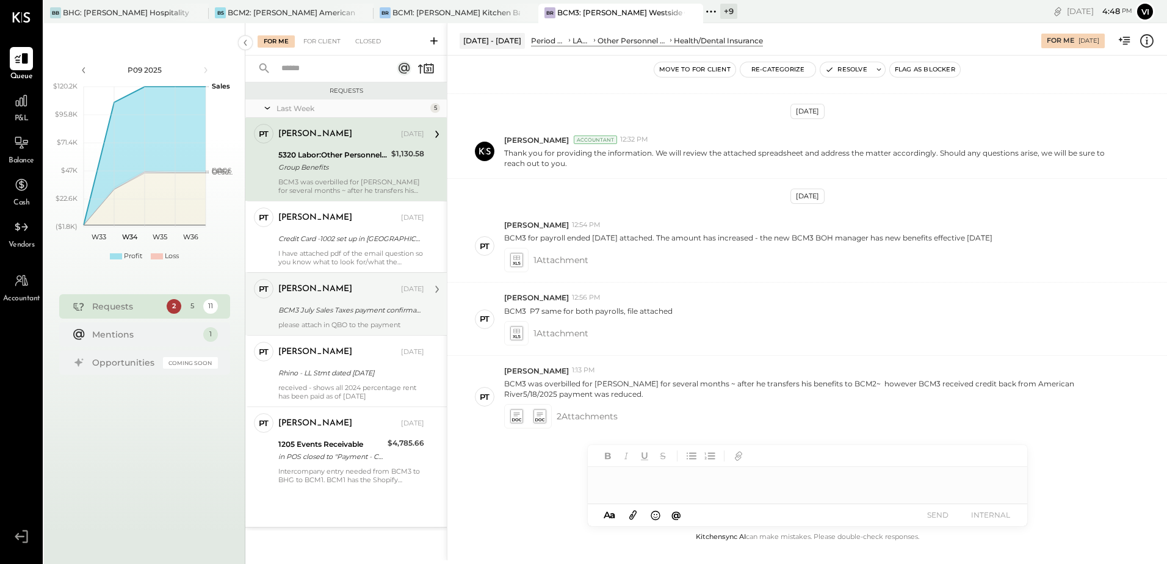
click at [326, 289] on div "[PERSON_NAME]" at bounding box center [338, 289] width 120 height 12
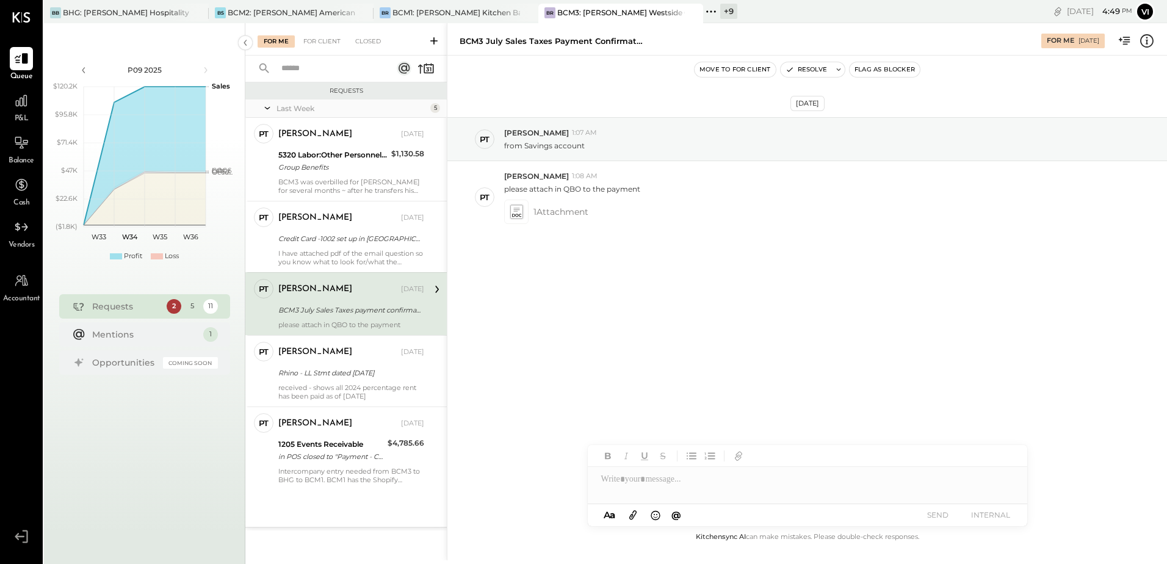
click at [666, 482] on div at bounding box center [807, 479] width 439 height 24
paste div
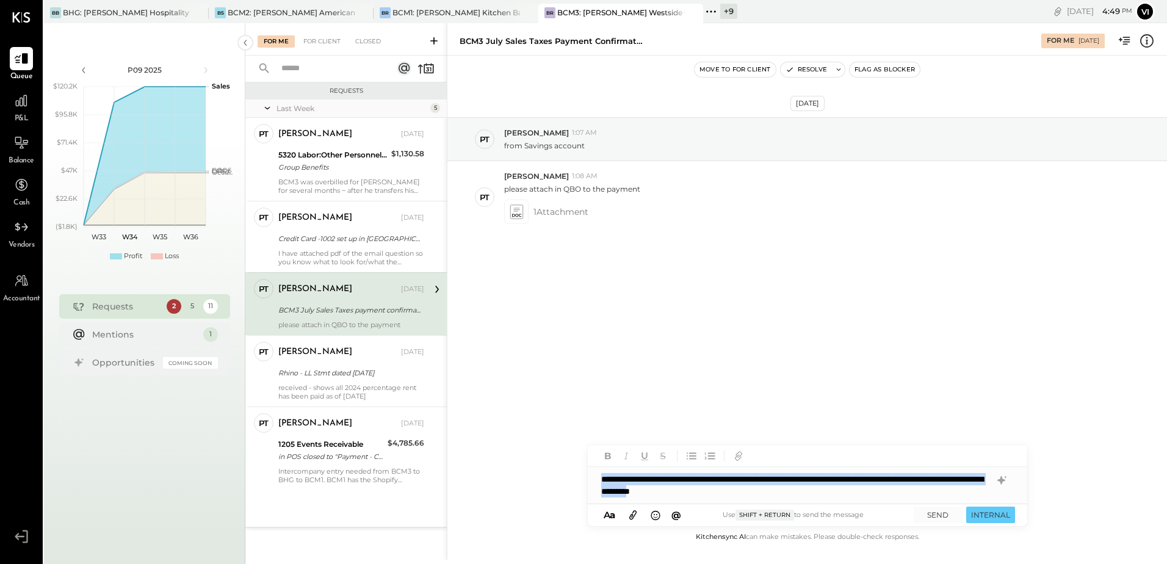
copy div "**********"
click at [838, 75] on button at bounding box center [839, 69] width 12 height 15
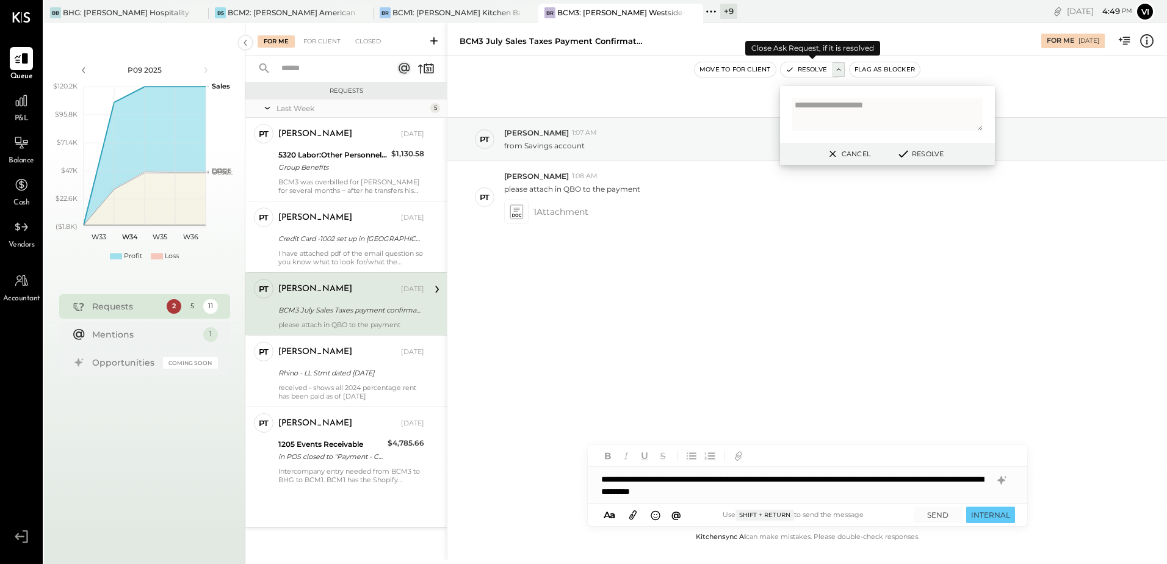
type textarea "**********"
click at [852, 112] on textarea at bounding box center [887, 114] width 190 height 32
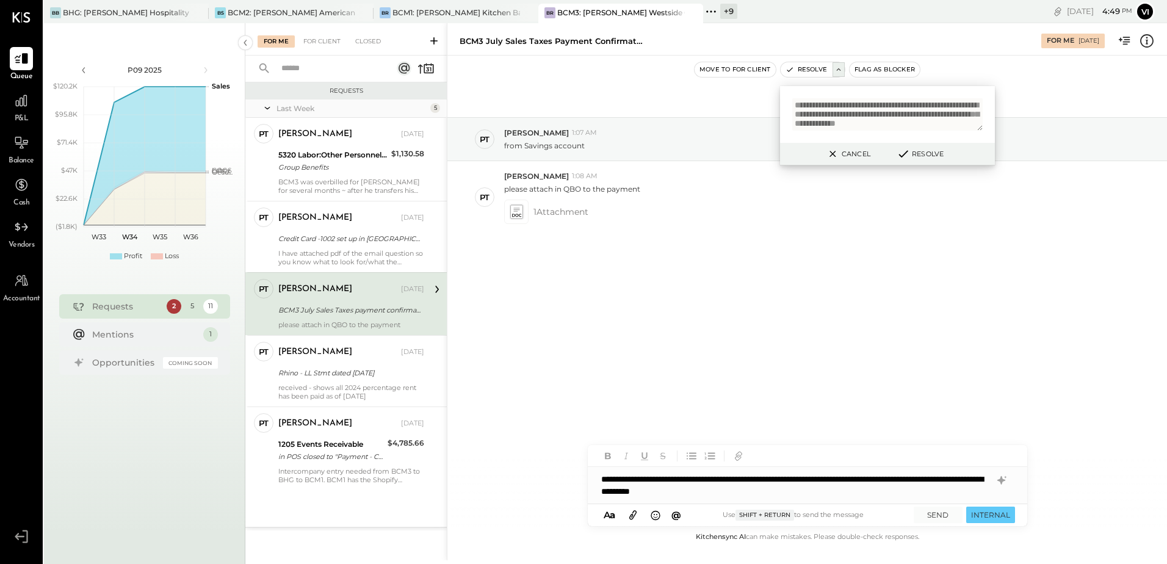
scroll to position [14, 0]
type textarea "**********"
click at [936, 513] on button "SEND" at bounding box center [938, 515] width 49 height 16
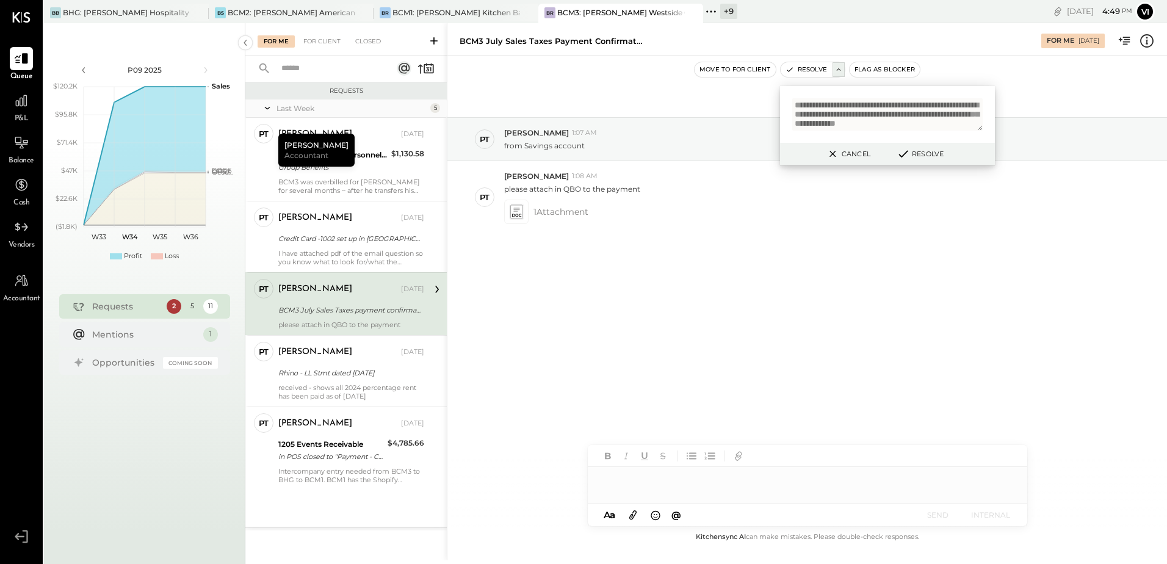
click at [920, 156] on button "Resolve" at bounding box center [919, 153] width 55 height 15
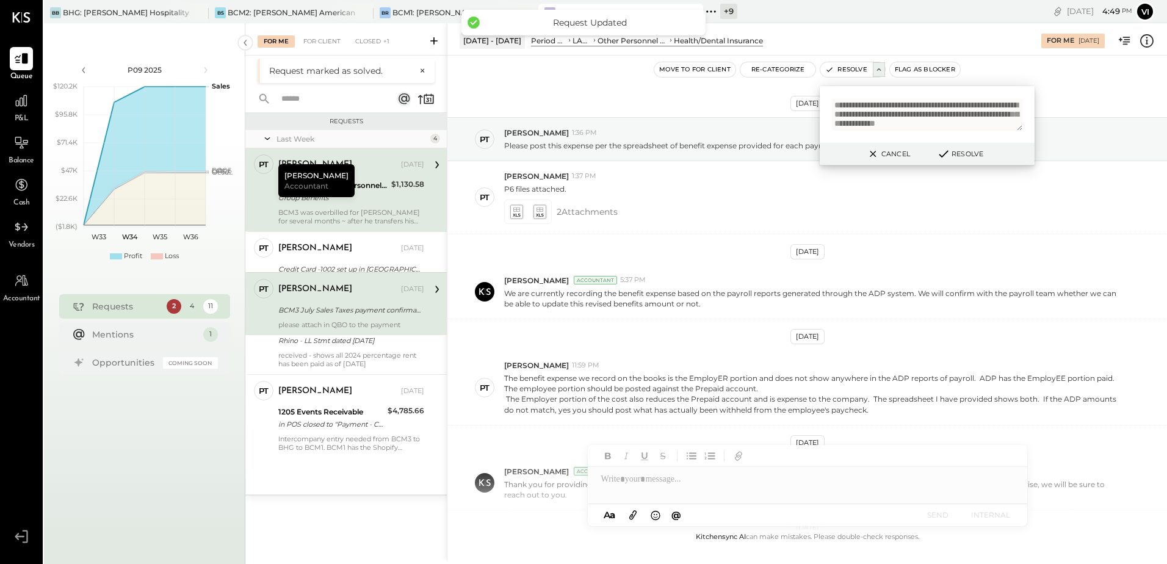
scroll to position [331, 0]
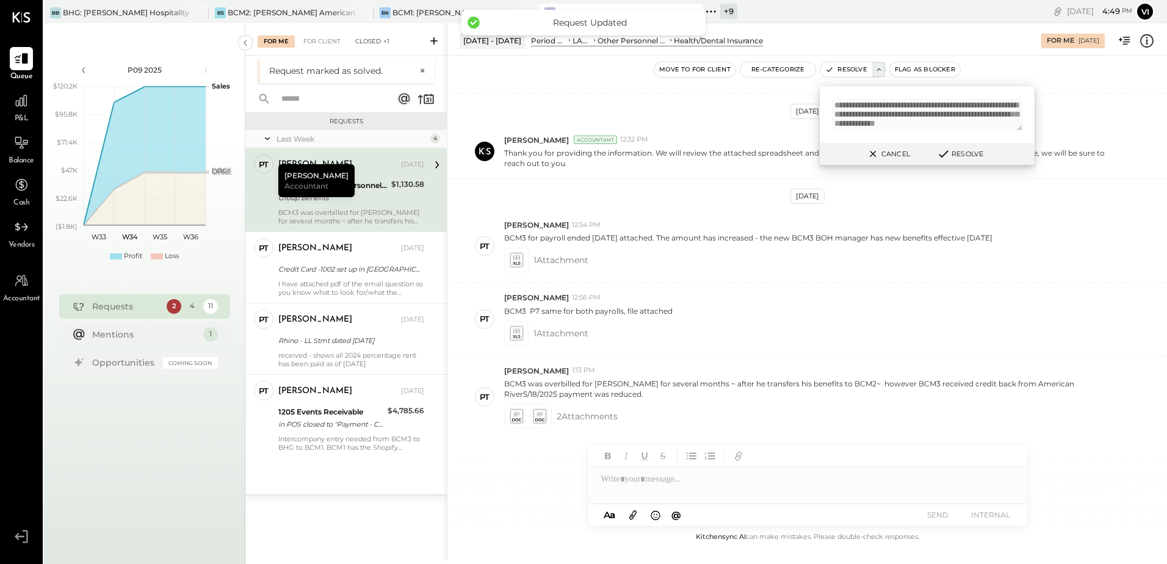
click at [378, 45] on div "Closed +1" at bounding box center [372, 41] width 46 height 12
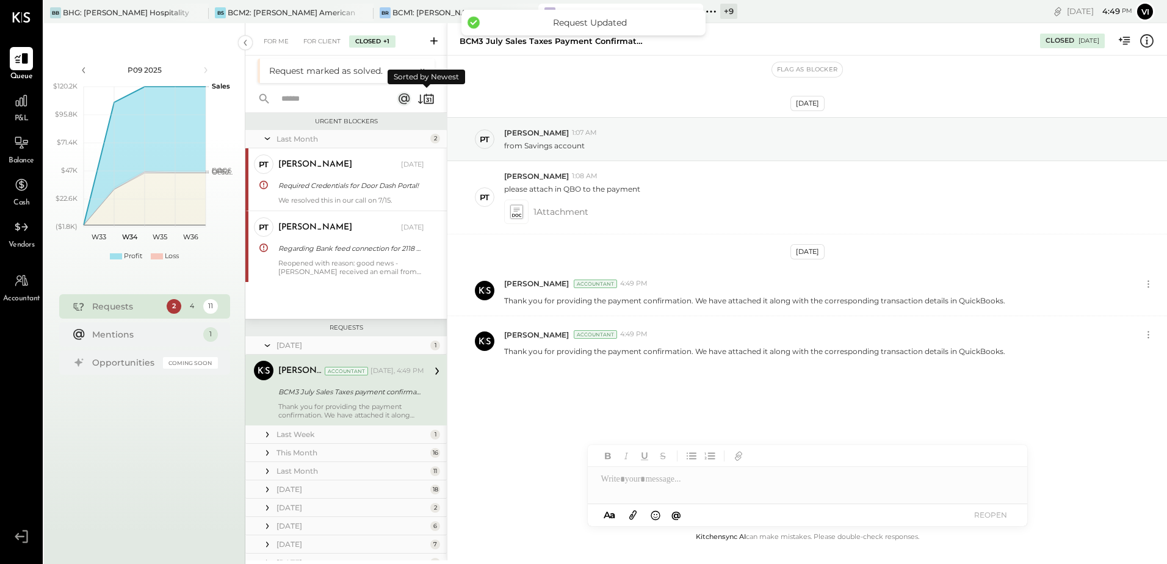
scroll to position [37, 0]
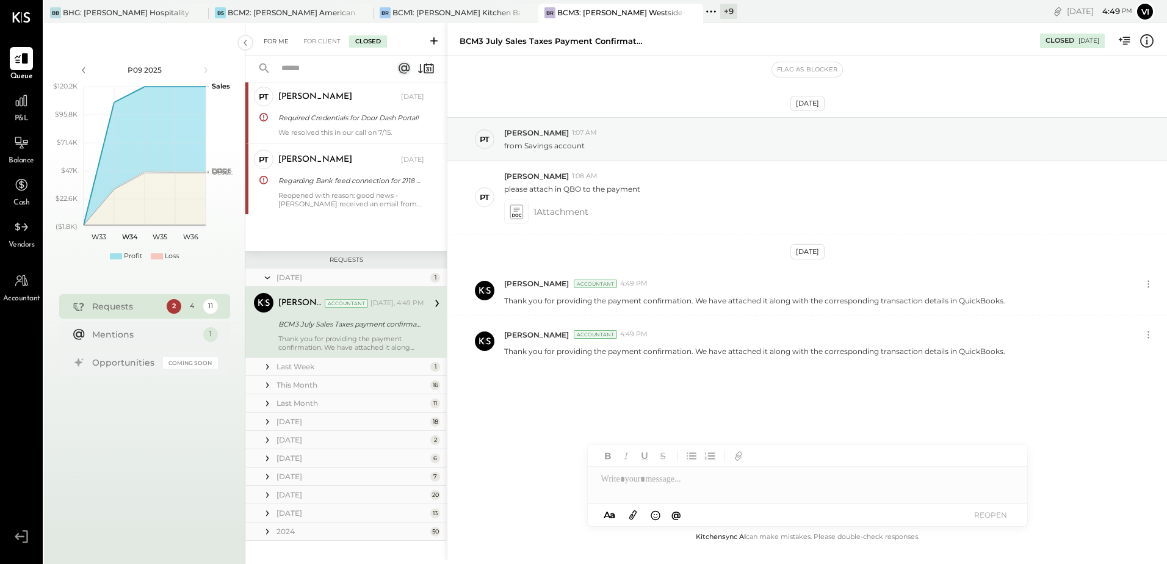
click at [276, 37] on div "For Me" at bounding box center [276, 41] width 37 height 12
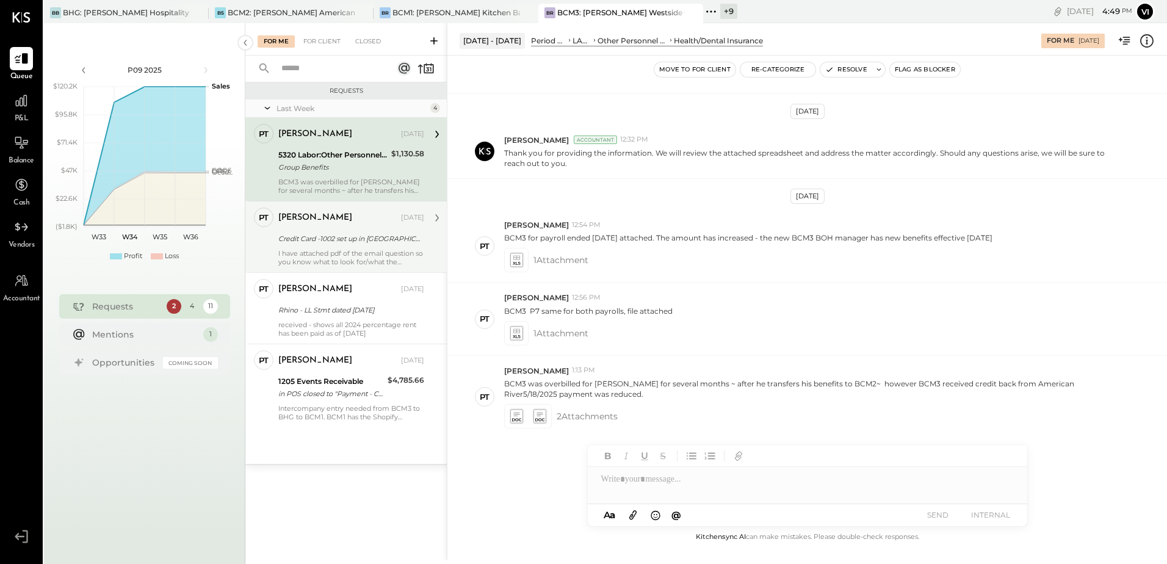
click at [323, 212] on div "[PERSON_NAME]" at bounding box center [338, 218] width 120 height 12
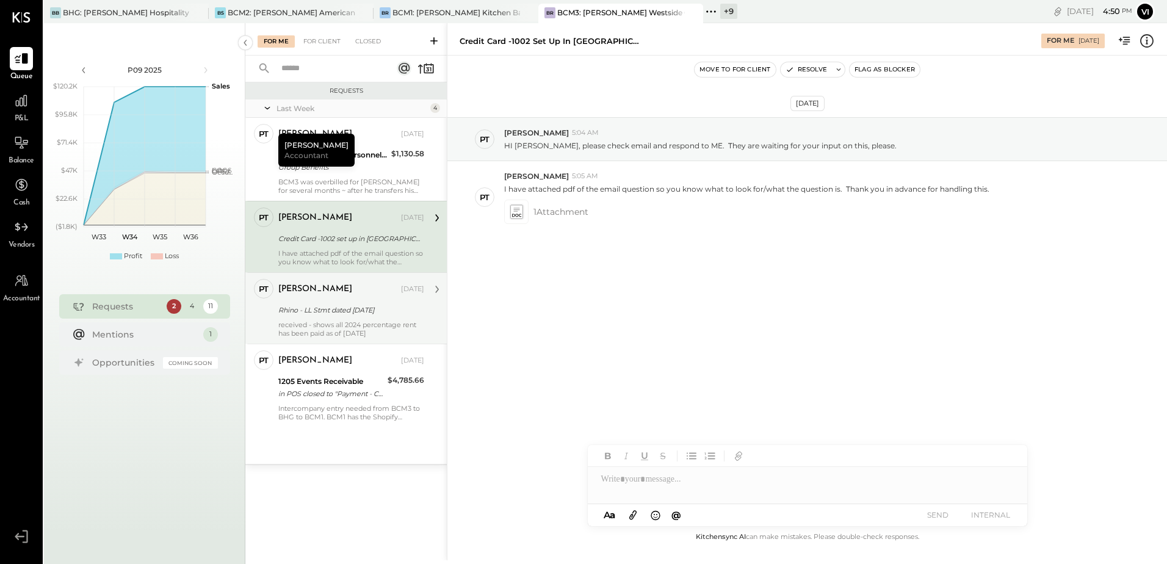
click at [354, 325] on div "received - shows all 2024 percentage rent has been paid as of [DATE]" at bounding box center [351, 328] width 146 height 17
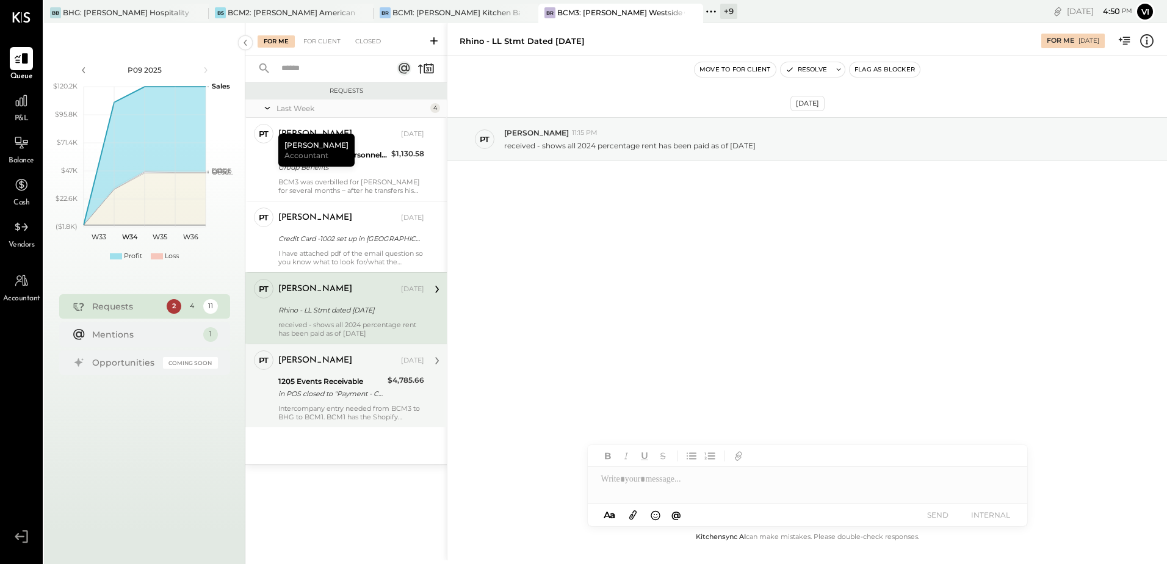
click at [333, 412] on div "Intercompany entry needed from BCM3 to BHG to BCM1. BCM1 has the Shopify accoun…" at bounding box center [351, 412] width 146 height 17
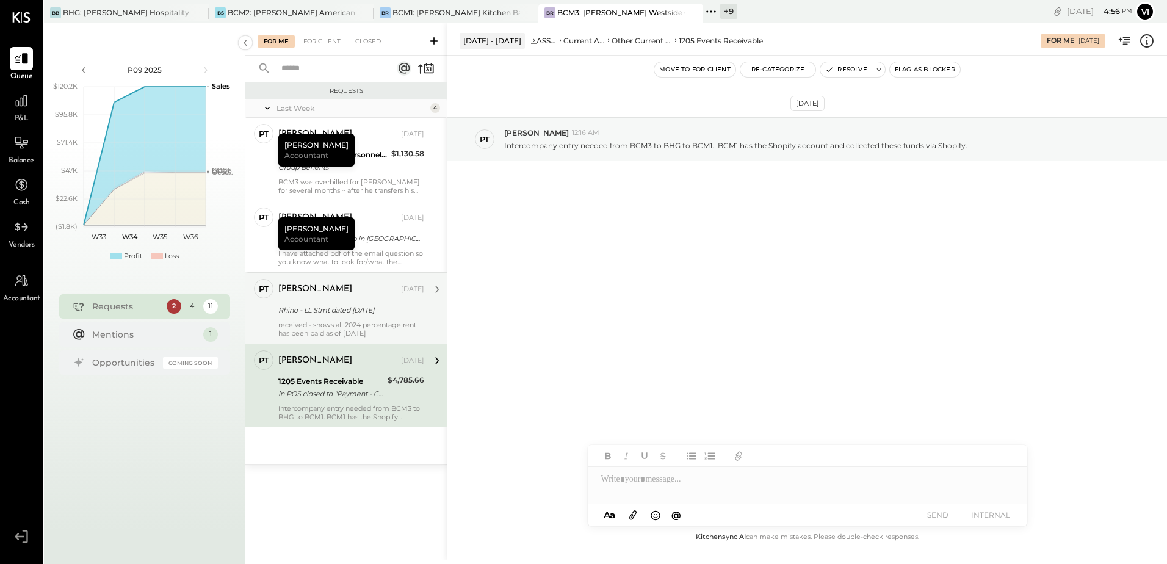
click at [779, 322] on div "[DATE] PT [PERSON_NAME] 12:16 AM Intercompany entry needed from BCM3 to BHG to …" at bounding box center [807, 293] width 720 height 474
click at [654, 487] on div at bounding box center [807, 485] width 439 height 37
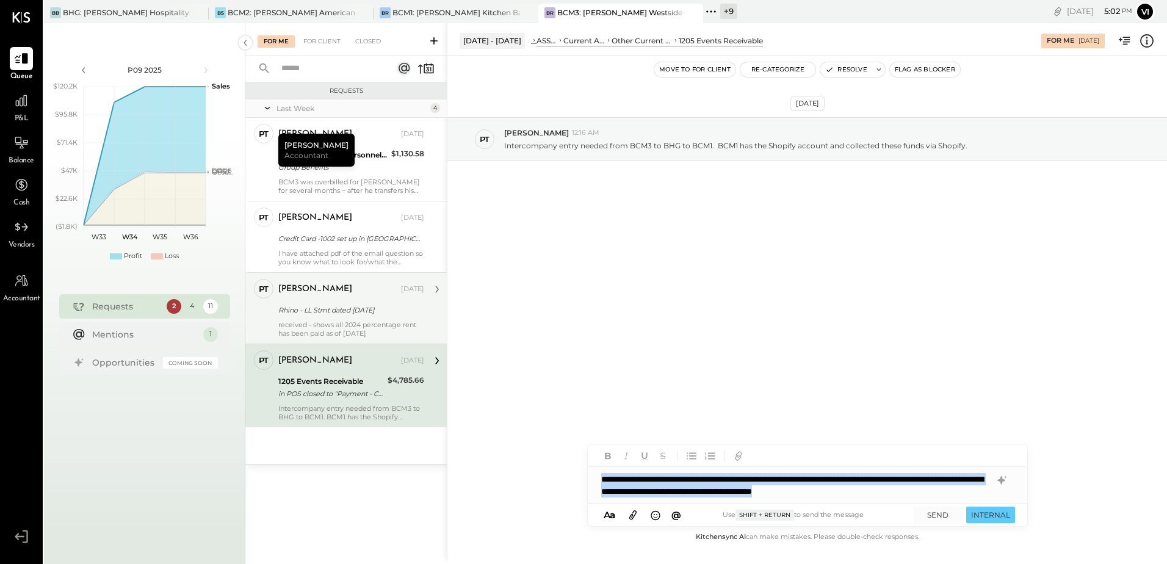
copy div "**********"
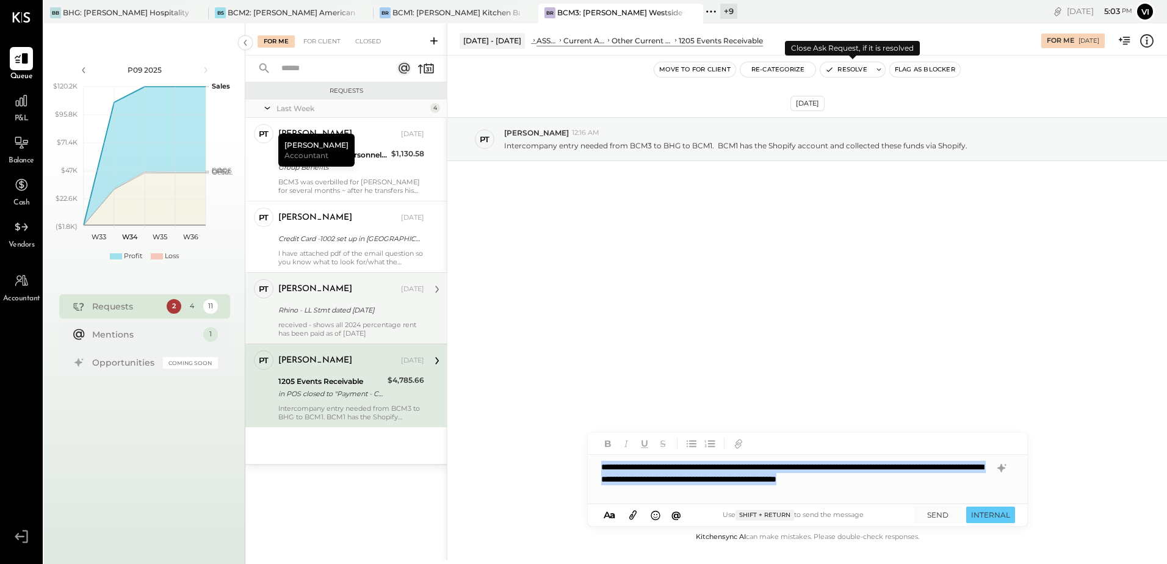
click at [879, 70] on icon at bounding box center [879, 69] width 9 height 9
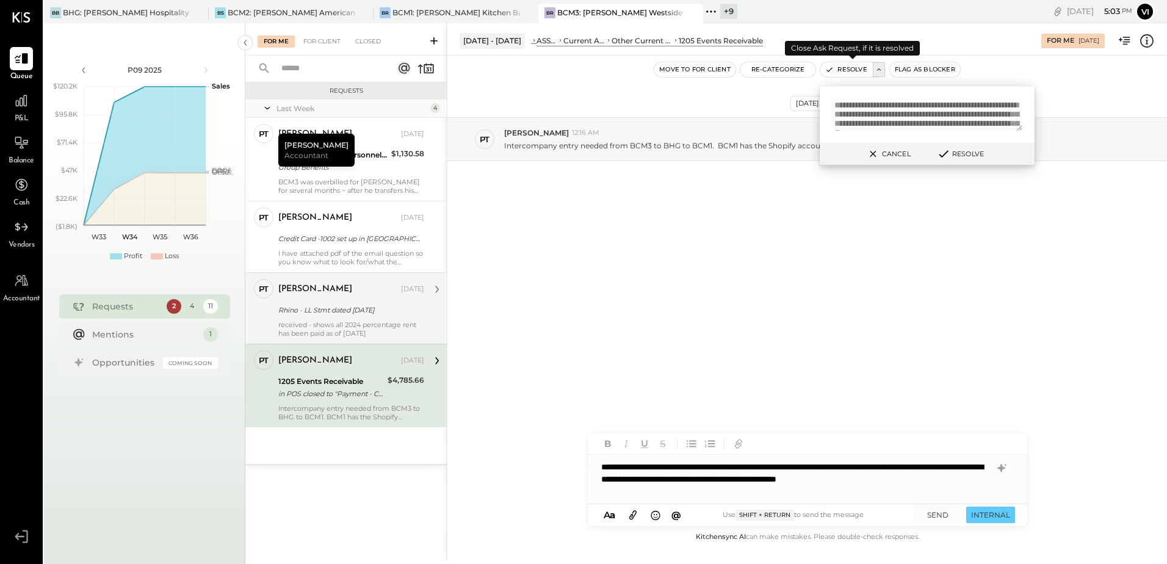
scroll to position [25, 0]
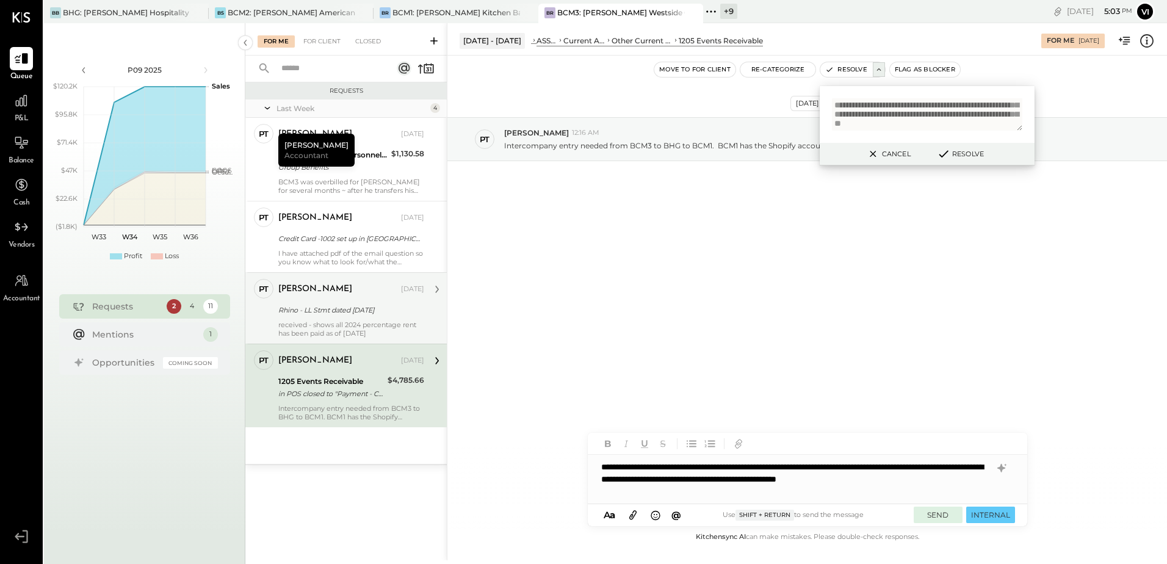
type textarea "**********"
click at [941, 516] on button "SEND" at bounding box center [938, 515] width 49 height 16
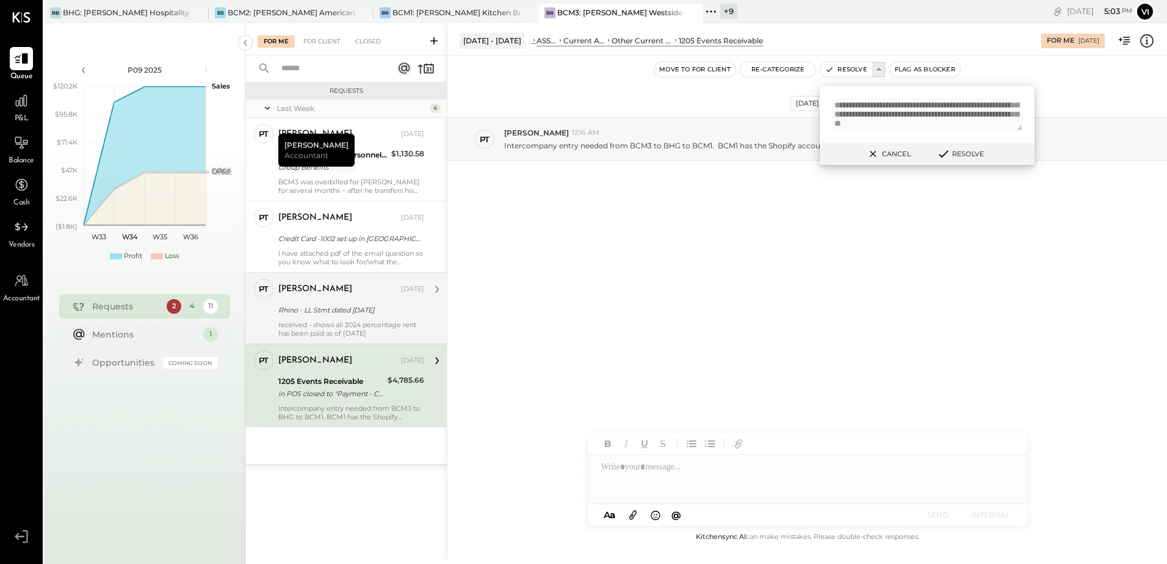
click at [955, 158] on button "Resolve" at bounding box center [960, 153] width 55 height 15
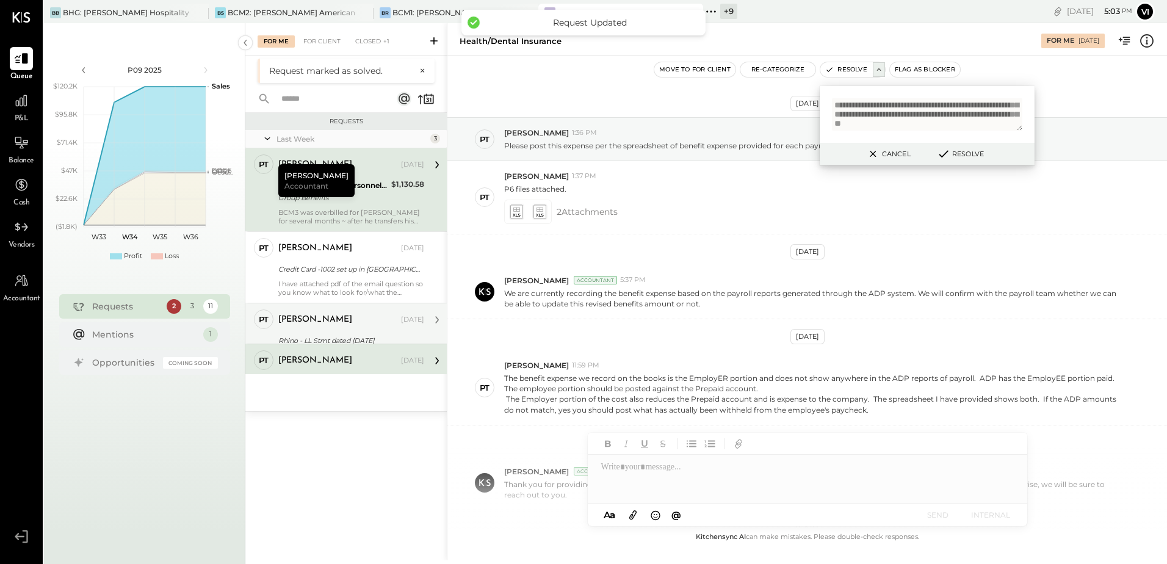
scroll to position [331, 0]
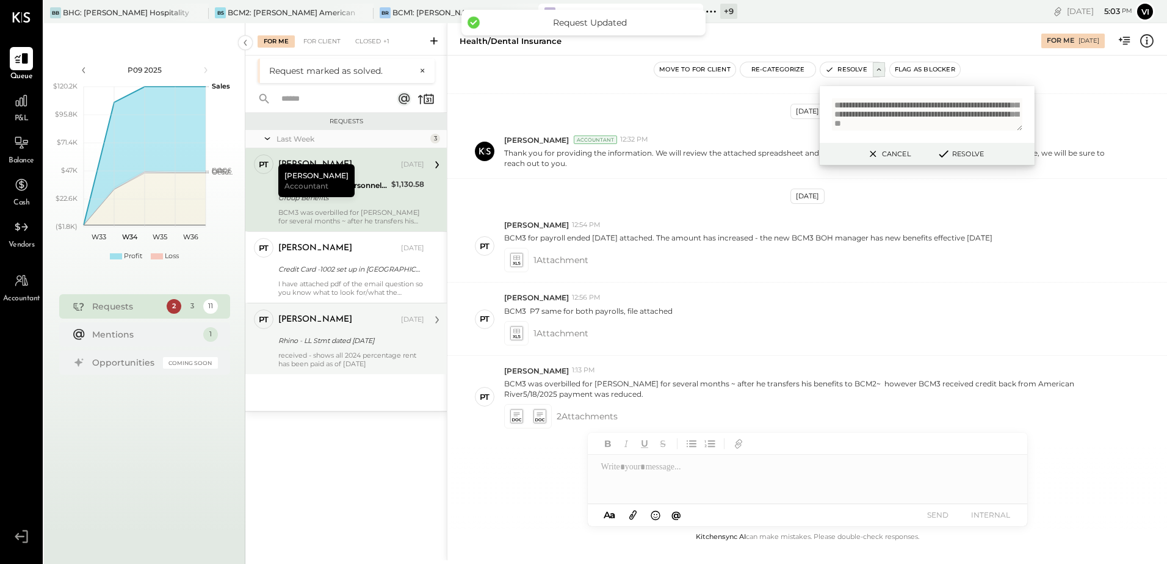
drag, startPoint x: 369, startPoint y: 42, endPoint x: 532, endPoint y: 87, distance: 169.9
click at [369, 42] on div "Closed +1" at bounding box center [372, 41] width 46 height 12
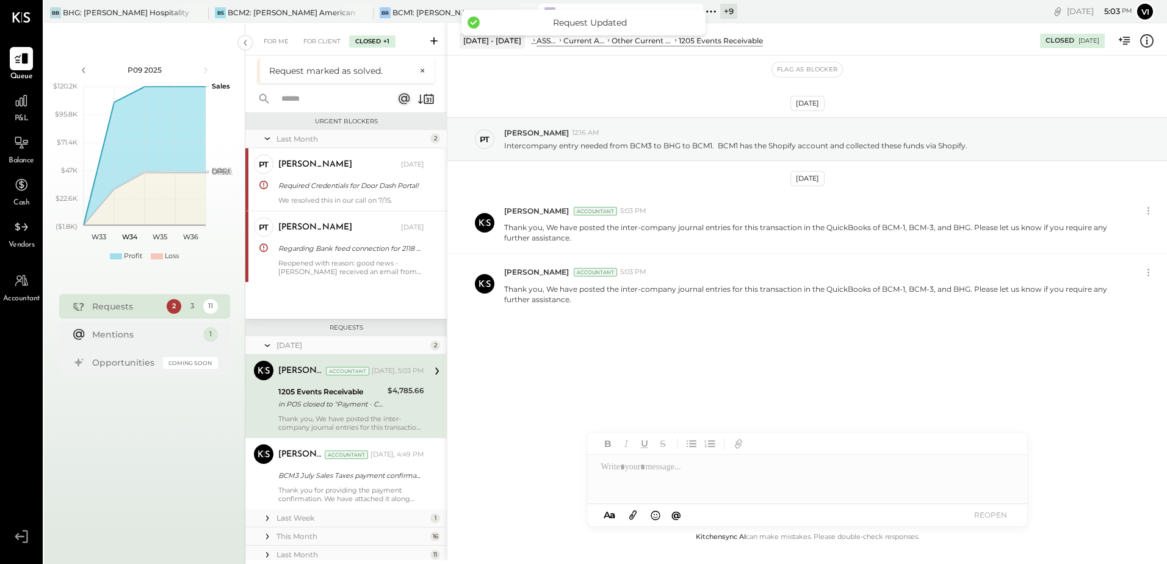
scroll to position [43, 0]
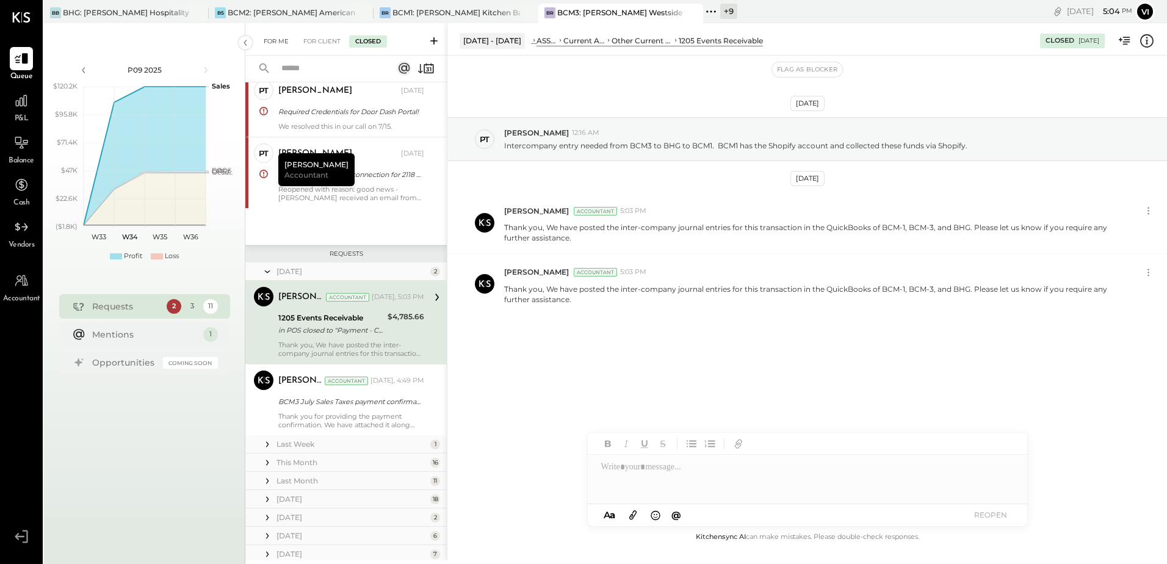
click at [285, 40] on div "For Me" at bounding box center [276, 41] width 37 height 12
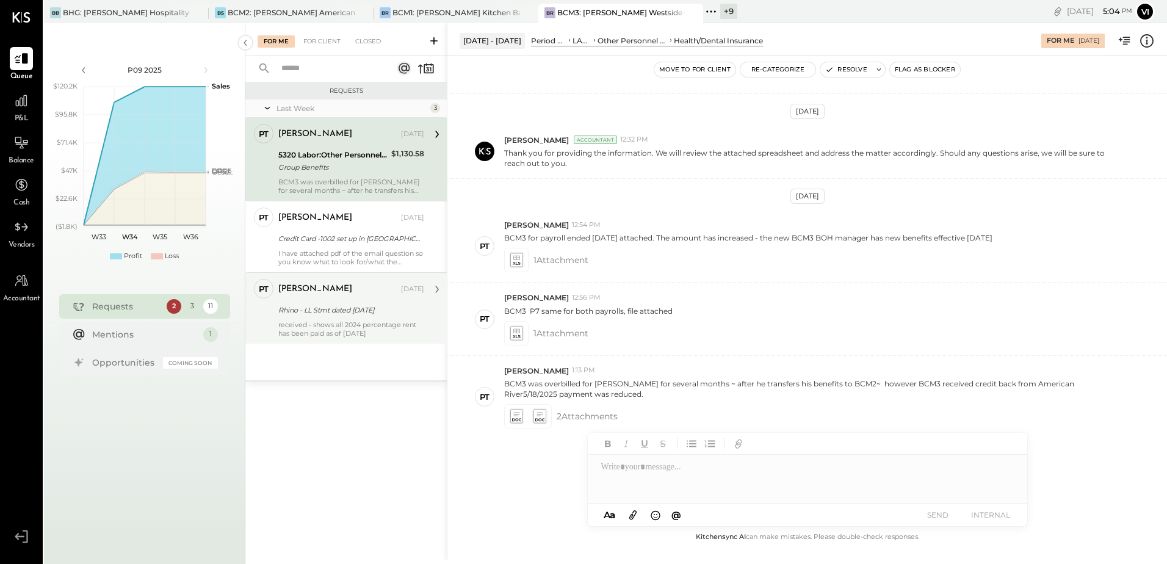
click at [312, 300] on div "[PERSON_NAME] [DATE] Rhino - LL Stmt dated [DATE] received - shows all 2024 per…" at bounding box center [351, 308] width 146 height 59
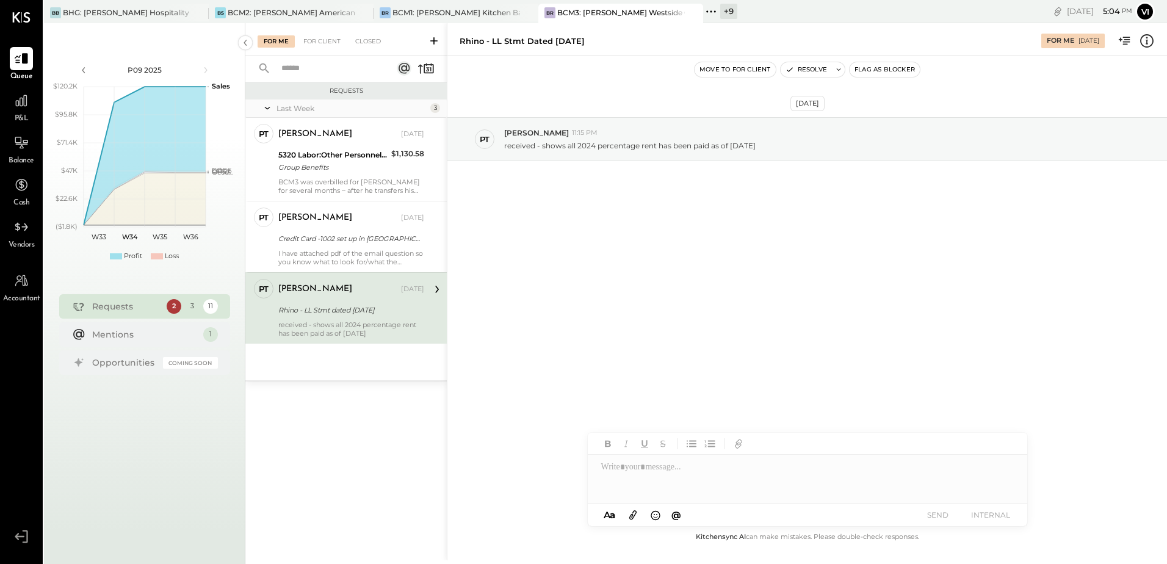
click at [467, 40] on div "Rhino - LL Stmt dated [DATE]" at bounding box center [522, 41] width 125 height 12
click at [298, 10] on div "BCM2: [PERSON_NAME] American Cooking" at bounding box center [292, 12] width 128 height 10
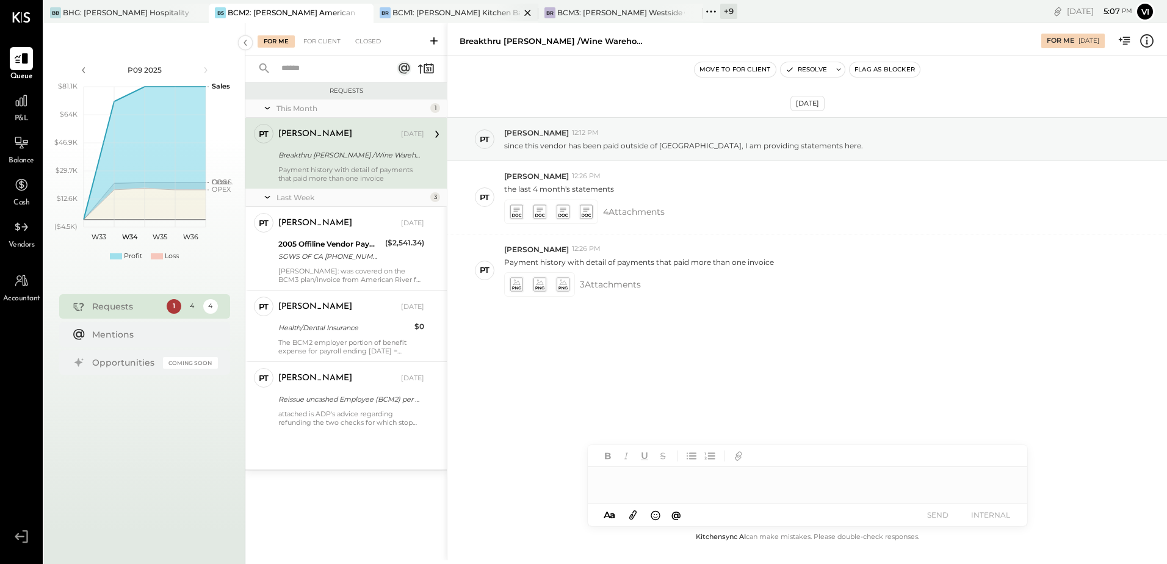
click at [482, 15] on div "BCM1: [PERSON_NAME] Kitchen Bar Market" at bounding box center [456, 12] width 128 height 10
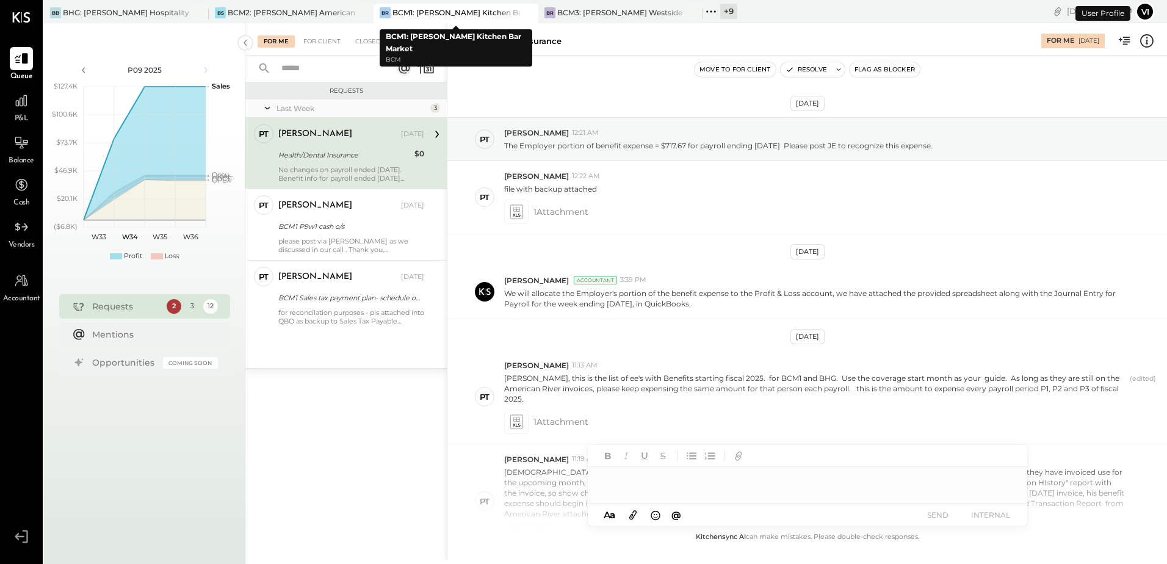
scroll to position [453, 0]
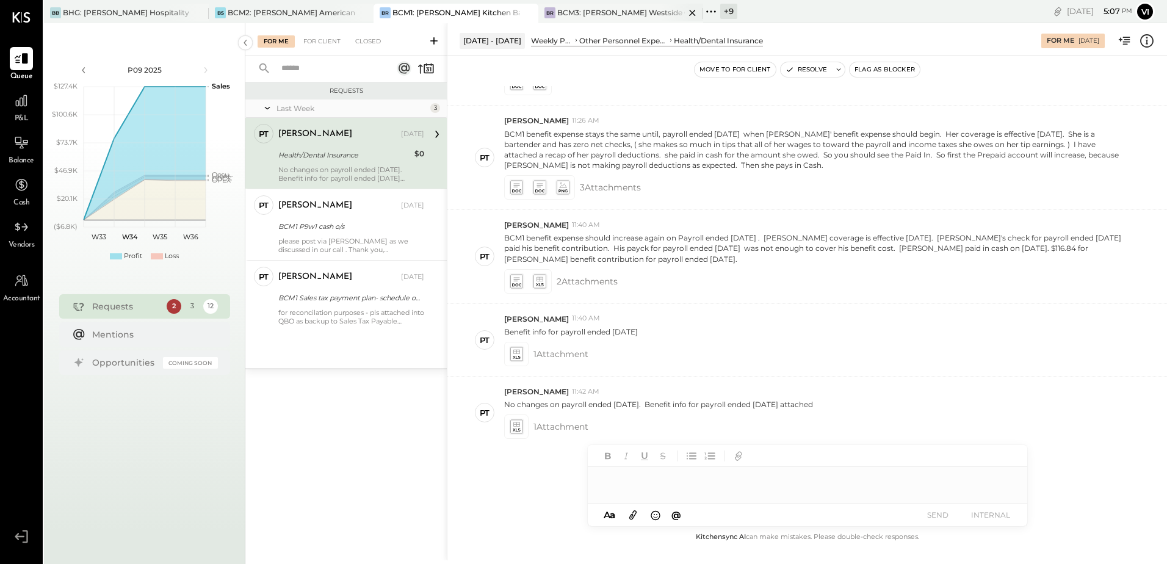
click at [601, 14] on div "BCM3: [PERSON_NAME] Westside Grill" at bounding box center [621, 12] width 128 height 10
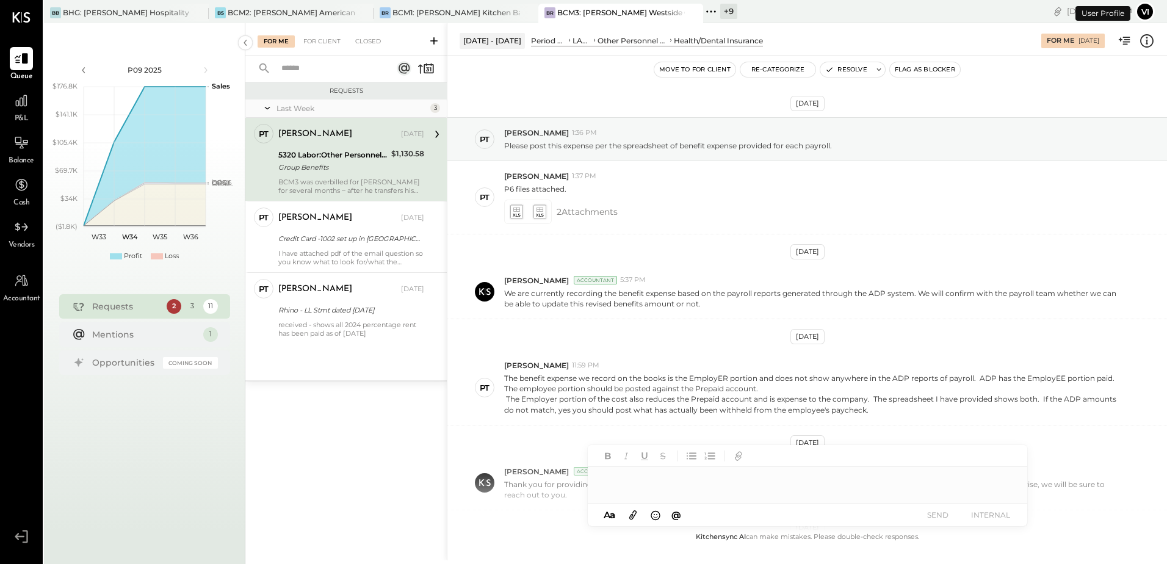
scroll to position [331, 0]
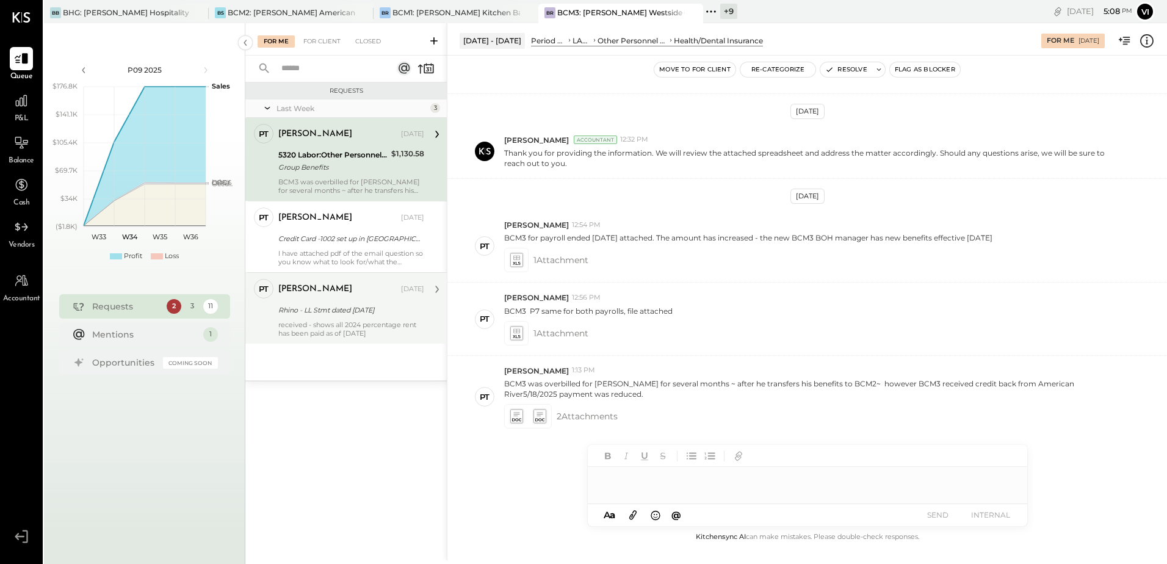
click at [372, 316] on div "Rhino - LL Stmt dated [DATE]" at bounding box center [349, 310] width 142 height 15
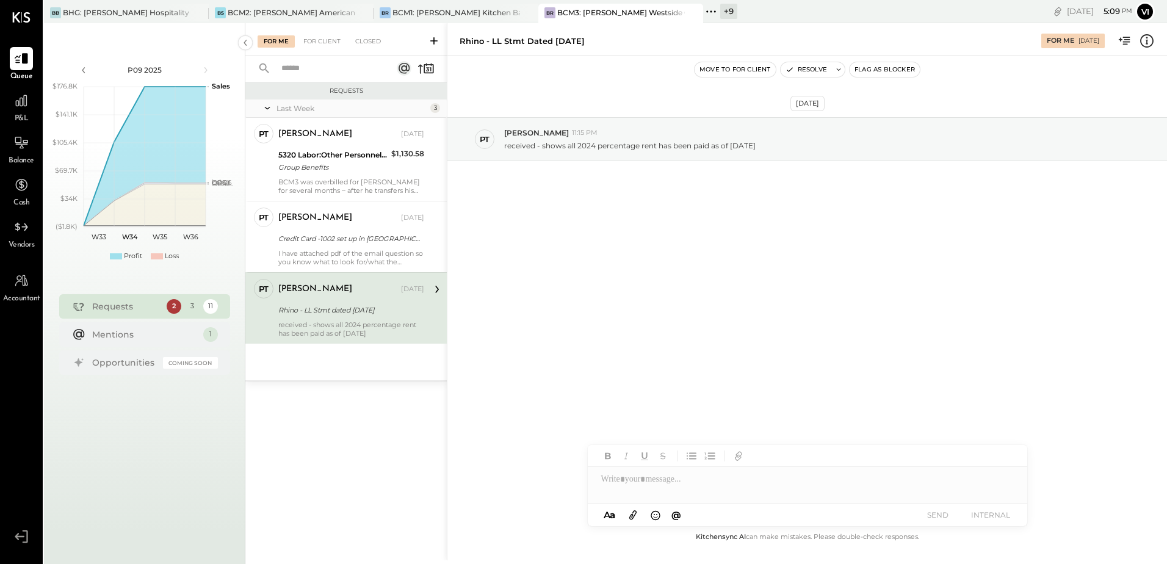
click at [677, 484] on div at bounding box center [807, 479] width 439 height 24
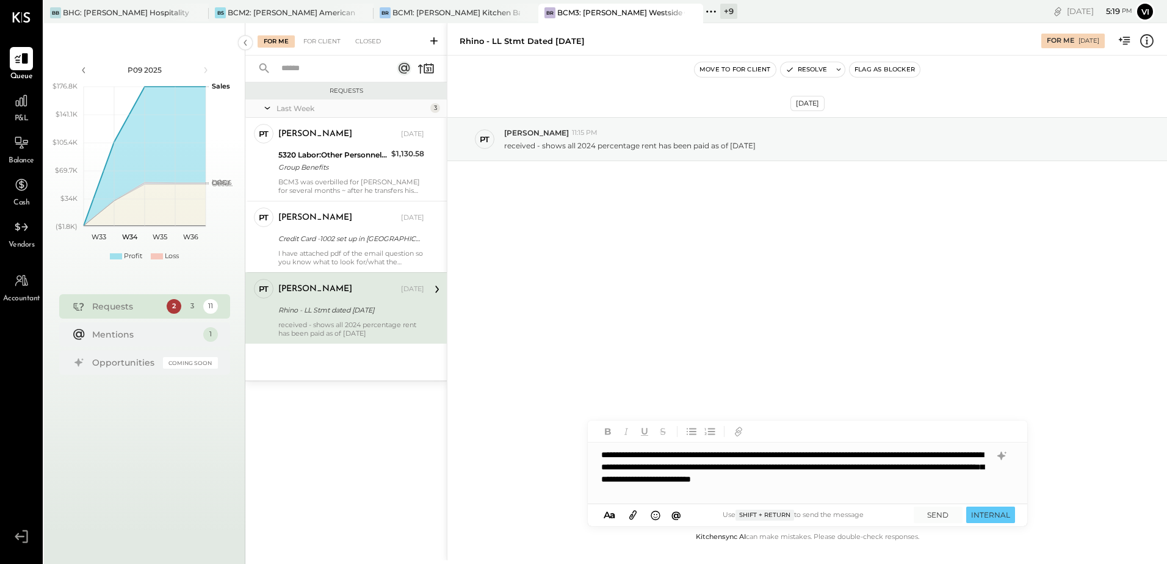
click at [769, 493] on div "**********" at bounding box center [807, 472] width 439 height 61
click at [637, 515] on icon at bounding box center [632, 515] width 13 height 14
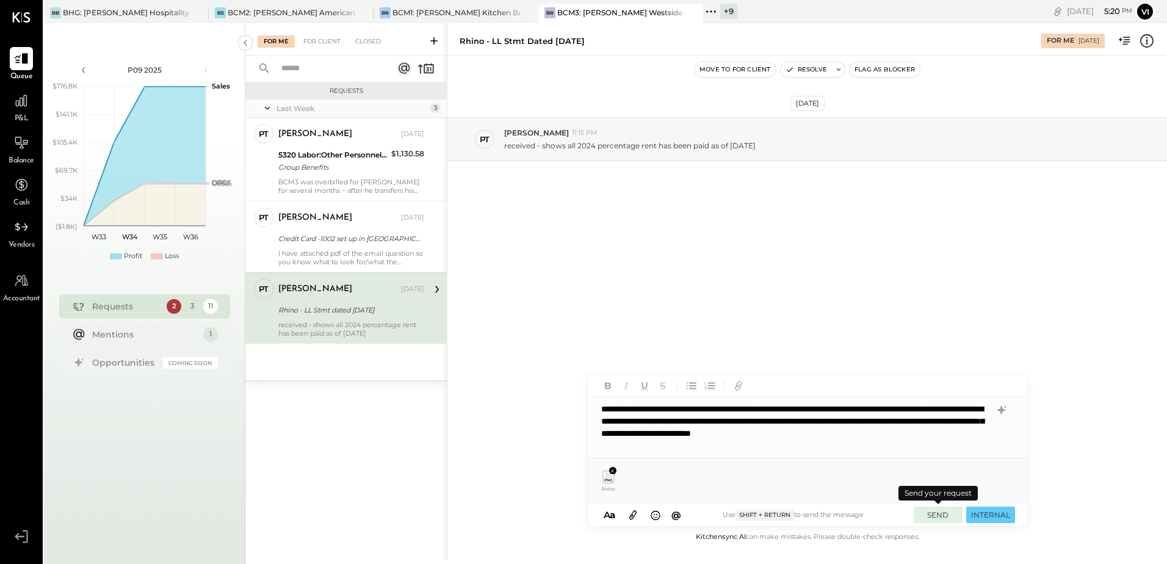
click at [940, 516] on button "SEND" at bounding box center [938, 515] width 49 height 16
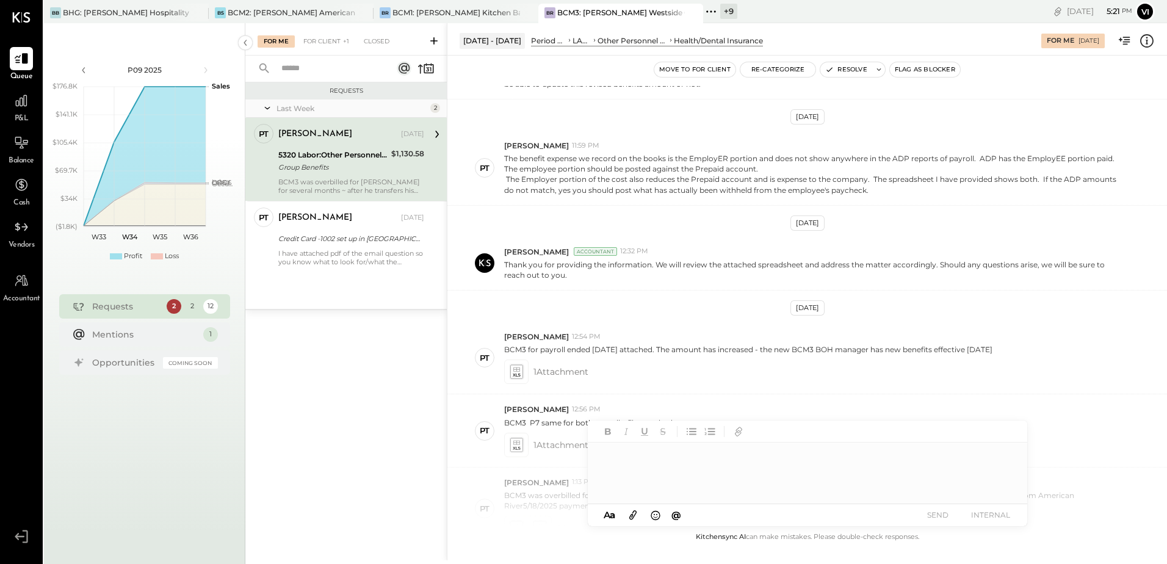
scroll to position [209, 0]
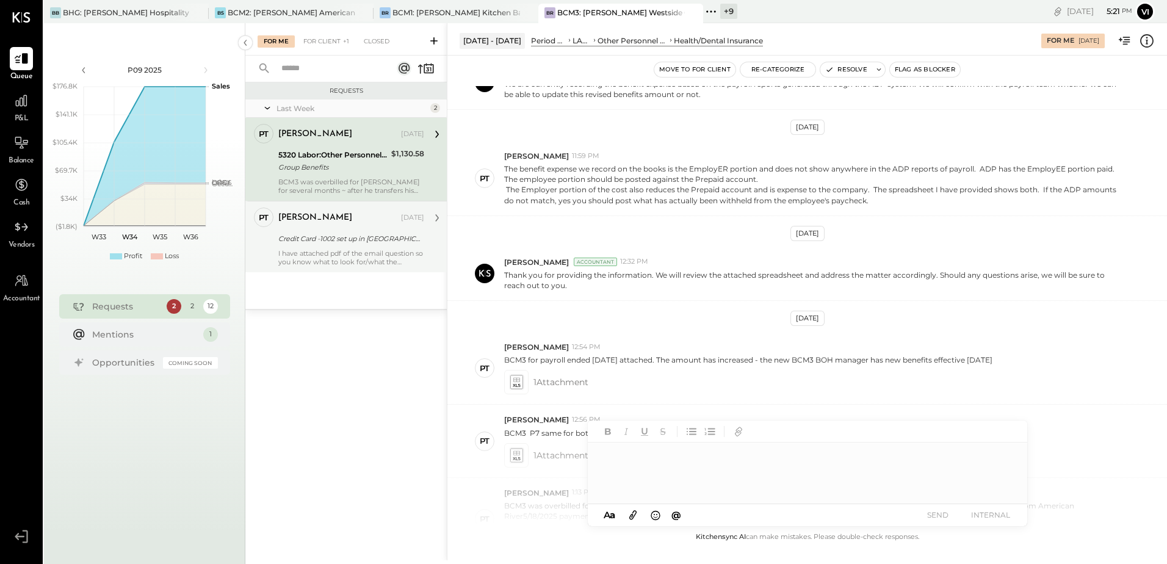
click at [339, 229] on div "[PERSON_NAME] [DATE] Credit Card -1002 set up in [GEOGRAPHIC_DATA] I have attac…" at bounding box center [351, 237] width 146 height 59
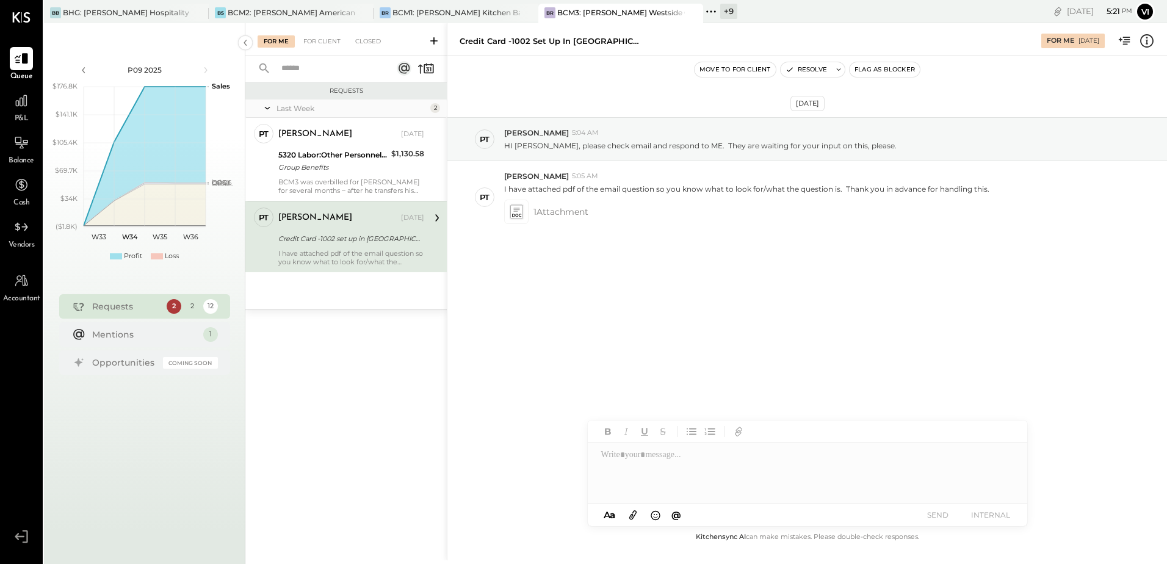
click at [666, 461] on div at bounding box center [807, 472] width 439 height 61
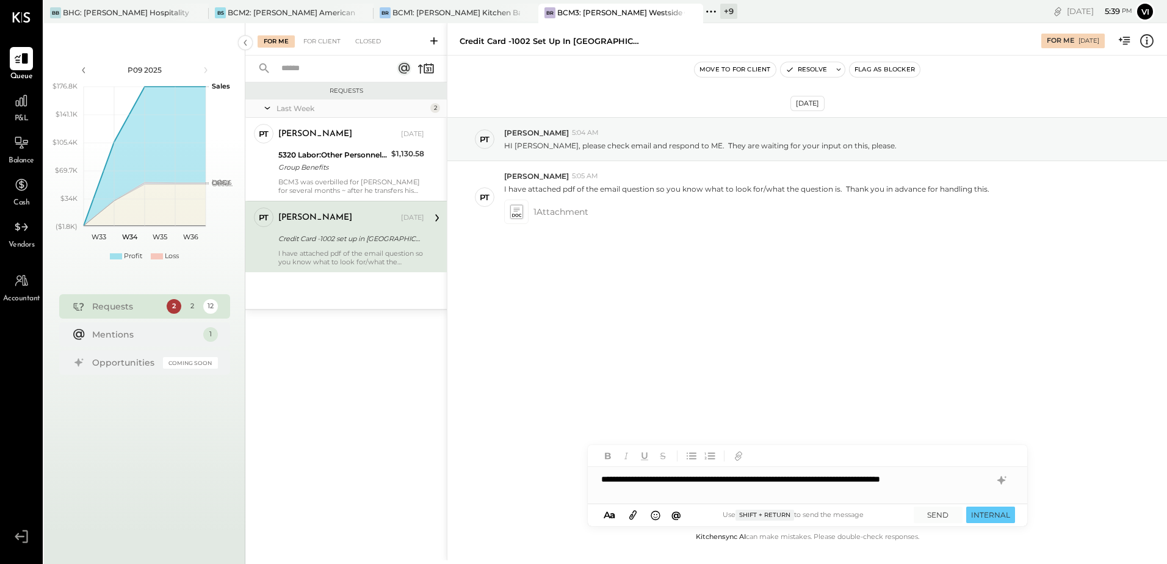
click at [709, 489] on div "**********" at bounding box center [807, 485] width 439 height 37
click at [972, 493] on div "**********" at bounding box center [807, 485] width 439 height 37
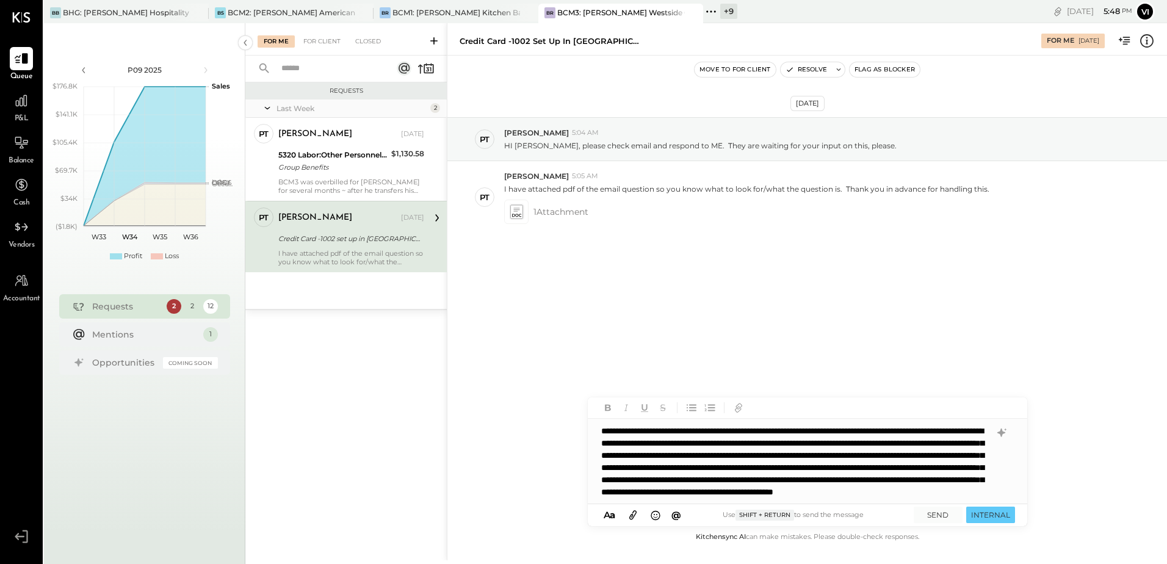
scroll to position [24, 0]
click at [819, 494] on div "**********" at bounding box center [807, 461] width 438 height 85
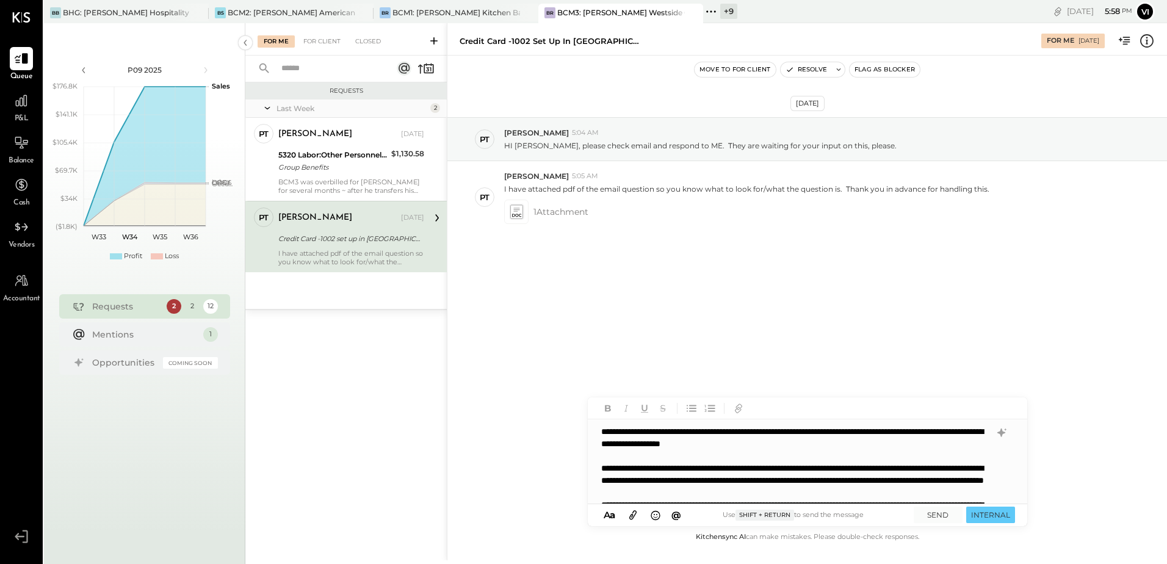
scroll to position [122, 0]
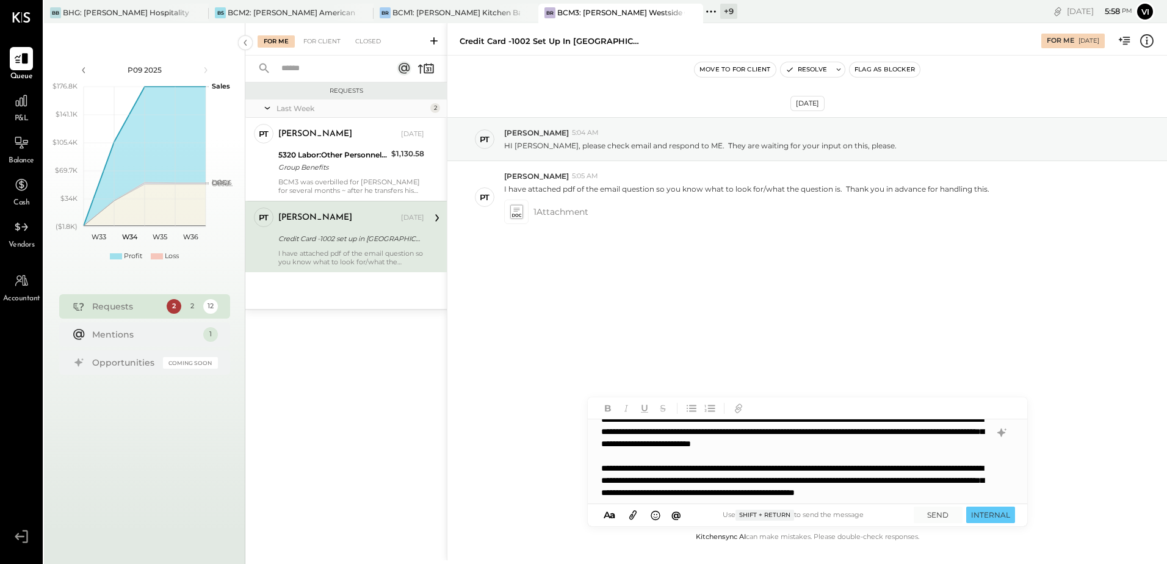
click at [789, 467] on div "**********" at bounding box center [807, 461] width 438 height 85
click at [798, 473] on div "**********" at bounding box center [807, 461] width 438 height 85
click at [629, 518] on icon at bounding box center [632, 515] width 13 height 14
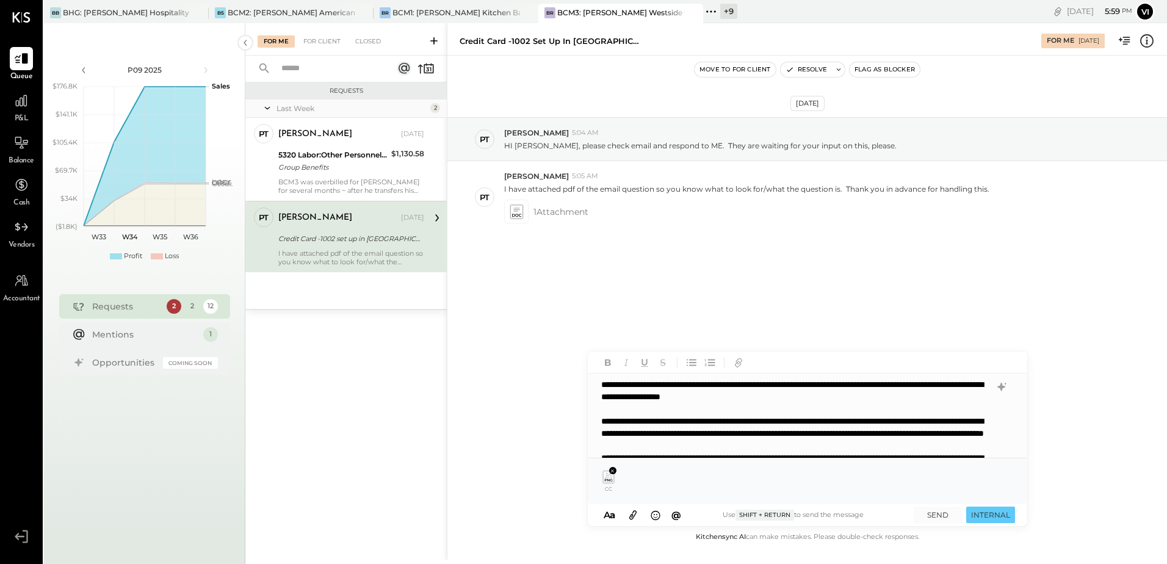
scroll to position [0, 0]
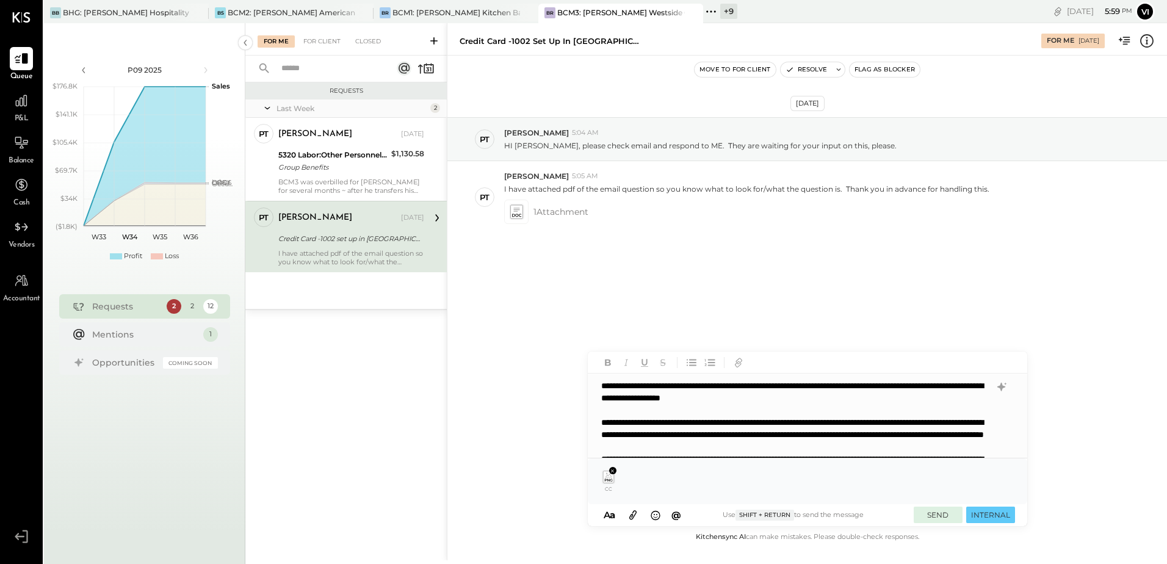
click at [930, 510] on button "SEND" at bounding box center [938, 515] width 49 height 16
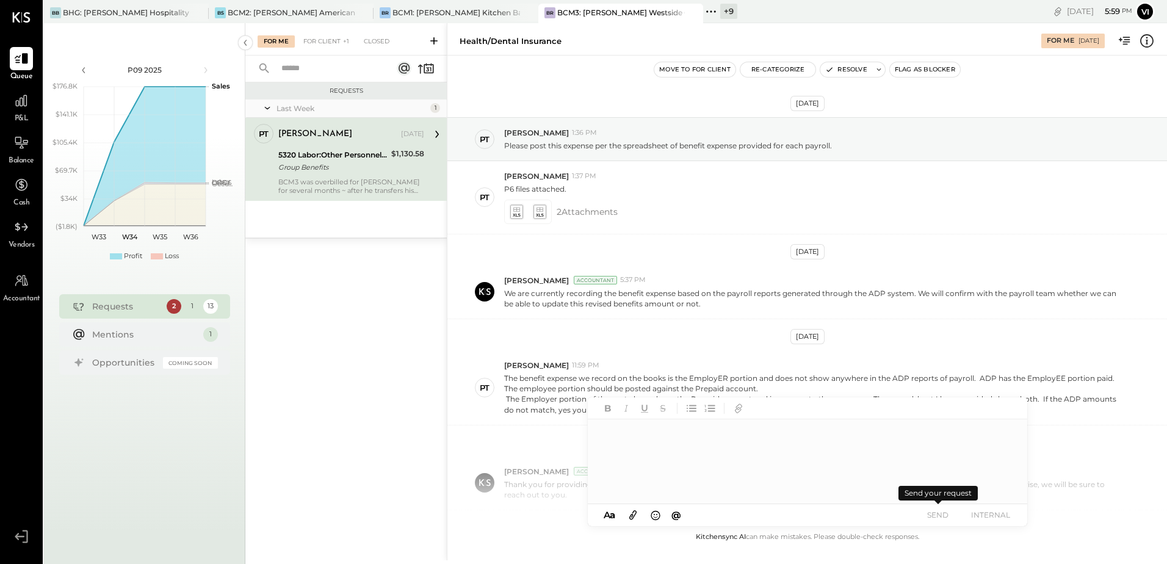
scroll to position [331, 0]
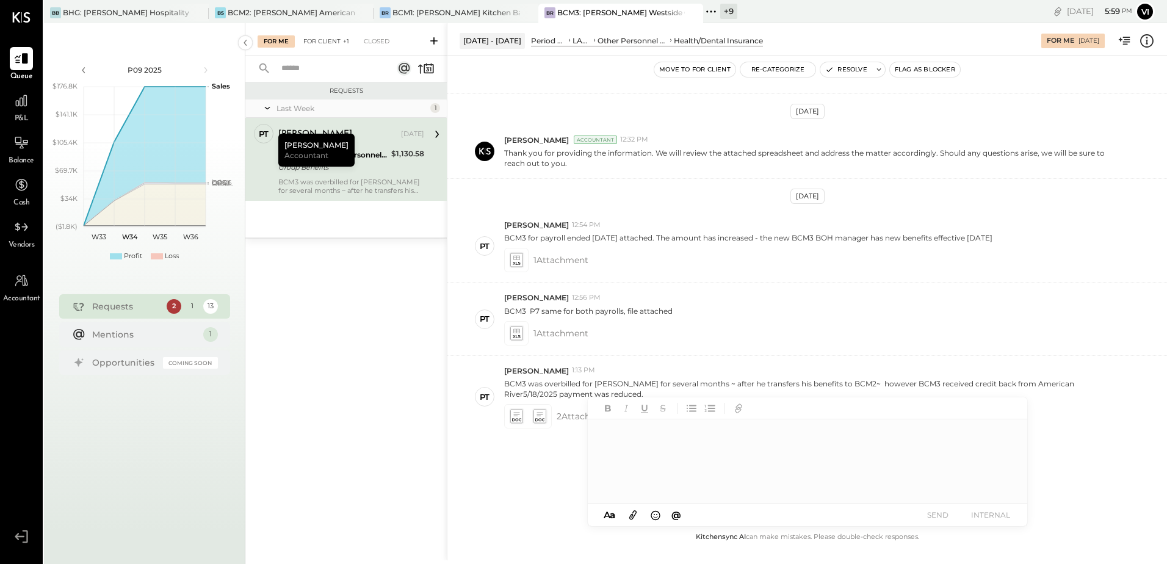
click at [313, 36] on div "For Client +1" at bounding box center [326, 41] width 58 height 12
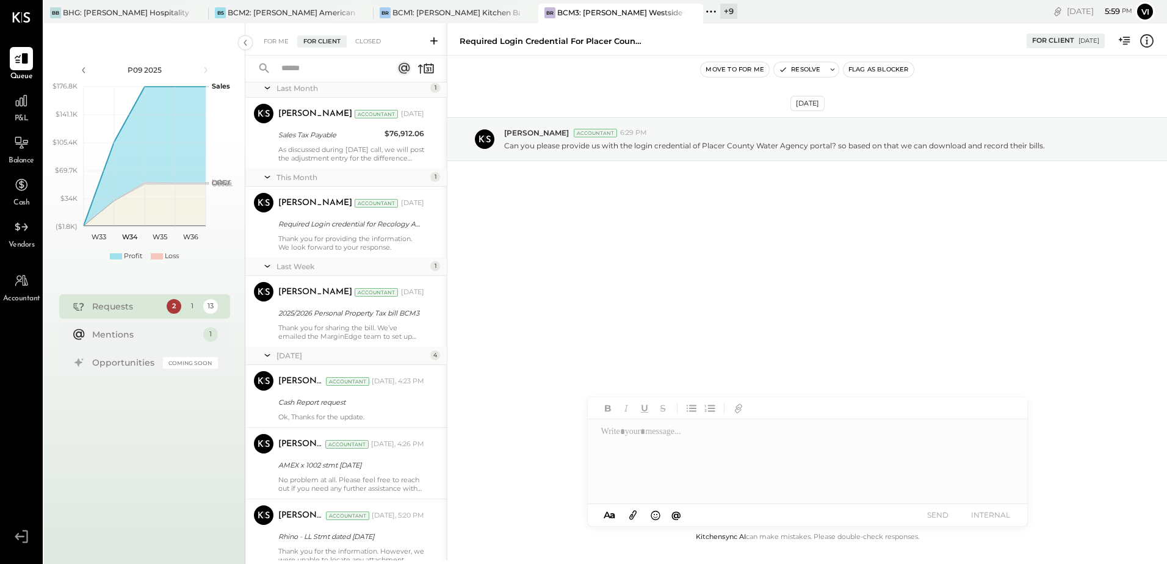
scroll to position [637, 0]
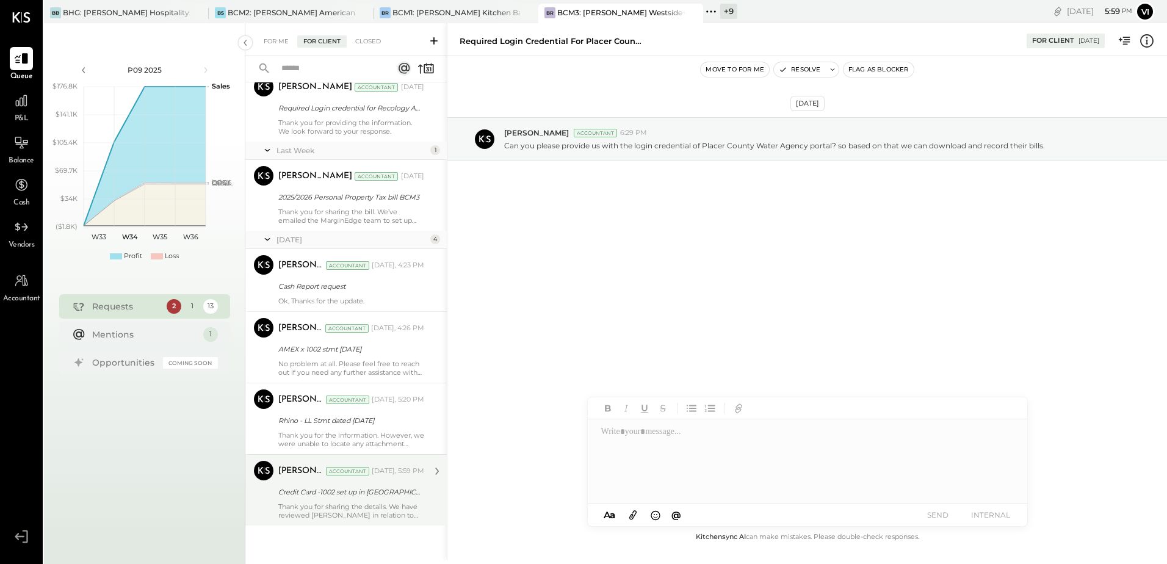
click at [328, 483] on div "[PERSON_NAME] Accountant [DATE], 5:59 PM Credit Card -1002 set up in [GEOGRAPHI…" at bounding box center [351, 490] width 146 height 59
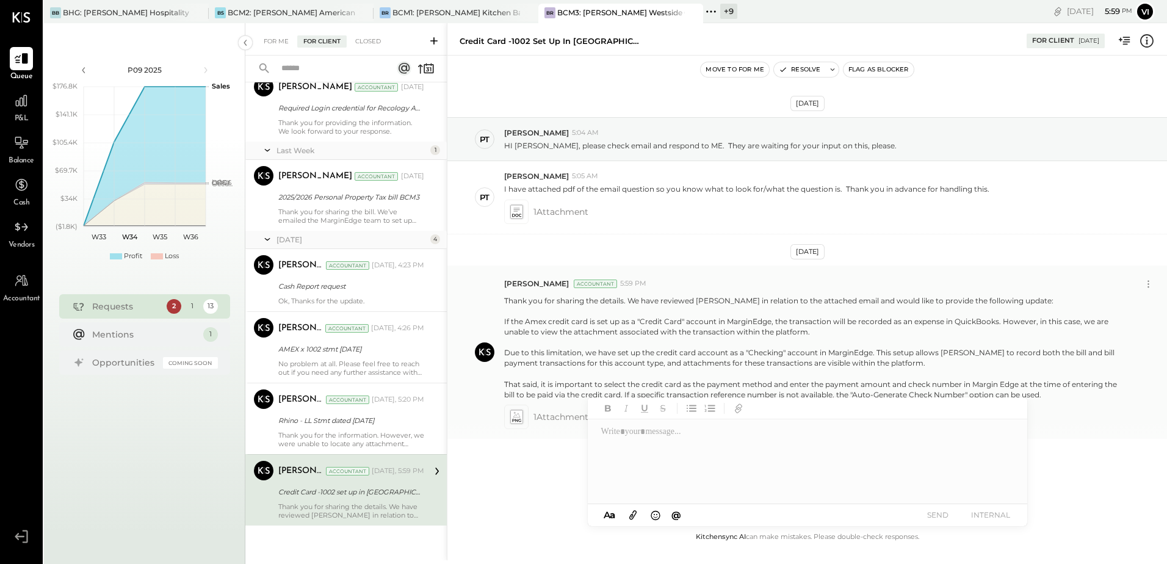
scroll to position [1, 0]
